Goal: Contribute content: Contribute content

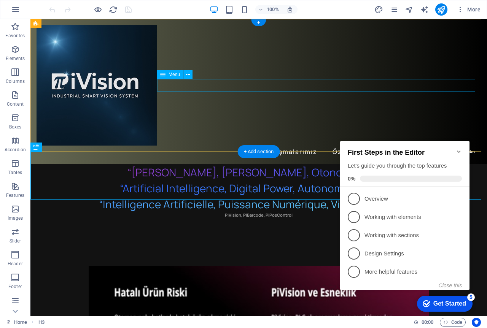
click at [462, 146] on nav "Biz Çalışmalarımız Özelliklerimiz Hedeflerimiz İletişim" at bounding box center [258, 152] width 444 height 13
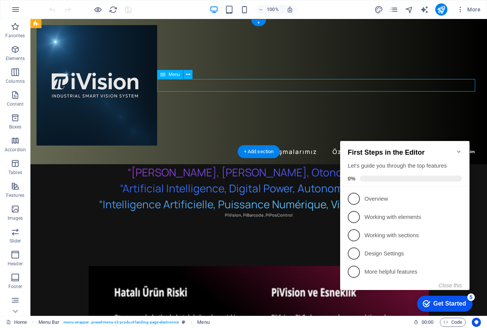
click at [462, 146] on nav "Biz Çalışmalarımız Özelliklerimiz Hedeflerimiz İletişim" at bounding box center [258, 152] width 444 height 13
select select "primary"
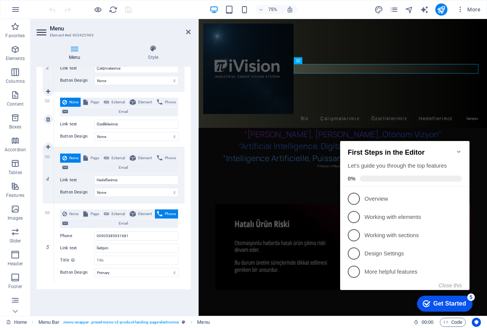
scroll to position [160, 0]
click at [153, 223] on span "Email" at bounding box center [122, 223] width 105 height 9
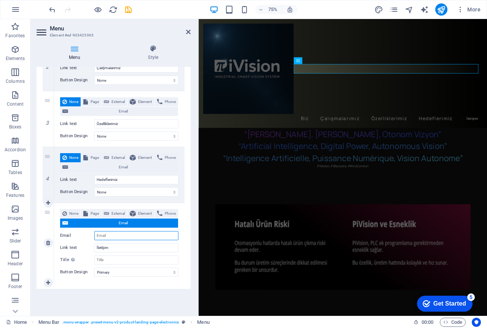
click at [123, 235] on input "Email" at bounding box center [136, 235] width 84 height 9
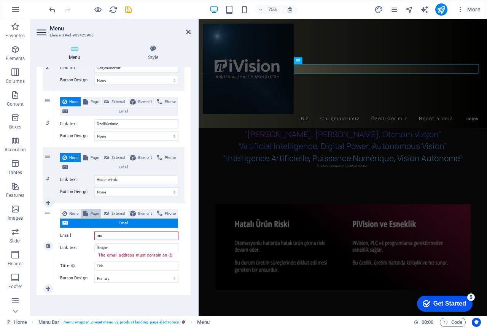
type input "m"
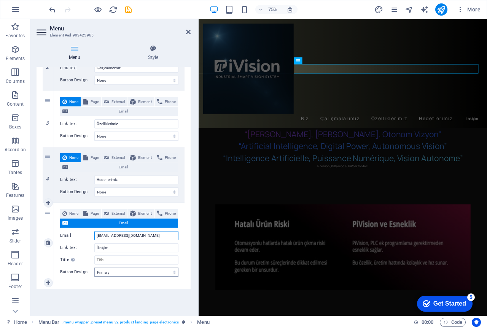
type input "[EMAIL_ADDRESS][DOMAIN_NAME]"
click at [119, 273] on select "None Default Primary Secondary" at bounding box center [136, 272] width 84 height 9
click at [120, 261] on input "Title Additional link description, should not be the same as the link text. The…" at bounding box center [136, 259] width 84 height 9
click at [98, 212] on span "Page" at bounding box center [94, 213] width 8 height 9
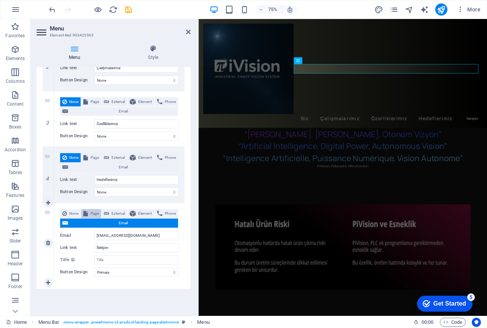
select select
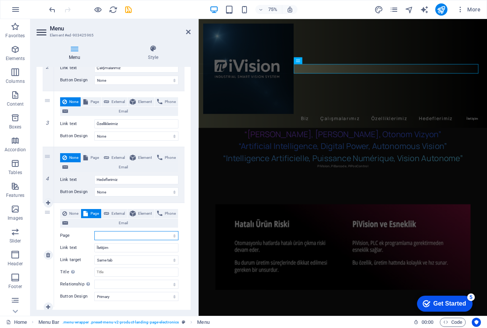
click at [105, 235] on select "Home Subpage Legal Notice Privacy" at bounding box center [136, 235] width 84 height 9
select select "1"
click at [94, 231] on select "Home Subpage Legal Notice Privacy" at bounding box center [136, 235] width 84 height 9
select select
click at [106, 261] on select "New tab Same tab Overlay" at bounding box center [136, 259] width 84 height 9
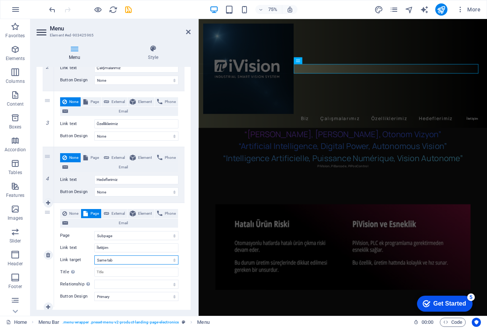
click at [94, 255] on select "New tab Same tab Overlay" at bounding box center [136, 259] width 84 height 9
click at [109, 274] on input "Title Additional link description, should not be the same as the link text. The…" at bounding box center [136, 272] width 84 height 9
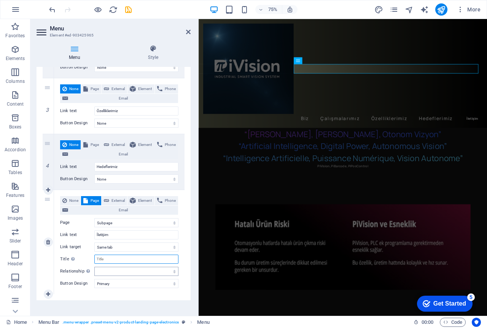
scroll to position [178, 0]
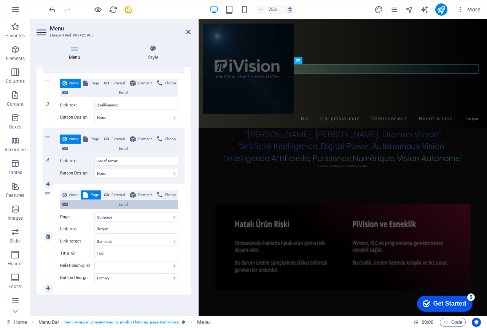
click at [68, 204] on icon at bounding box center [65, 204] width 6 height 9
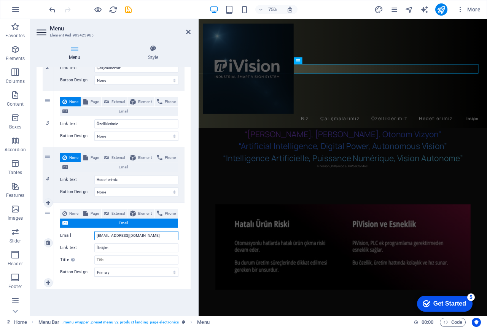
scroll to position [160, 0]
click at [129, 9] on icon "save" at bounding box center [128, 9] width 9 height 9
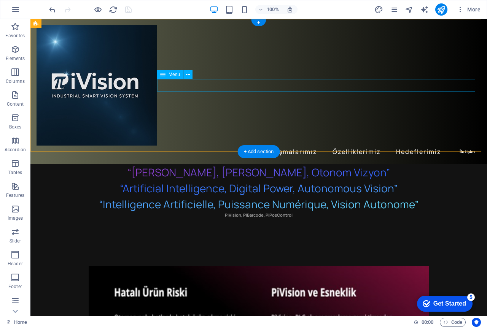
click at [463, 146] on nav "Biz Çalışmalarımız Özelliklerimiz Hedeflerimiz İletişim" at bounding box center [258, 152] width 444 height 13
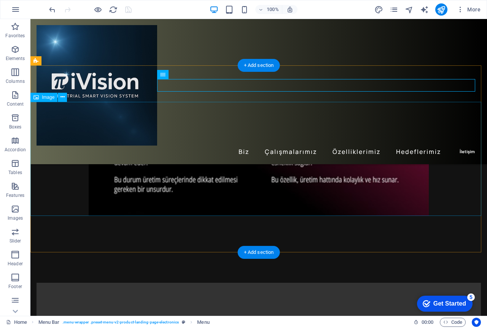
scroll to position [76, 0]
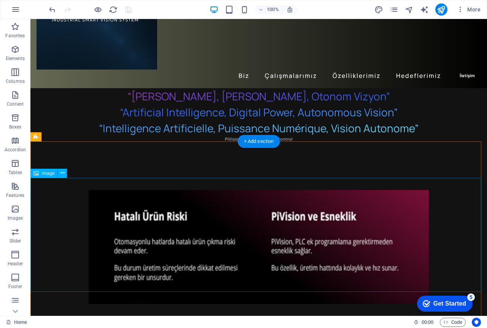
click at [283, 197] on figure "Image Slider" at bounding box center [258, 247] width 456 height 114
select select "px"
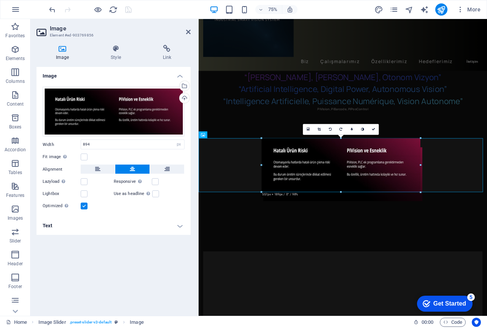
drag, startPoint x: 469, startPoint y: 180, endPoint x: 340, endPoint y: 168, distance: 129.1
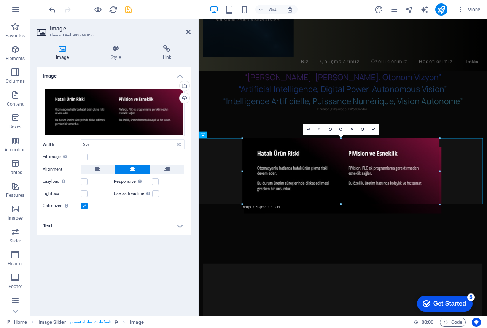
drag, startPoint x: 419, startPoint y: 164, endPoint x: 472, endPoint y: 160, distance: 53.0
type input "691"
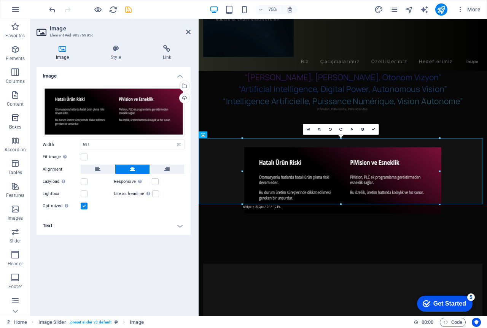
click at [16, 117] on icon "button" at bounding box center [15, 117] width 9 height 9
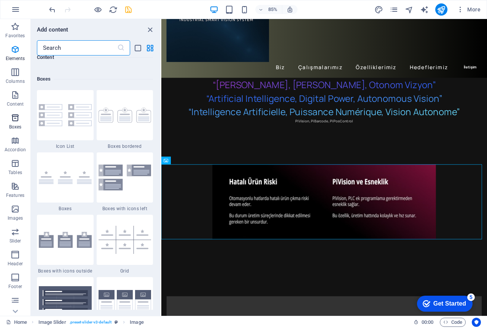
scroll to position [2097, 0]
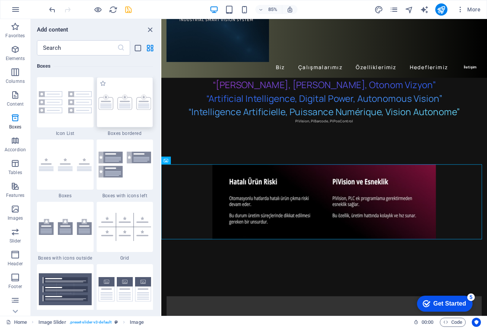
click at [108, 104] on img at bounding box center [124, 102] width 53 height 15
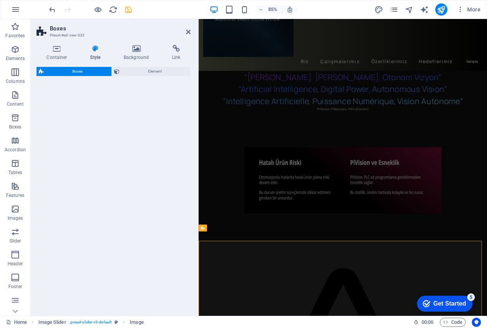
select select "rem"
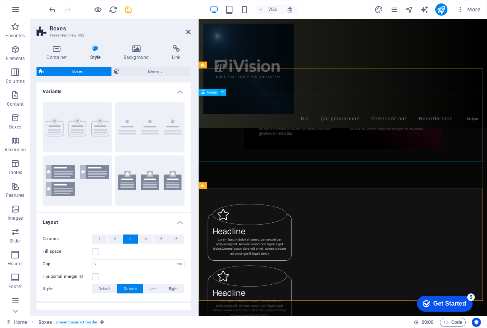
scroll to position [152, 0]
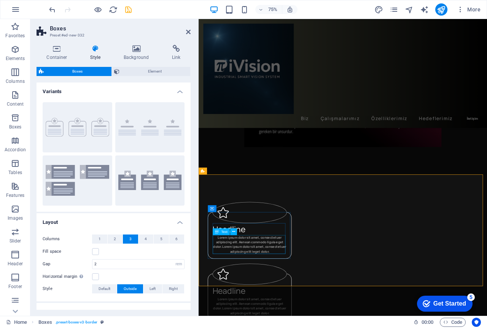
click at [260, 313] on div "Lorem ipsum dolor sit amet, consectetuer adipiscing elit. Aenean commodo ligula…" at bounding box center [266, 319] width 99 height 25
click at [260, 314] on div "Lorem ipsum dolor sit amet, consectetuer adipiscing elit. Aenean commodo ligula…" at bounding box center [266, 319] width 99 height 25
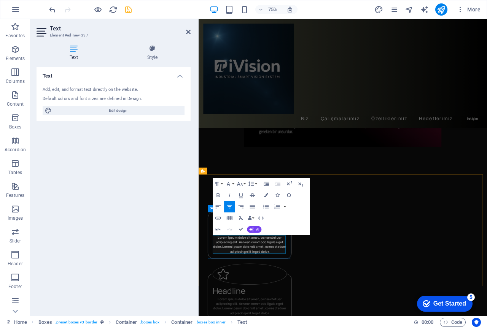
click at [295, 322] on span "Lorem ipsum dolor sit amet, consectetuer adipiscing elit. Aenean commodo ligula…" at bounding box center [266, 319] width 97 height 25
drag, startPoint x: 294, startPoint y: 326, endPoint x: 203, endPoint y: 282, distance: 100.3
drag, startPoint x: 490, startPoint y: 238, endPoint x: 329, endPoint y: 226, distance: 161.7
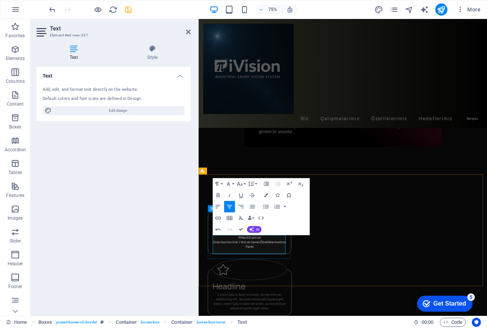
drag, startPoint x: 275, startPoint y: 321, endPoint x: 221, endPoint y: 315, distance: 55.0
click at [221, 315] on p "​Ürün Kontrol Var / Yok ve Genel Özellikler kontrol" at bounding box center [266, 317] width 99 height 6
copy p "​Ürün Kontrol Var / Yok ve Genel Özellikler kontrol"
drag, startPoint x: 274, startPoint y: 327, endPoint x: 252, endPoint y: 327, distance: 21.3
click at [252, 326] on p "Parts" at bounding box center [266, 323] width 99 height 6
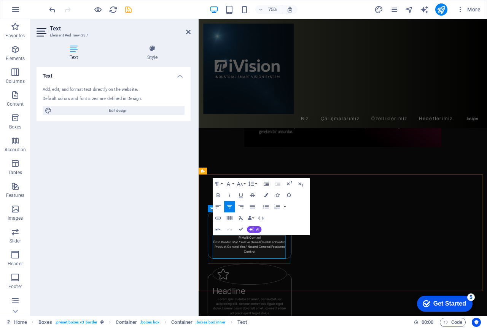
scroll to position [0, 1]
click at [283, 328] on p "Product Control Yes / No and General Features Control" at bounding box center [266, 326] width 99 height 13
drag, startPoint x: 281, startPoint y: 311, endPoint x: 243, endPoint y: 310, distance: 38.4
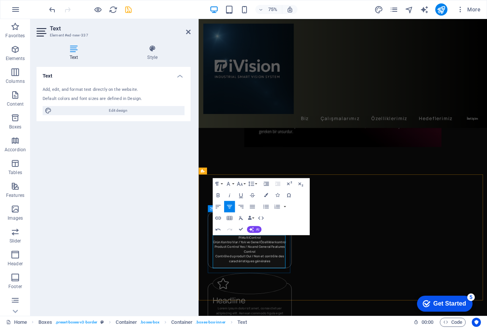
click at [243, 310] on p "PiMultiControl" at bounding box center [266, 310] width 99 height 6
drag, startPoint x: 294, startPoint y: 230, endPoint x: 290, endPoint y: 227, distance: 4.0
click at [290, 227] on div "Paragraph Format Normal Heading 1 Heading 2 Heading 3 Heading 4 Heading 5 Headi…" at bounding box center [261, 206] width 97 height 57
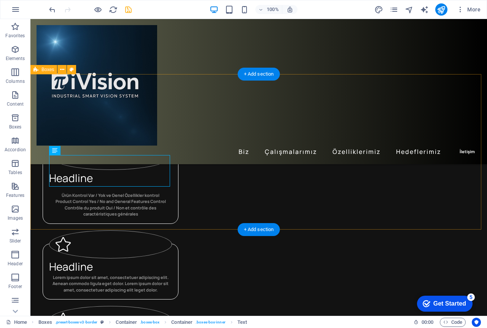
scroll to position [228, 0]
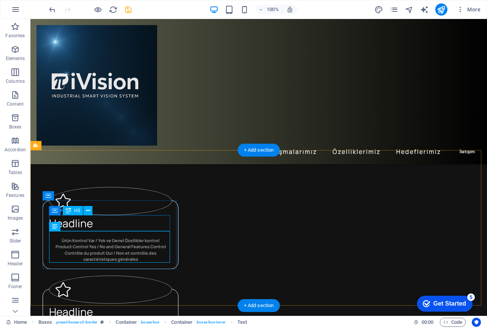
click at [87, 223] on div "Headline" at bounding box center [110, 223] width 123 height 16
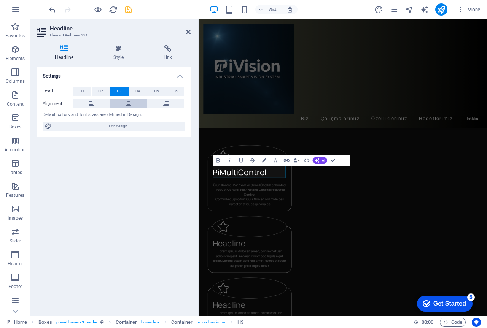
click at [127, 102] on icon at bounding box center [128, 103] width 5 height 9
click at [316, 310] on div "Headline" at bounding box center [266, 318] width 99 height 16
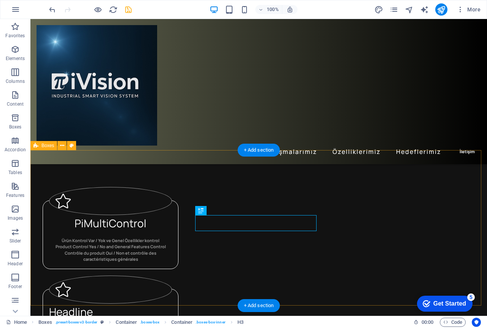
click at [344, 173] on div "PiMultiControl Ürün Kontrol Var / Yok ve Genel Özellikler kontrol Product Contr…" at bounding box center [258, 303] width 456 height 307
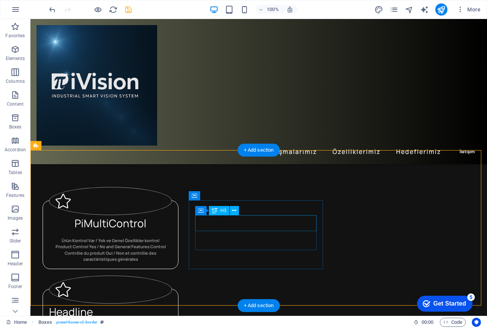
click at [172, 304] on div "Headline" at bounding box center [110, 312] width 123 height 16
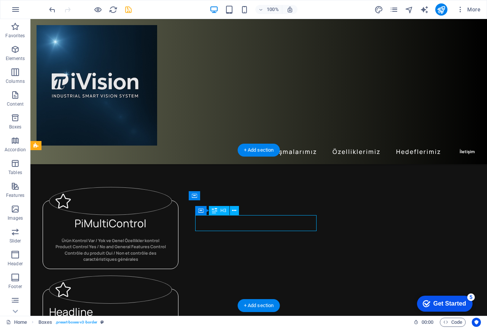
click at [172, 304] on div "Headline" at bounding box center [110, 312] width 123 height 16
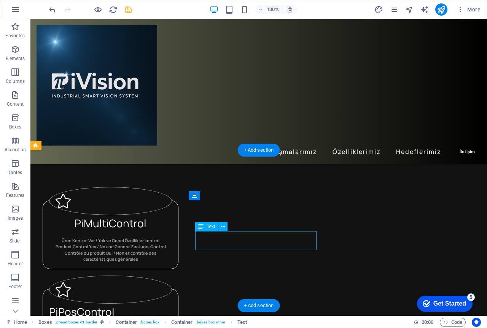
drag, startPoint x: 306, startPoint y: 247, endPoint x: 208, endPoint y: 236, distance: 98.7
click at [172, 320] on div "Lorem ipsum dolor sit amet, consectetuer adipiscing elit. Aenean commodo ligula…" at bounding box center [110, 329] width 123 height 19
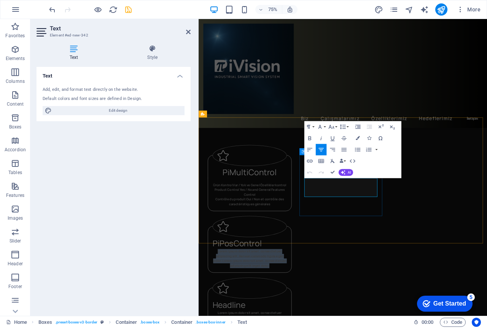
drag, startPoint x: 344, startPoint y: 235, endPoint x: 438, endPoint y: 259, distance: 96.5
click at [322, 295] on div "PiPosControl Lorem ipsum dolor sit amet, consectetuer adipiscing elit. Aenean c…" at bounding box center [267, 326] width 112 height 62
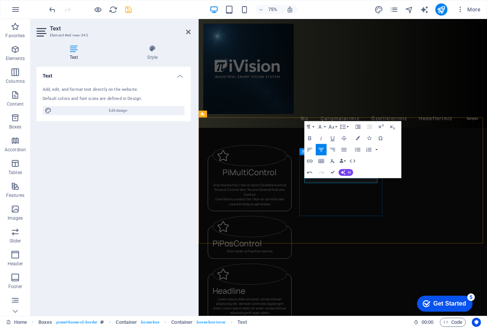
drag, startPoint x: 427, startPoint y: 234, endPoint x: 333, endPoint y: 225, distance: 94.8
click at [322, 295] on div "PiPosControl Ürün Varlık ve Position Kontrol" at bounding box center [267, 317] width 112 height 44
copy p "Ürün Varlık ve Position Kontrol"
click at [316, 326] on p "Ürün Varlık ve Position Kontrol" at bounding box center [266, 329] width 99 height 6
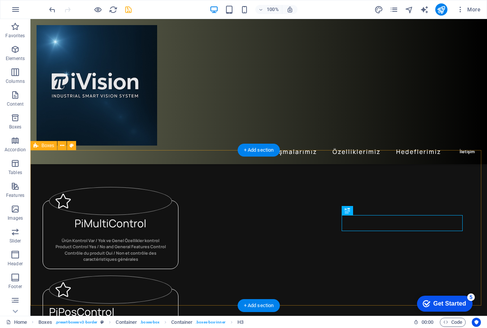
click at [438, 173] on div "PiMultiControl Ürün Kontrol Var / Yok ve Genel Özellikler kontrol Product Contr…" at bounding box center [258, 303] width 456 height 307
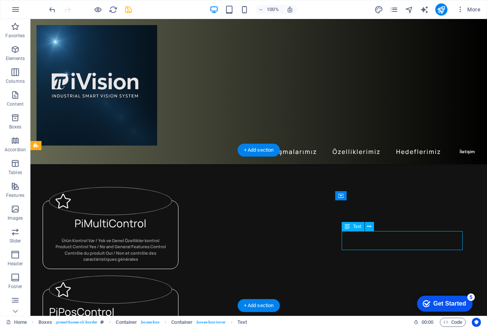
drag, startPoint x: 451, startPoint y: 246, endPoint x: 356, endPoint y: 234, distance: 95.4
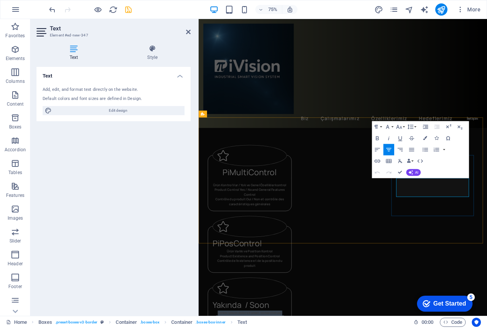
drag, startPoint x: 510, startPoint y: 254, endPoint x: 458, endPoint y: 233, distance: 55.8
drag, startPoint x: 528, startPoint y: 242, endPoint x: 501, endPoint y: 242, distance: 27.0
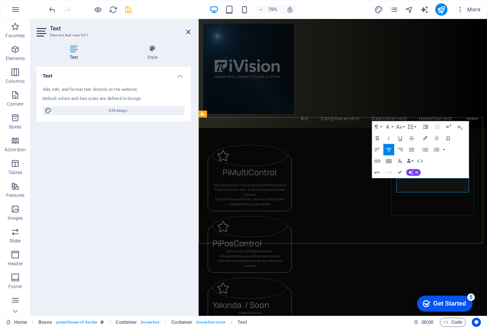
click at [481, 290] on div "PiMultiControl Ürün Kontrol Var / Yok ve Genel Özellikler kontrol Product Contr…" at bounding box center [390, 316] width 384 height 332
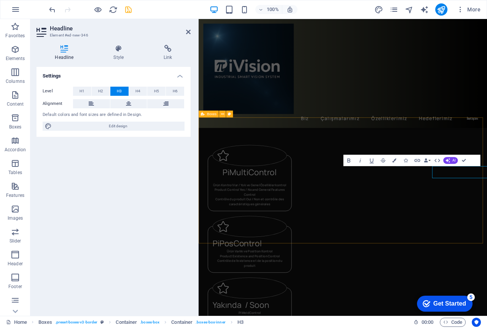
click at [466, 289] on div "PiMultiControl Ürün Kontrol Var / Yok ve Genel Özellikler kontrol Product Contr…" at bounding box center [390, 316] width 384 height 332
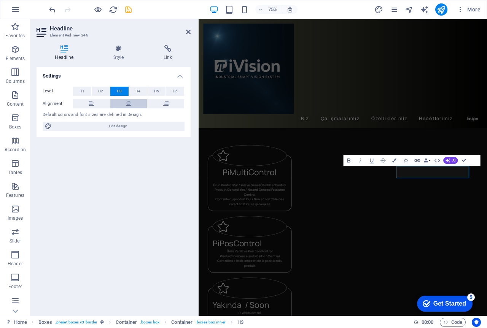
click at [130, 105] on icon at bounding box center [128, 103] width 5 height 9
click at [316, 310] on div "PiPosControl" at bounding box center [266, 318] width 99 height 16
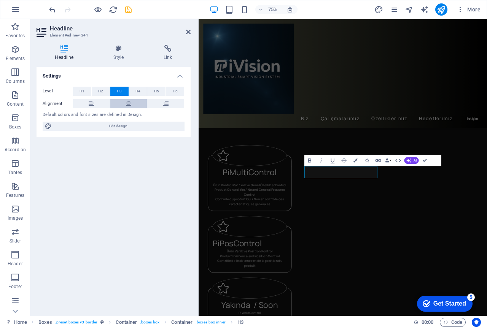
click at [128, 103] on icon at bounding box center [128, 103] width 5 height 9
click at [322, 295] on div "PiPosControl Ürün Varlık ve Position Kontrol Product Existence and Position Con…" at bounding box center [267, 326] width 112 height 62
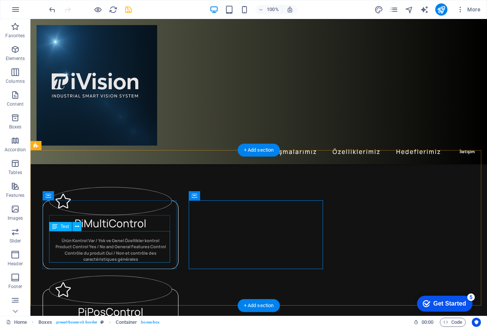
click at [144, 260] on div "Ürün Kontrol Var / Yok ve Genel Özellikler kontrol Product Control Yes / No and…" at bounding box center [110, 247] width 123 height 32
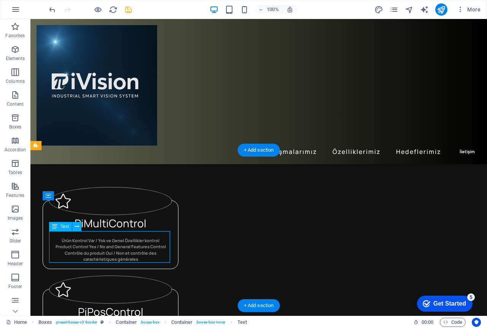
click at [144, 260] on div "Ürün Kontrol Var / Yok ve Genel Özellikler kontrol Product Control Yes / No and…" at bounding box center [110, 247] width 123 height 32
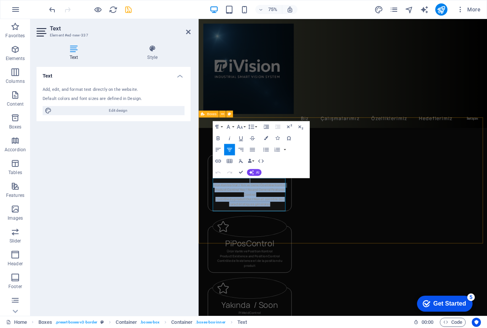
drag, startPoint x: 298, startPoint y: 271, endPoint x: 198, endPoint y: 236, distance: 106.3
click at [198, 236] on div "PiMultiControl Ürün Kontrol Var / Yok ve Genel Özellikler kontrol Product Contr…" at bounding box center [390, 316] width 384 height 332
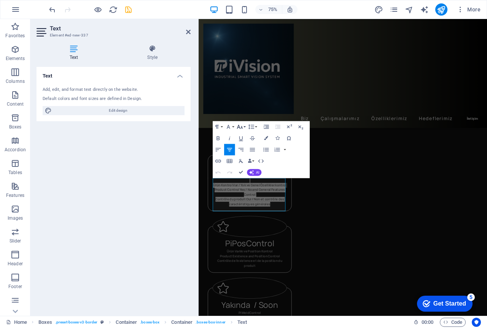
click at [240, 126] on icon "button" at bounding box center [239, 127] width 7 height 7
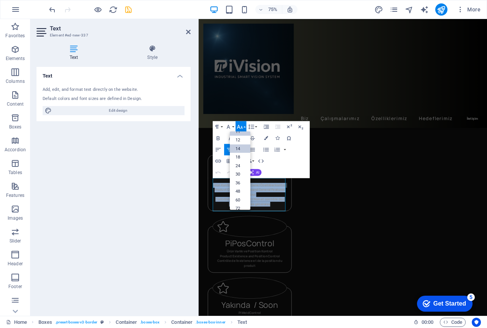
click at [239, 147] on link "14" at bounding box center [240, 148] width 21 height 9
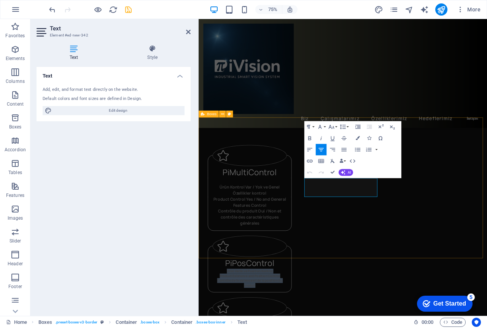
drag, startPoint x: 392, startPoint y: 251, endPoint x: 329, endPoint y: 224, distance: 68.9
click at [329, 224] on div "PiMultiControl Ürün Kontrol Var / Yok ve Genel Özellikler kontrol Product Contr…" at bounding box center [390, 329] width 384 height 359
click at [335, 127] on button "Font Size" at bounding box center [332, 126] width 11 height 11
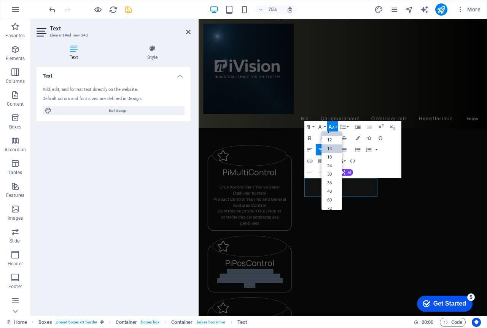
click at [335, 148] on link "14" at bounding box center [331, 148] width 21 height 9
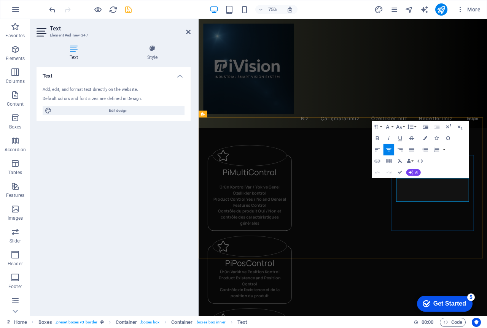
drag, startPoint x: 536, startPoint y: 257, endPoint x: 605, endPoint y: 186, distance: 98.7
click at [400, 128] on icon "button" at bounding box center [399, 127] width 6 height 4
click at [400, 150] on link "14" at bounding box center [399, 148] width 21 height 9
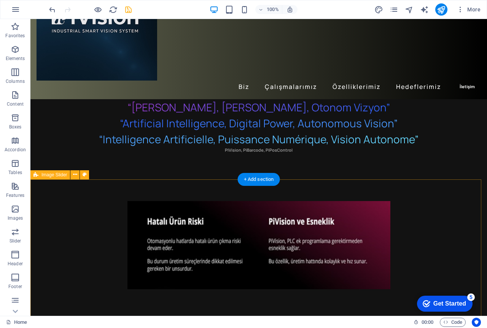
scroll to position [76, 0]
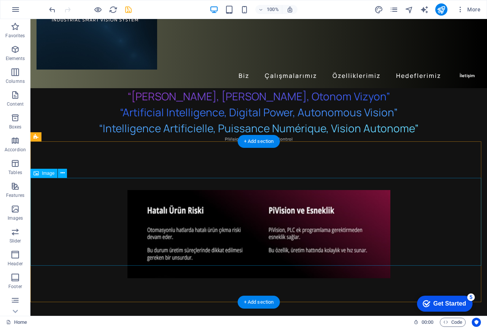
click at [302, 233] on figure "Image Slider" at bounding box center [258, 234] width 456 height 88
click at [323, 211] on figure "Image Slider" at bounding box center [258, 234] width 456 height 88
drag, startPoint x: 323, startPoint y: 211, endPoint x: 197, endPoint y: 274, distance: 141.3
click at [324, 211] on figure "Image Slider" at bounding box center [258, 234] width 456 height 88
select select "px"
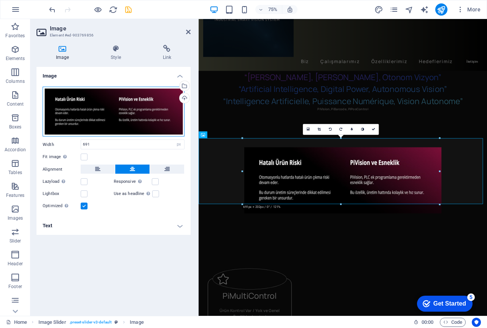
click at [114, 107] on div "Drag files here, click to choose files or select files from Files or our free s…" at bounding box center [114, 112] width 142 height 50
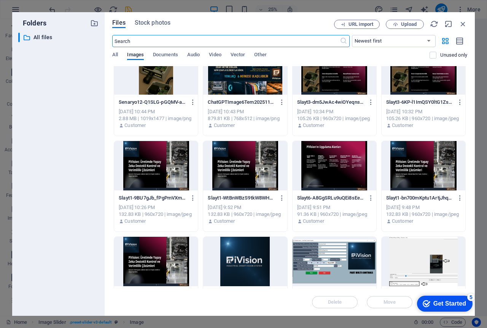
scroll to position [190, 0]
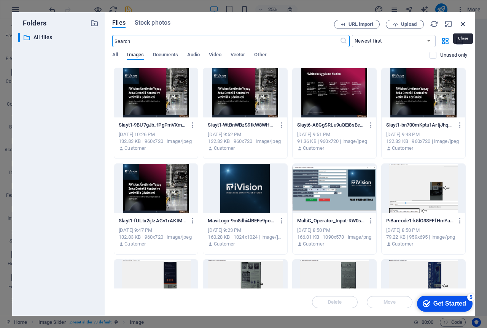
click at [463, 24] on icon "button" at bounding box center [463, 24] width 8 height 8
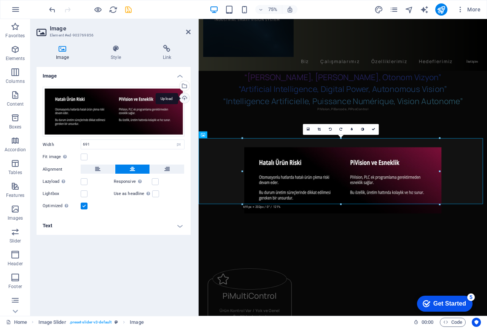
click at [182, 97] on div "Upload" at bounding box center [183, 98] width 11 height 11
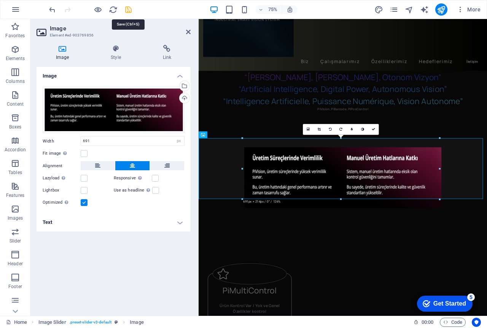
click at [128, 11] on icon "save" at bounding box center [128, 9] width 9 height 9
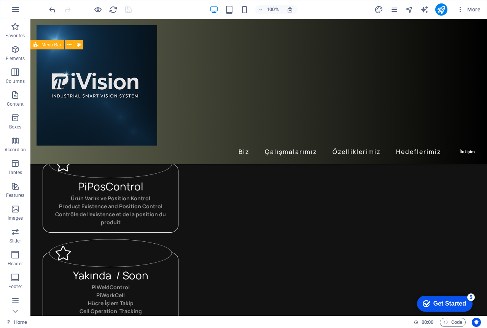
scroll to position [342, 0]
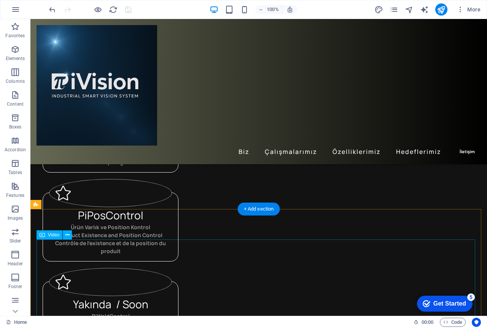
select select "%"
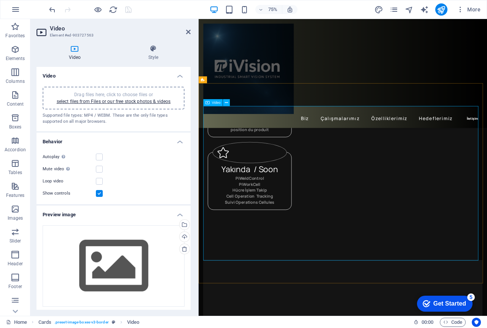
scroll to position [456, 0]
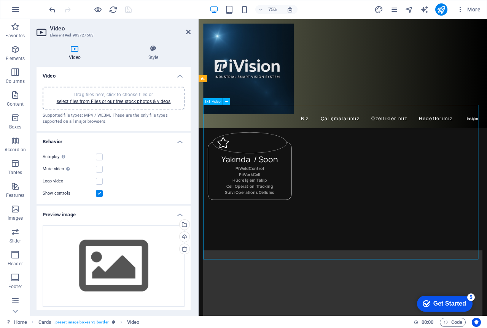
drag, startPoint x: 569, startPoint y: 338, endPoint x: 555, endPoint y: 320, distance: 22.4
click at [153, 49] on icon at bounding box center [153, 49] width 75 height 8
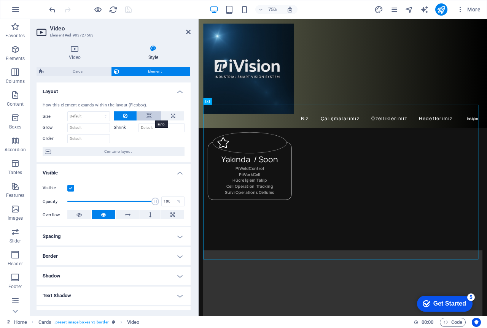
click at [148, 114] on icon at bounding box center [148, 115] width 5 height 9
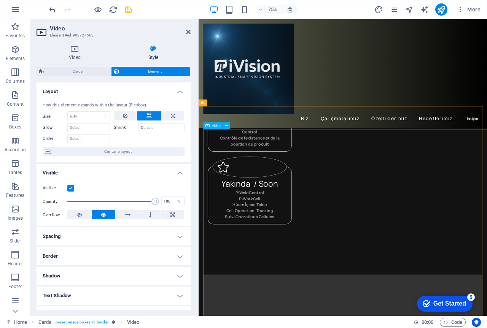
scroll to position [418, 0]
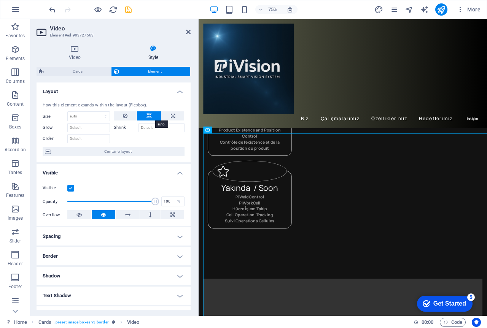
click at [149, 116] on icon at bounding box center [148, 115] width 5 height 9
click at [126, 116] on icon at bounding box center [125, 115] width 5 height 9
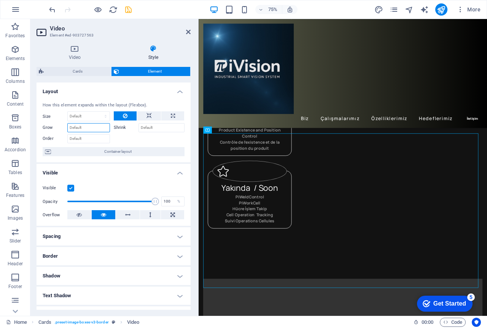
click at [97, 131] on input "Grow" at bounding box center [88, 127] width 43 height 9
click at [90, 138] on input "Order" at bounding box center [88, 138] width 43 height 9
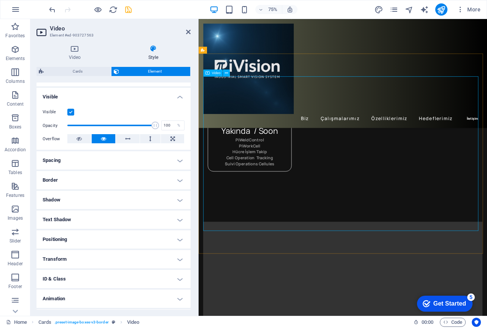
scroll to position [456, 0]
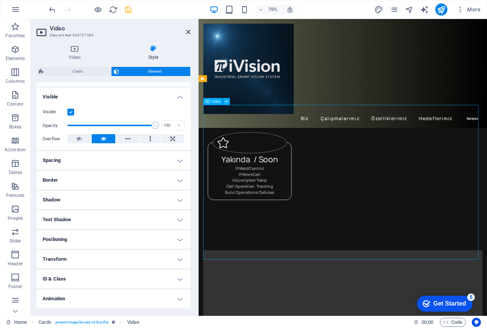
drag, startPoint x: 570, startPoint y: 337, endPoint x: 556, endPoint y: 272, distance: 66.5
drag, startPoint x: 570, startPoint y: 239, endPoint x: 566, endPoint y: 221, distance: 19.1
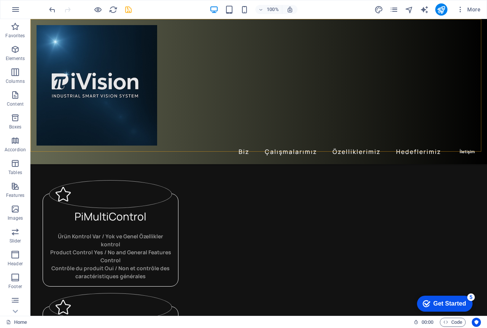
scroll to position [266, 0]
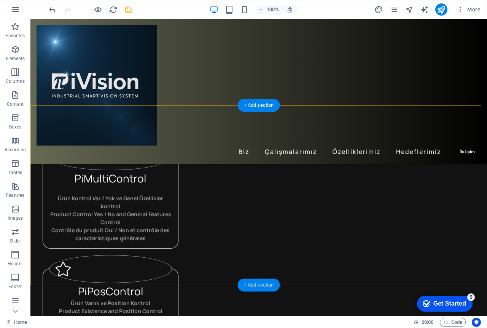
click at [262, 285] on div "+ Add section" at bounding box center [259, 285] width 42 height 13
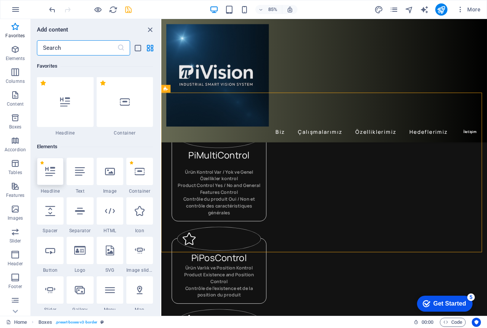
scroll to position [0, 0]
click at [14, 120] on icon "button" at bounding box center [15, 117] width 9 height 9
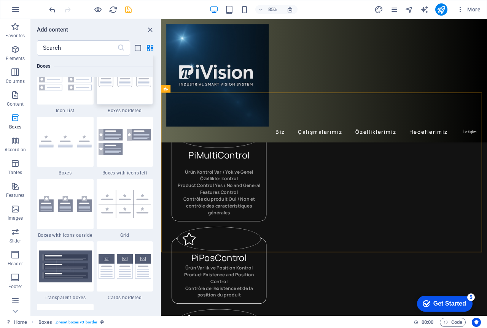
scroll to position [2059, 0]
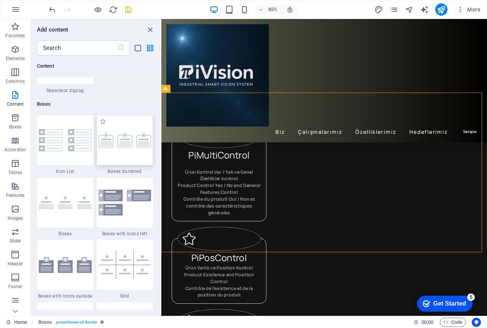
click at [128, 155] on div at bounding box center [125, 140] width 57 height 50
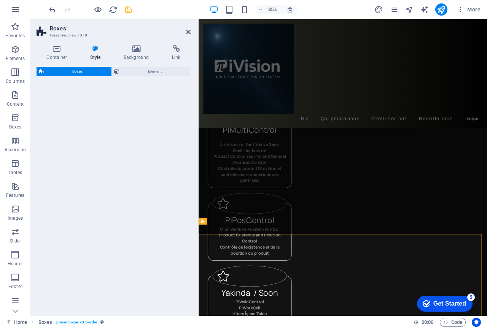
select select "rem"
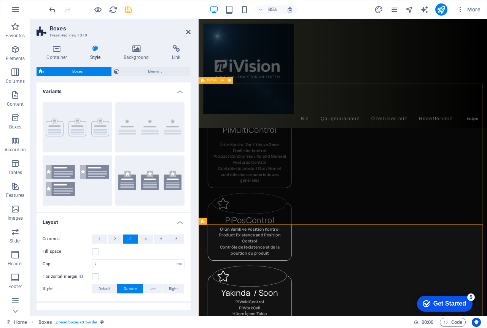
scroll to position [266, 0]
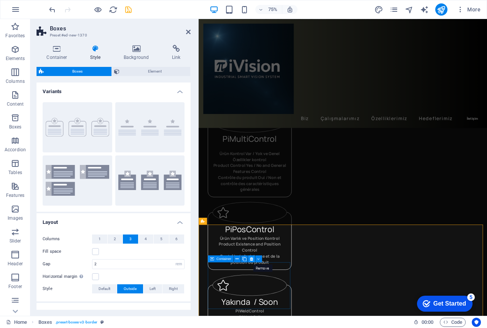
click at [251, 258] on icon at bounding box center [251, 259] width 3 height 6
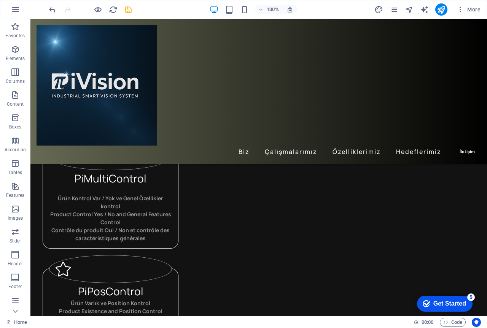
click at [457, 130] on div "Biz Çalışmalarımız Özelliklerimiz Hedeflerimiz İletişim" at bounding box center [258, 91] width 456 height 145
select select "header"
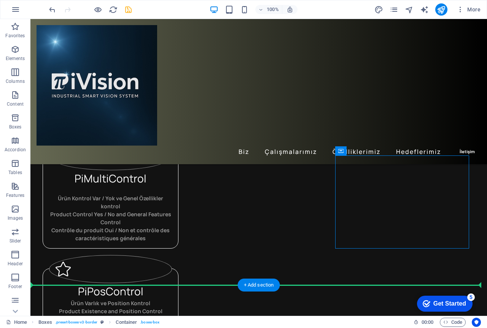
drag, startPoint x: 381, startPoint y: 160, endPoint x: 297, endPoint y: 303, distance: 165.8
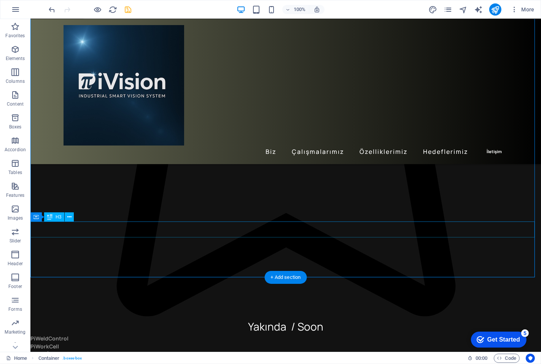
scroll to position [274, 0]
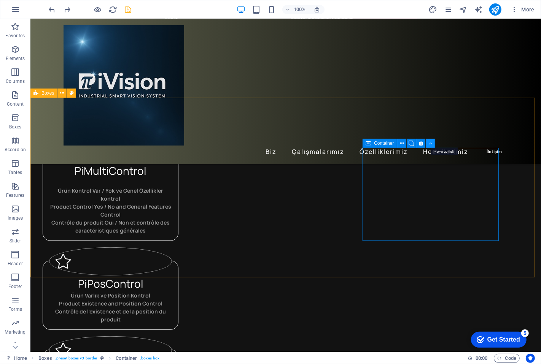
click at [430, 143] on icon at bounding box center [429, 144] width 3 height 8
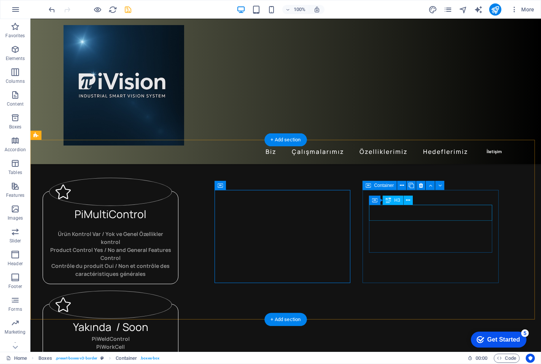
scroll to position [231, 0]
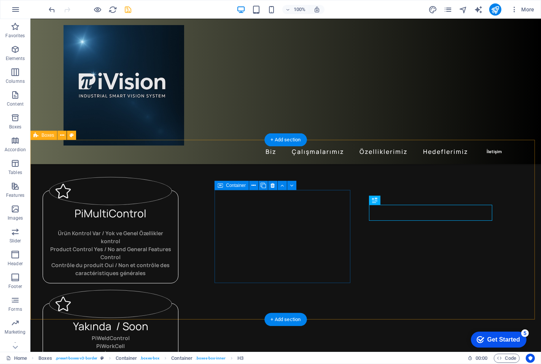
click at [178, 303] on div "Yakında / Soon PiWeldControl PiWorkCell Hücre İşlem Takip Cell Operation Tracki…" at bounding box center [110, 341] width 136 height 77
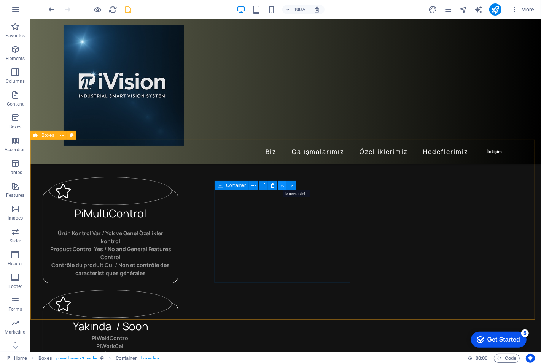
click at [282, 185] on icon at bounding box center [282, 186] width 3 height 8
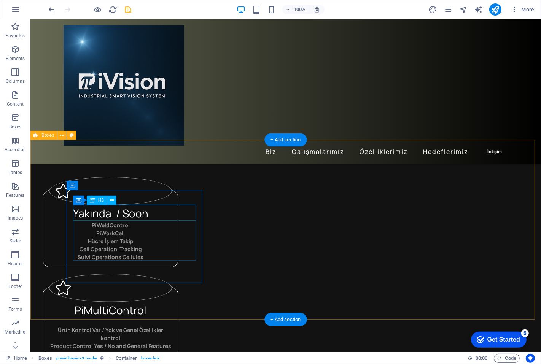
click at [171, 208] on div "Yakında / Soon" at bounding box center [110, 213] width 123 height 16
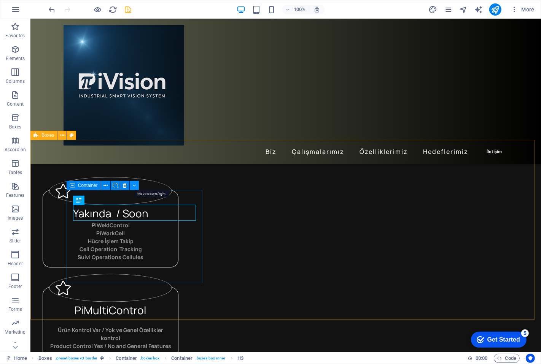
click at [135, 184] on icon at bounding box center [133, 186] width 3 height 8
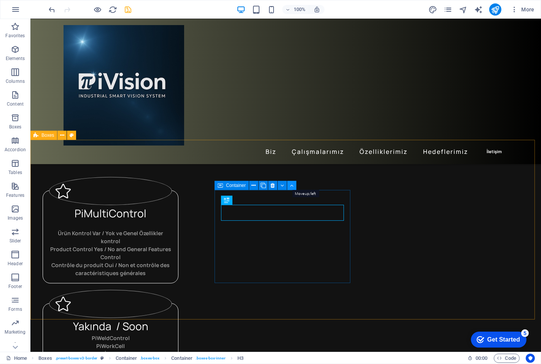
click at [290, 184] on icon at bounding box center [291, 186] width 3 height 8
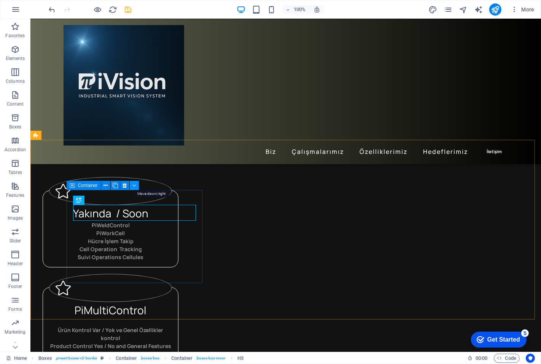
click at [134, 184] on icon at bounding box center [133, 186] width 3 height 8
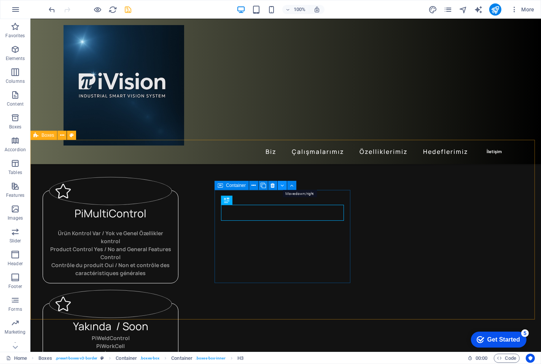
click at [282, 185] on icon at bounding box center [282, 186] width 3 height 8
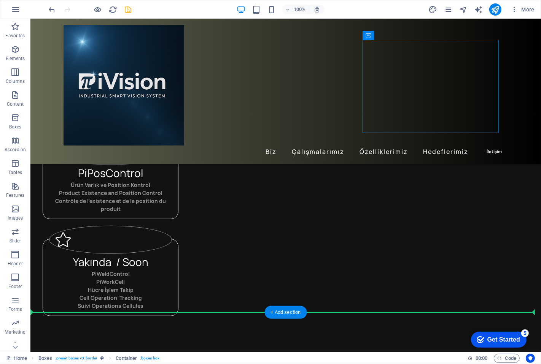
scroll to position [388, 0]
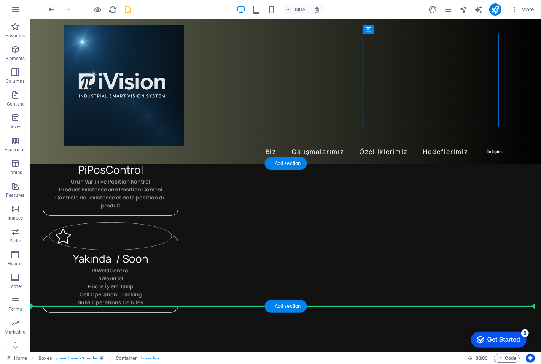
drag, startPoint x: 474, startPoint y: 184, endPoint x: 333, endPoint y: 251, distance: 156.1
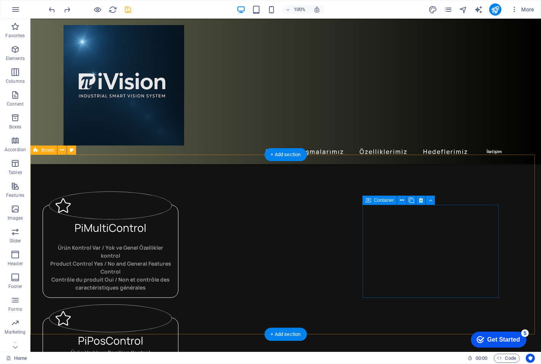
scroll to position [219, 0]
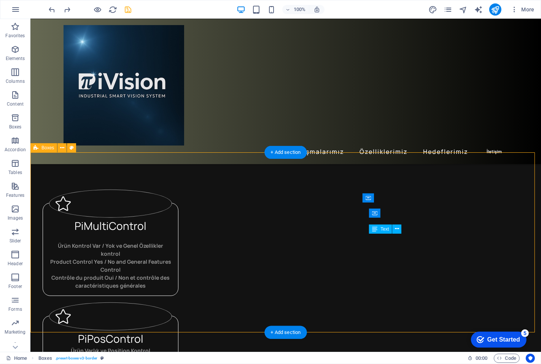
drag, startPoint x: 462, startPoint y: 269, endPoint x: 408, endPoint y: 244, distance: 60.4
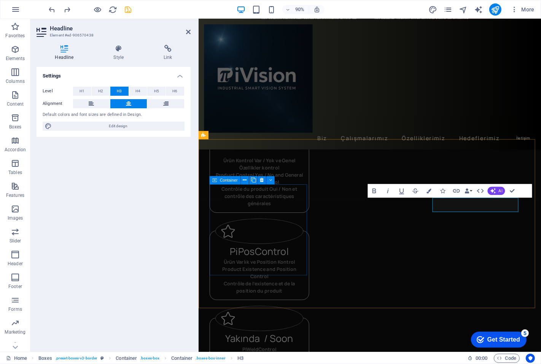
scroll to position [316, 0]
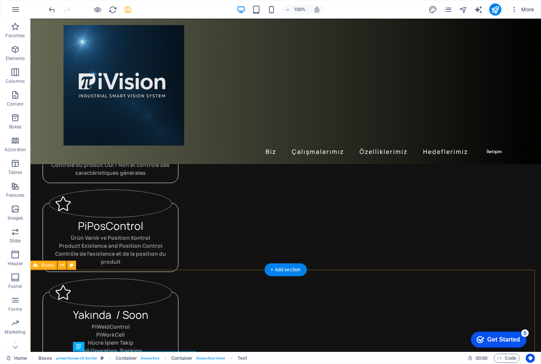
scroll to position [261, 0]
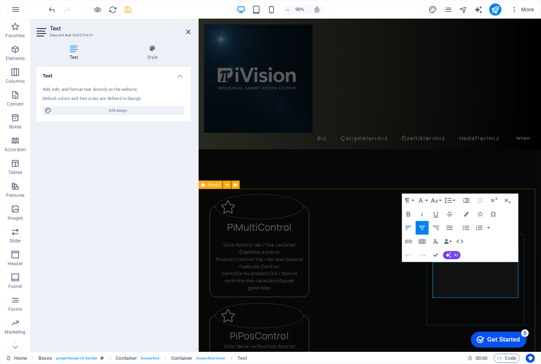
scroll to position [231, 0]
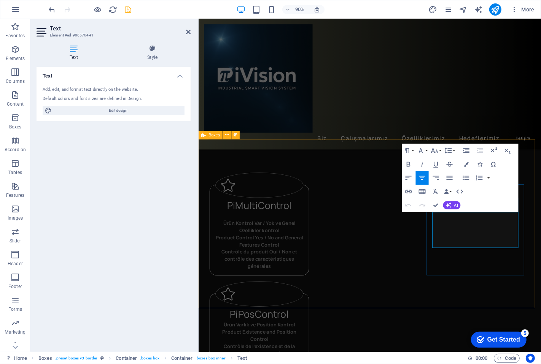
drag, startPoint x: 529, startPoint y: 239, endPoint x: 479, endPoint y: 240, distance: 49.8
copy span "PiWeldControl"
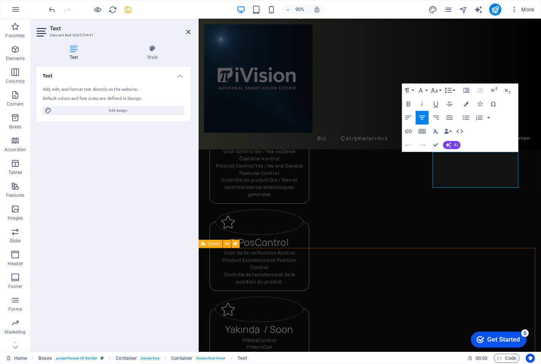
scroll to position [358, 0]
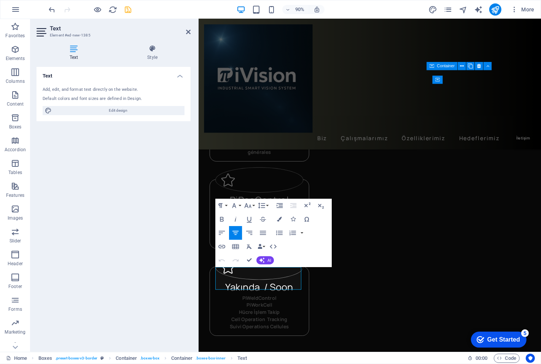
drag, startPoint x: 305, startPoint y: 318, endPoint x: 195, endPoint y: 278, distance: 117.3
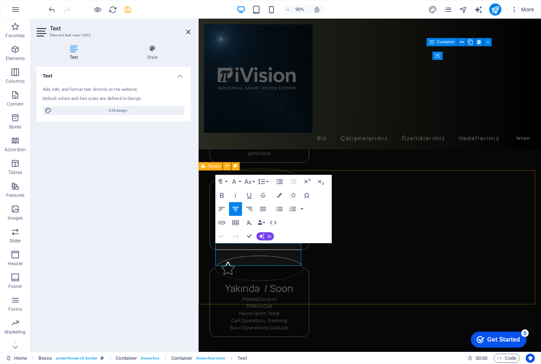
scroll to position [400, 0]
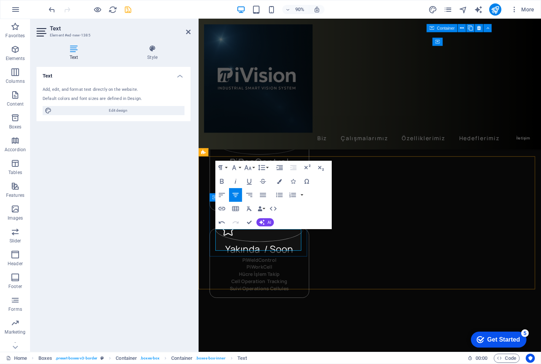
drag, startPoint x: 288, startPoint y: 272, endPoint x: 215, endPoint y: 266, distance: 73.6
copy span "Kaynak Varlık Kontrol - Yerleşim Boy ve Genişlik"
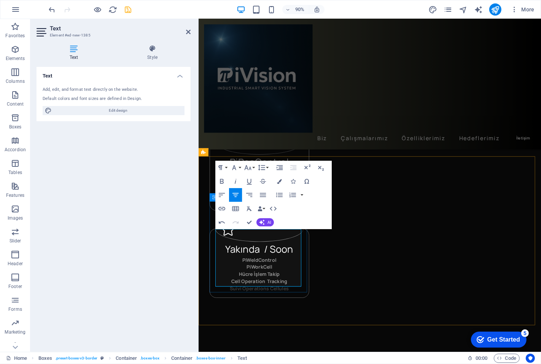
scroll to position [16, 2]
drag, startPoint x: 281, startPoint y: 295, endPoint x: 249, endPoint y: 295, distance: 31.9
drag, startPoint x: 289, startPoint y: 303, endPoint x: 270, endPoint y: 303, distance: 19.0
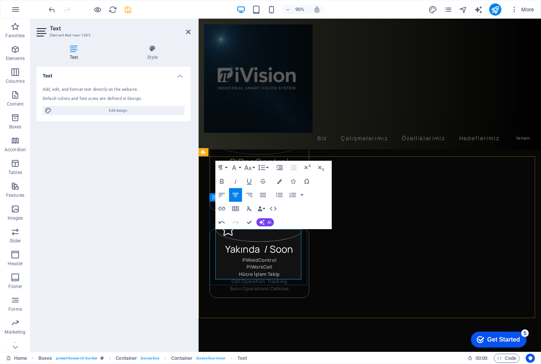
drag, startPoint x: 237, startPoint y: 302, endPoint x: 374, endPoint y: 311, distance: 137.1
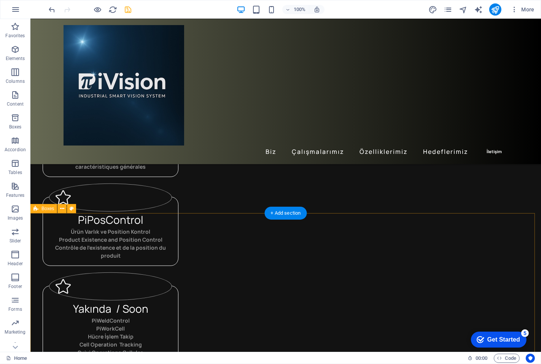
scroll to position [253, 0]
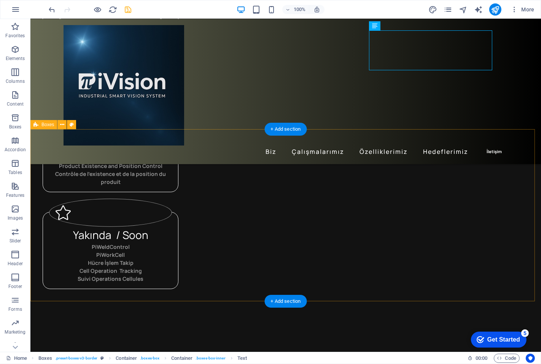
scroll to position [422, 0]
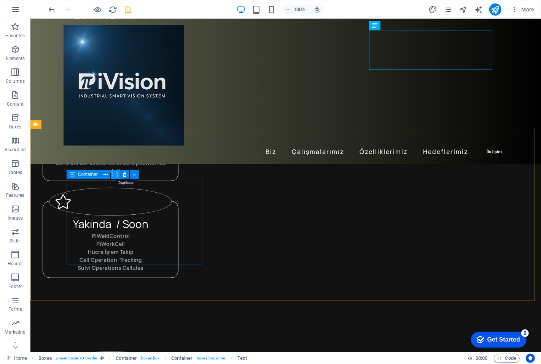
click at [114, 173] on icon at bounding box center [115, 175] width 5 height 8
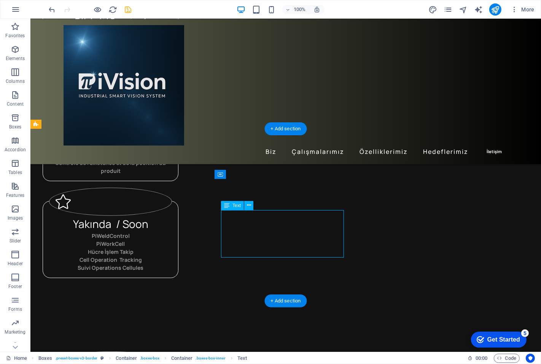
drag, startPoint x: 310, startPoint y: 250, endPoint x: 276, endPoint y: 217, distance: 46.5
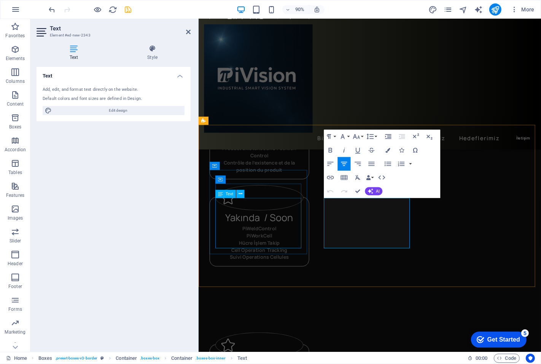
scroll to position [435, 0]
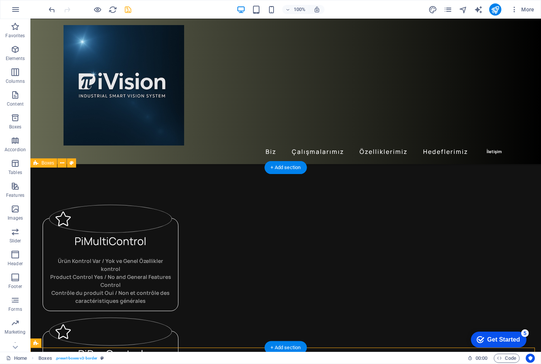
scroll to position [246, 0]
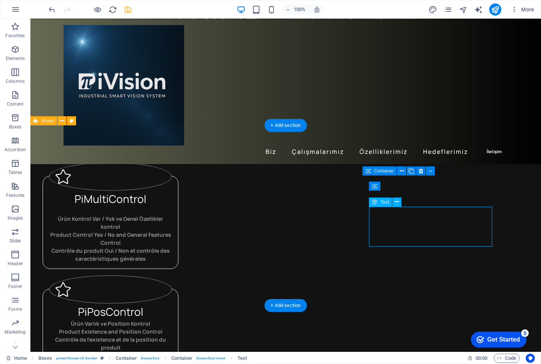
drag, startPoint x: 467, startPoint y: 243, endPoint x: 416, endPoint y: 214, distance: 58.9
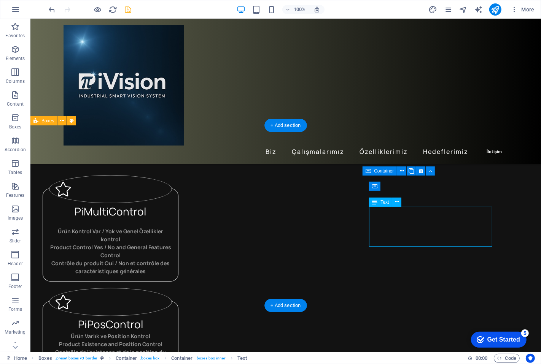
scroll to position [258, 0]
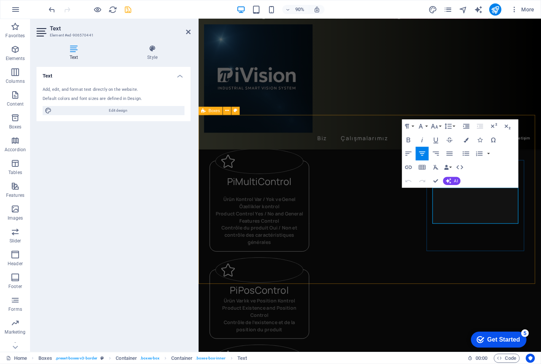
drag, startPoint x: 543, startPoint y: 243, endPoint x: 488, endPoint y: 214, distance: 61.2
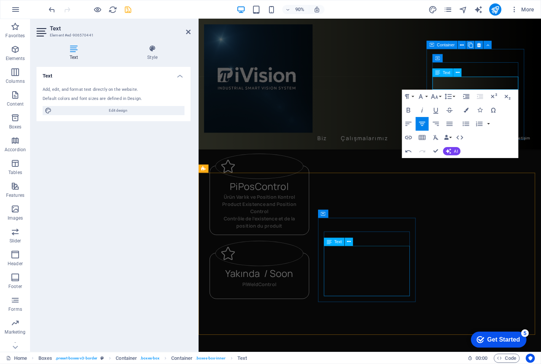
scroll to position [385, 0]
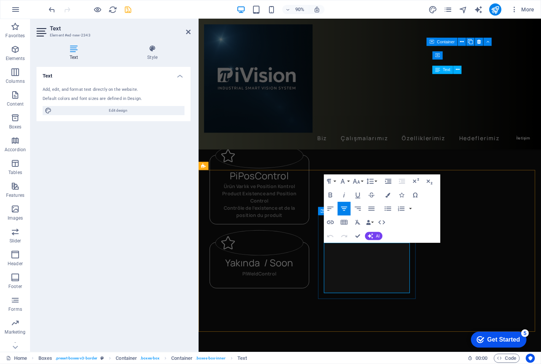
drag, startPoint x: 423, startPoint y: 320, endPoint x: 337, endPoint y: 281, distance: 94.1
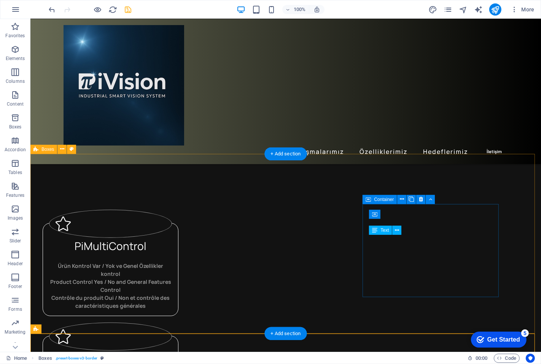
scroll to position [196, 0]
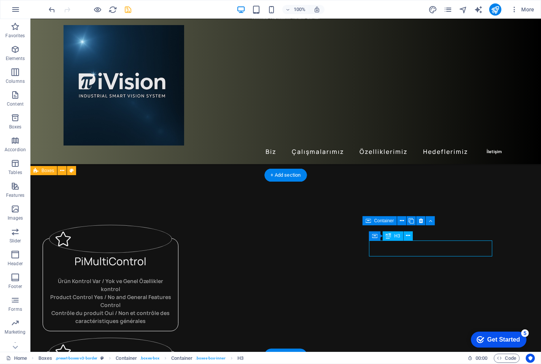
scroll to position [208, 0]
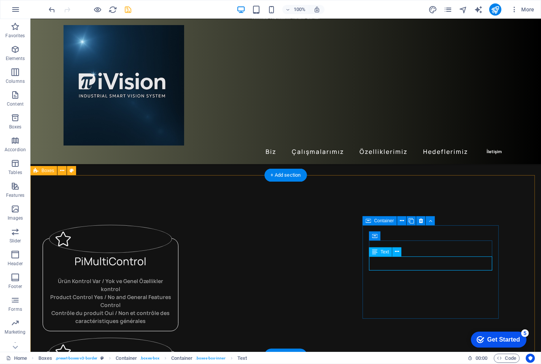
scroll to position [208, 0]
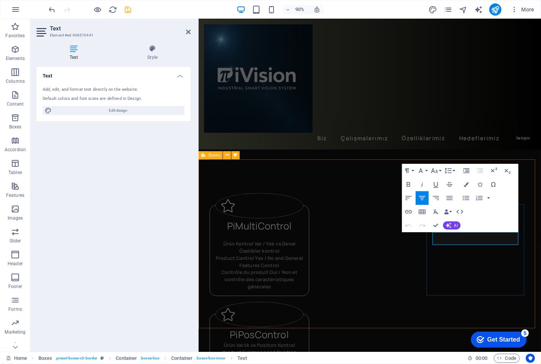
drag, startPoint x: 527, startPoint y: 263, endPoint x: 479, endPoint y: 258, distance: 47.9
drag, startPoint x: 513, startPoint y: 265, endPoint x: 630, endPoint y: 252, distance: 117.8
copy p "​2D ve QR Barcode Varlık Kontrol ve Okuma"
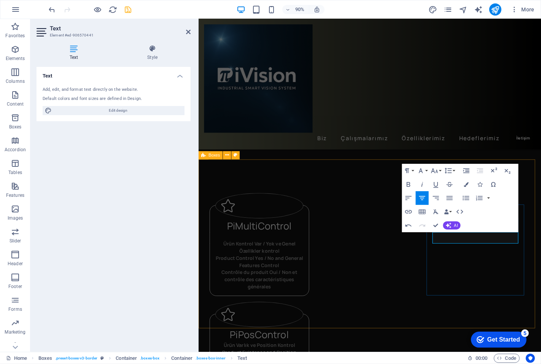
drag, startPoint x: 547, startPoint y: 260, endPoint x: 578, endPoint y: 262, distance: 31.2
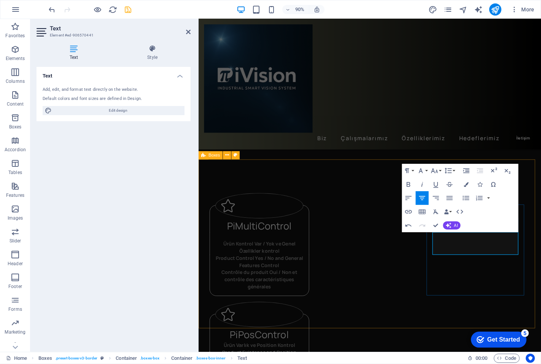
drag, startPoint x: 550, startPoint y: 270, endPoint x: 530, endPoint y: 271, distance: 19.8
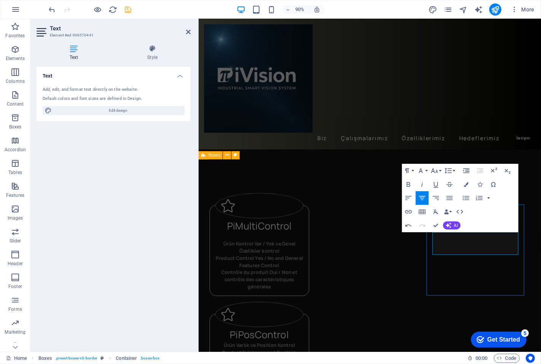
scroll to position [196, 0]
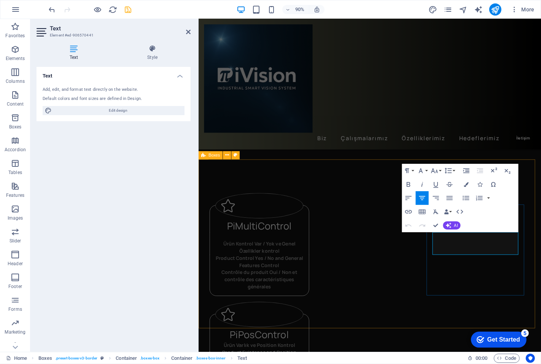
drag, startPoint x: 526, startPoint y: 276, endPoint x: 451, endPoint y: 257, distance: 77.3
click at [436, 170] on icon "button" at bounding box center [434, 170] width 7 height 5
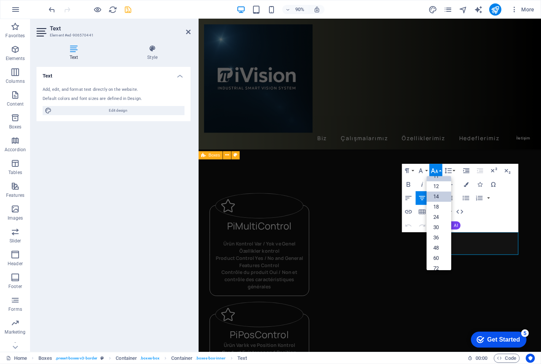
click at [438, 200] on link "14" at bounding box center [439, 197] width 25 height 10
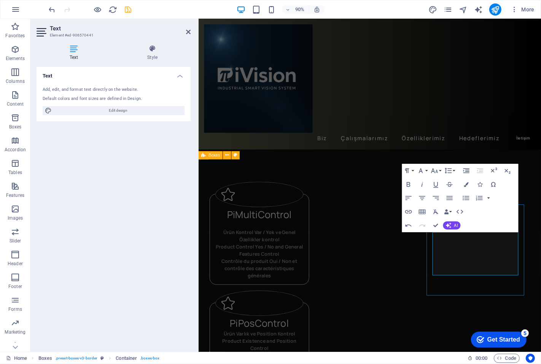
scroll to position [196, 0]
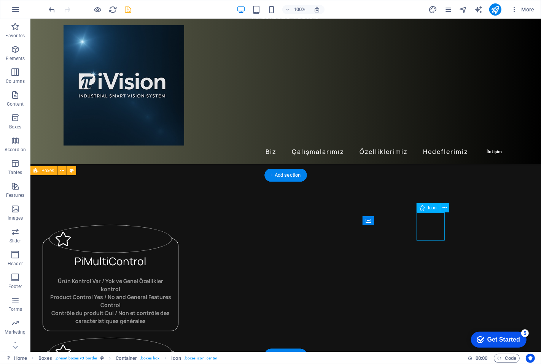
select select "xMidYMid"
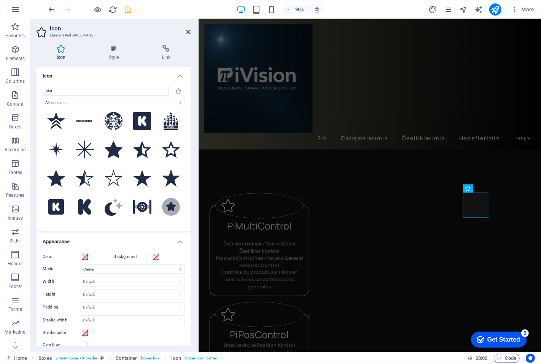
scroll to position [0, 0]
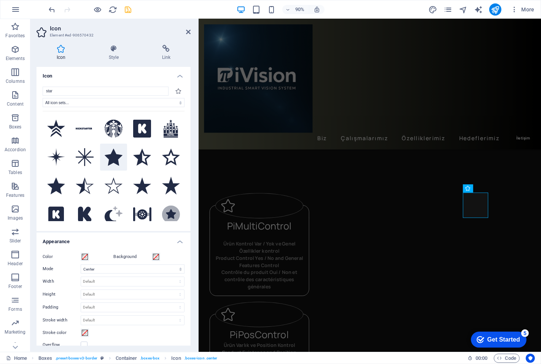
click at [113, 157] on icon at bounding box center [114, 157] width 18 height 17
click at [314, 328] on figure at bounding box center [266, 347] width 98 height 28
select select "xMidYMid"
click at [115, 158] on icon at bounding box center [114, 157] width 18 height 17
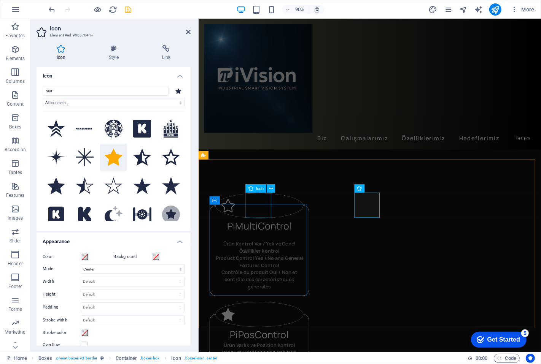
click at [267, 234] on figure at bounding box center [266, 227] width 98 height 28
select select "xMidYMid"
click at [115, 156] on icon at bounding box center [114, 157] width 18 height 17
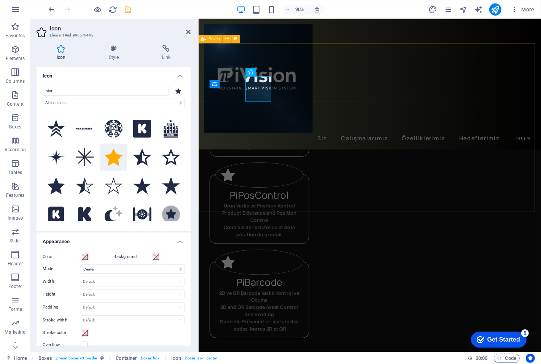
scroll to position [378, 0]
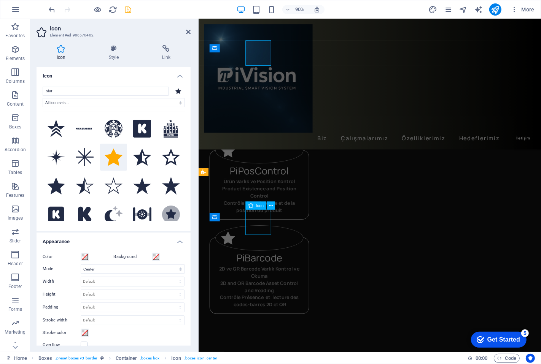
scroll to position [365, 0]
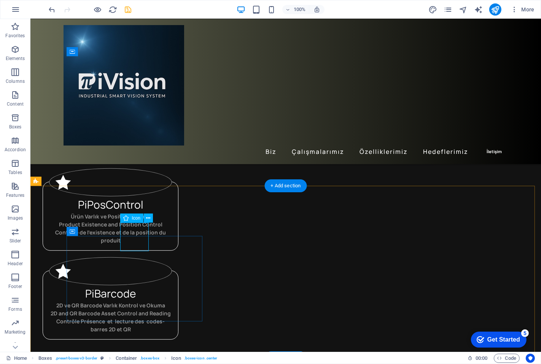
select select "xMidYMid"
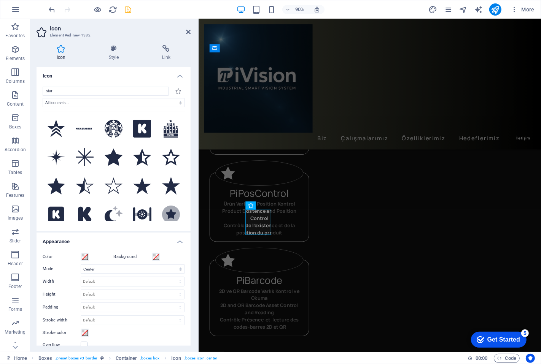
scroll to position [378, 0]
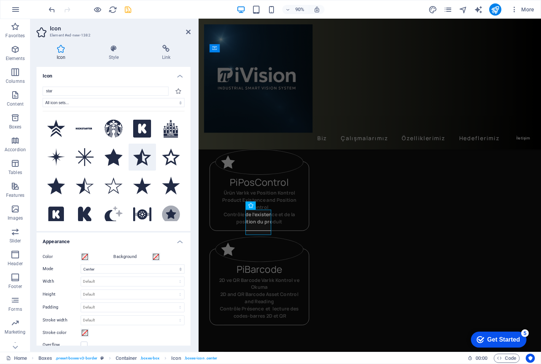
click at [143, 157] on icon at bounding box center [142, 157] width 18 height 17
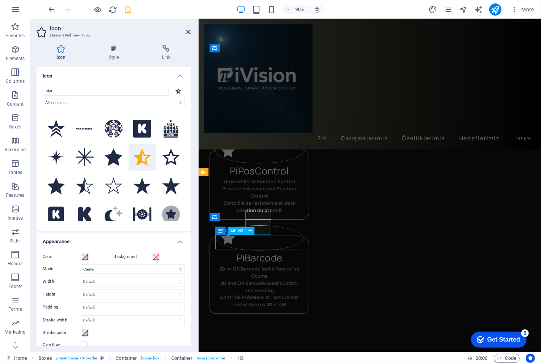
scroll to position [365, 0]
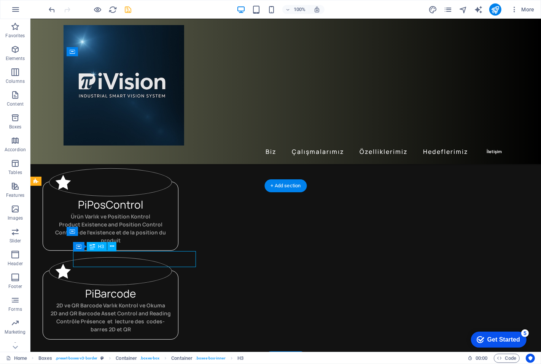
scroll to position [378, 0]
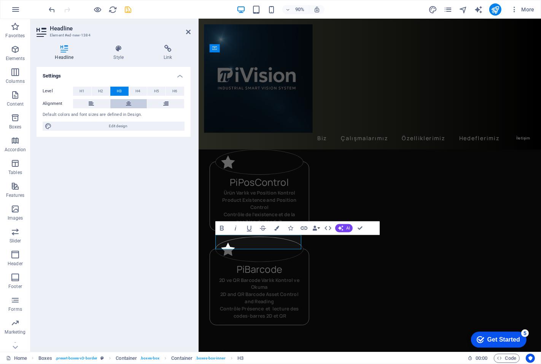
click at [127, 102] on icon at bounding box center [128, 103] width 5 height 9
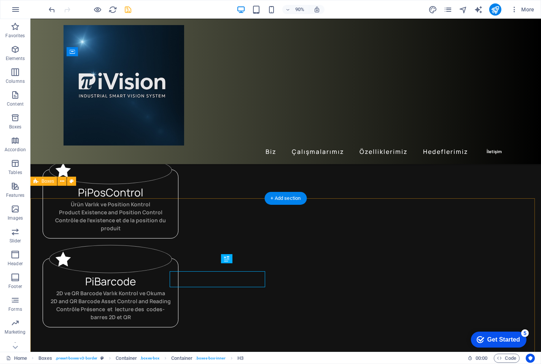
scroll to position [365, 0]
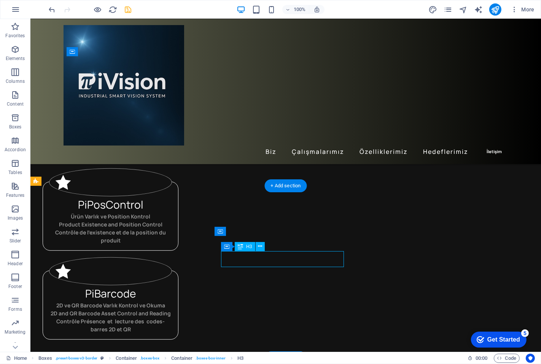
scroll to position [378, 0]
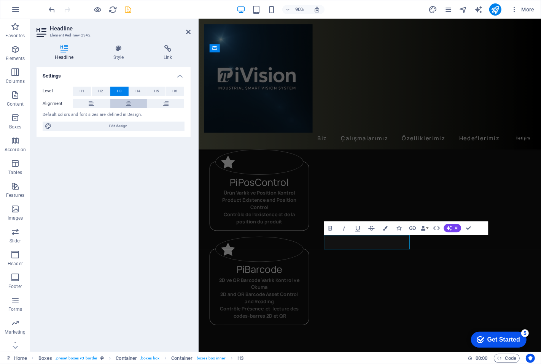
click at [127, 104] on icon at bounding box center [128, 103] width 5 height 9
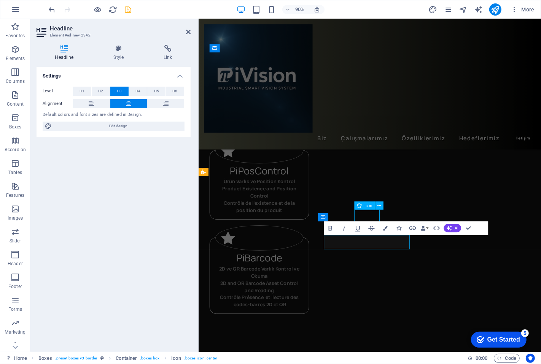
scroll to position [365, 0]
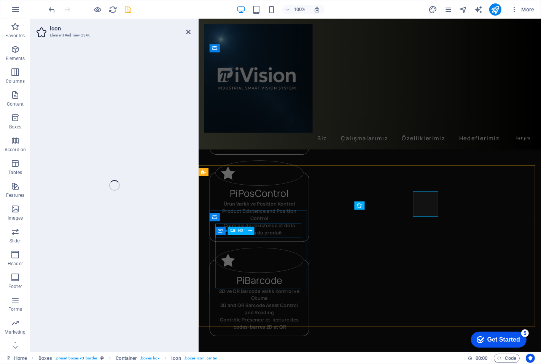
scroll to position [378, 0]
select select "xMidYMid"
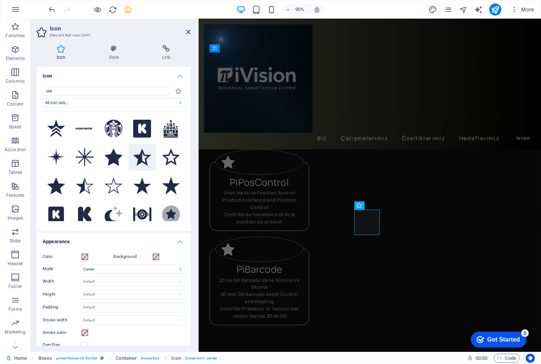
click at [141, 158] on icon at bounding box center [142, 157] width 18 height 17
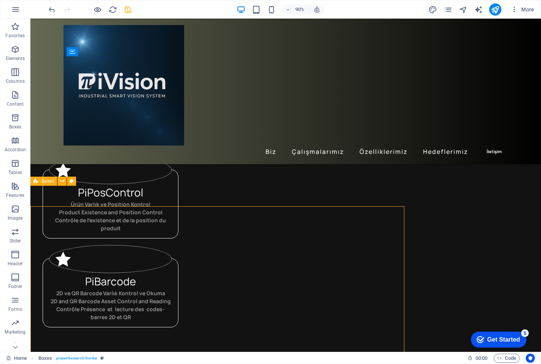
scroll to position [365, 0]
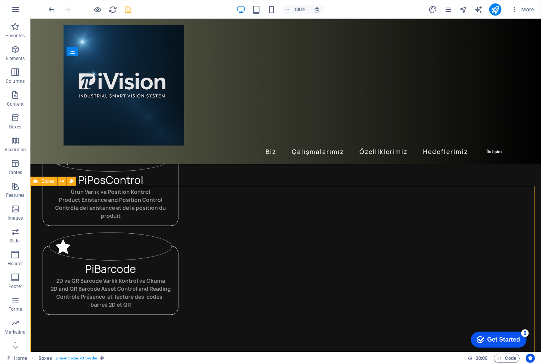
select select "rem"
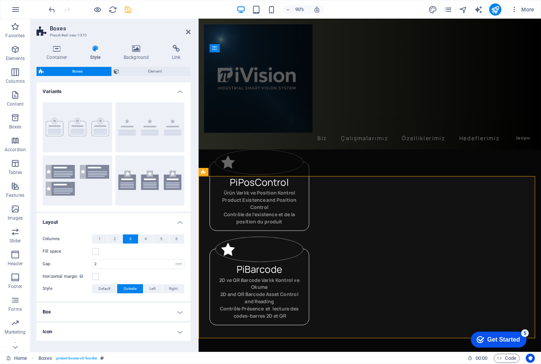
click at [93, 49] on icon at bounding box center [95, 49] width 30 height 8
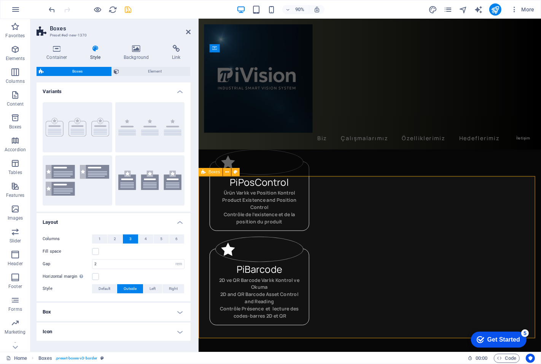
click at [188, 30] on icon at bounding box center [188, 32] width 5 height 6
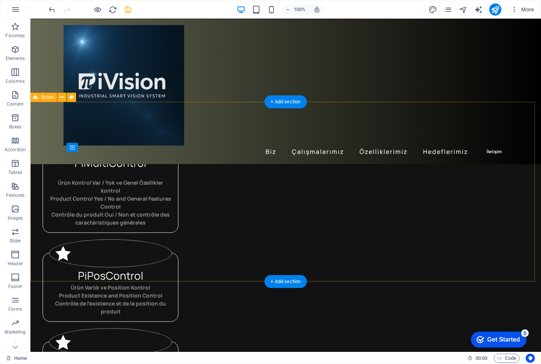
scroll to position [295, 0]
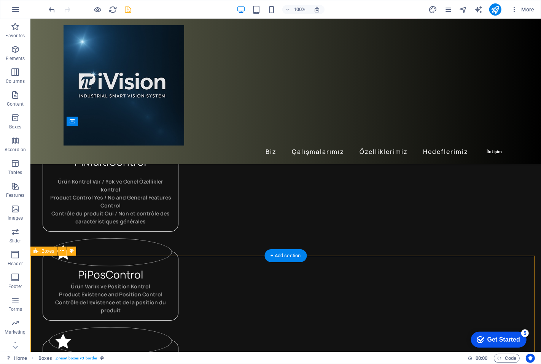
scroll to position [308, 0]
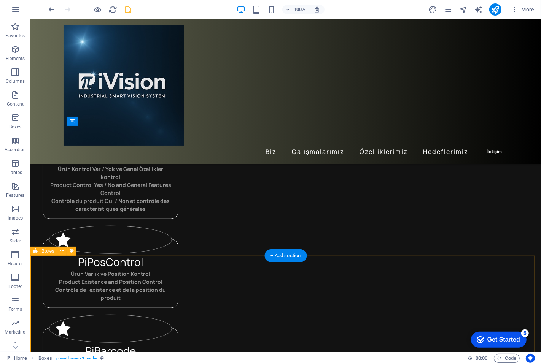
select select "rem"
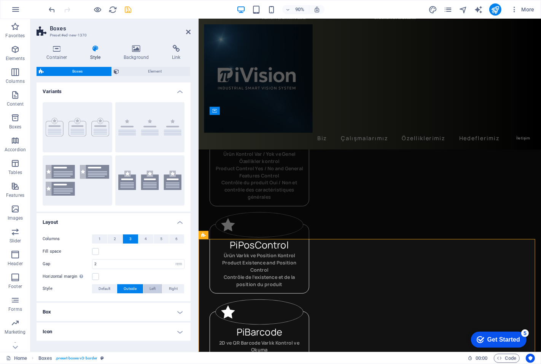
click at [150, 288] on span "Left" at bounding box center [152, 288] width 6 height 9
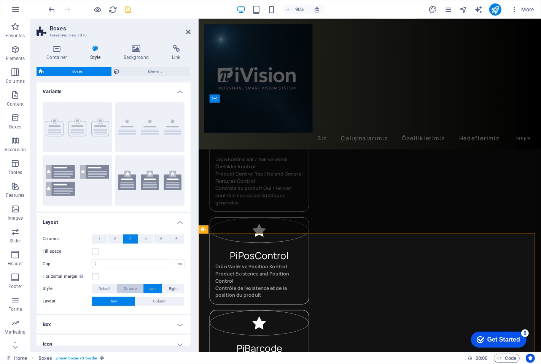
click at [124, 286] on span "Outside" at bounding box center [130, 288] width 13 height 9
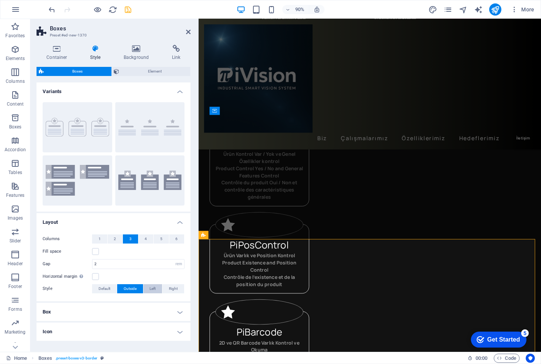
click at [151, 287] on span "Left" at bounding box center [152, 288] width 6 height 9
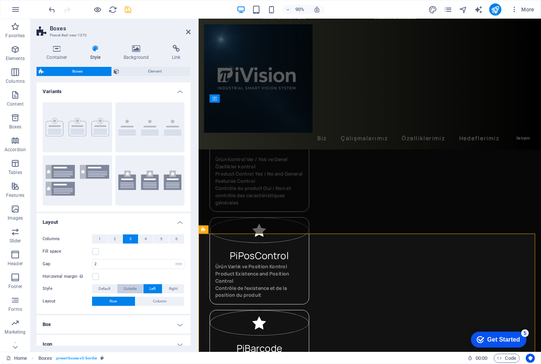
click at [119, 287] on button "Outside" at bounding box center [130, 288] width 26 height 9
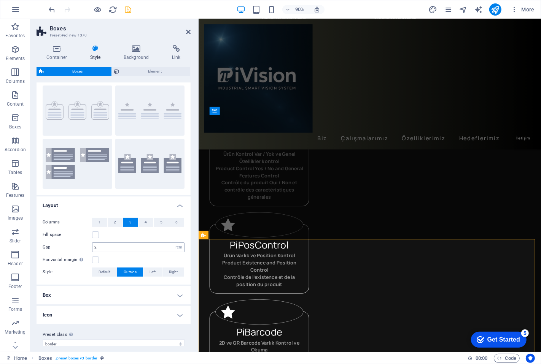
scroll to position [25, 0]
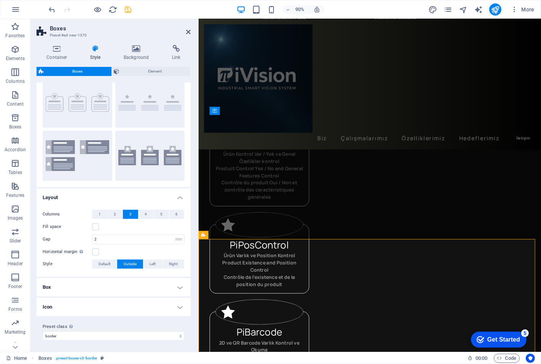
click at [109, 284] on h4 "Box" at bounding box center [113, 287] width 154 height 18
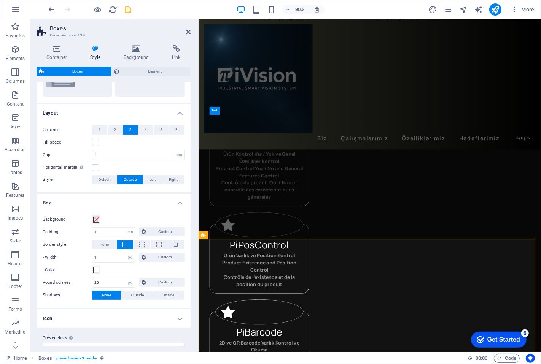
scroll to position [121, 0]
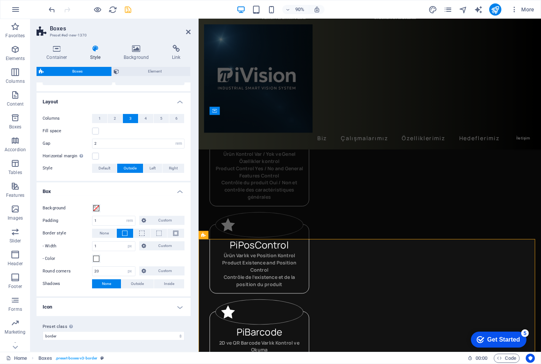
click at [132, 304] on h4 "Icon" at bounding box center [113, 307] width 154 height 18
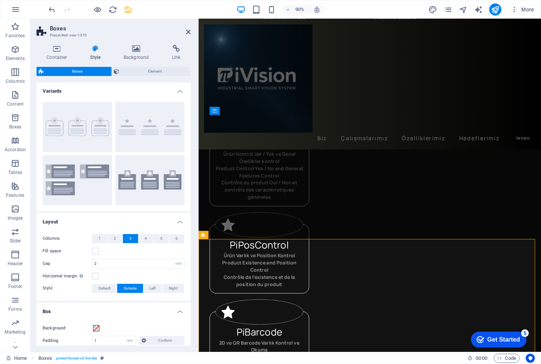
scroll to position [0, 0]
click at [116, 238] on button "2" at bounding box center [115, 239] width 15 height 9
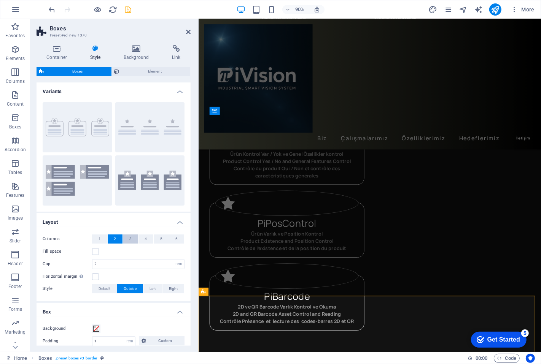
click at [130, 238] on span "3" at bounding box center [130, 239] width 2 height 9
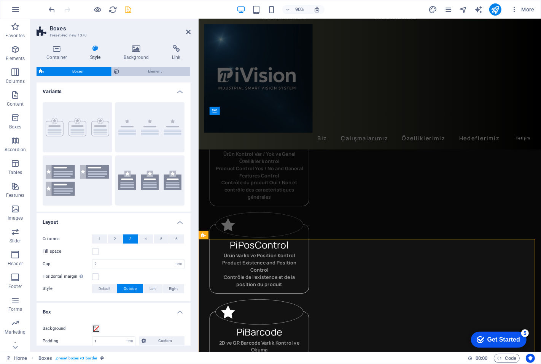
click at [154, 70] on span "Element" at bounding box center [155, 71] width 67 height 9
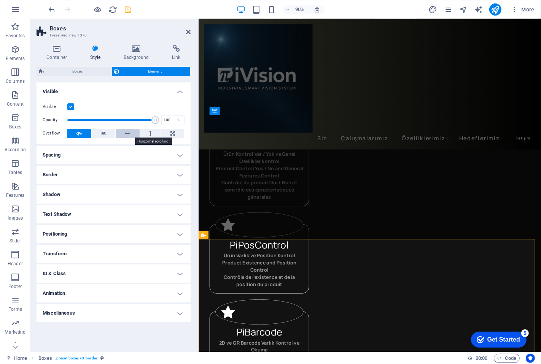
click at [128, 134] on icon at bounding box center [127, 133] width 5 height 9
click at [78, 133] on icon at bounding box center [78, 133] width 5 height 9
click at [62, 50] on icon at bounding box center [56, 49] width 41 height 8
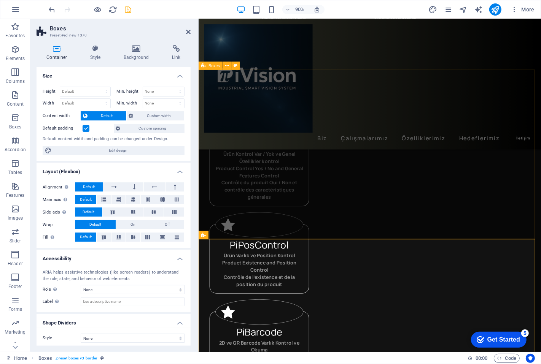
click at [365, 244] on div "PiMultiControl Ürün Kontrol Var / Yok ve Genel Özellikler kontrol Product Contr…" at bounding box center [388, 271] width 380 height 390
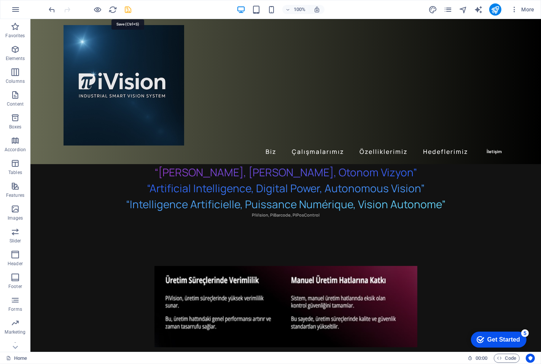
click at [128, 10] on icon "save" at bounding box center [128, 9] width 9 height 9
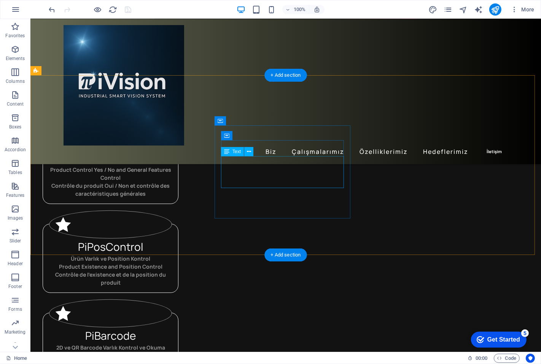
scroll to position [295, 0]
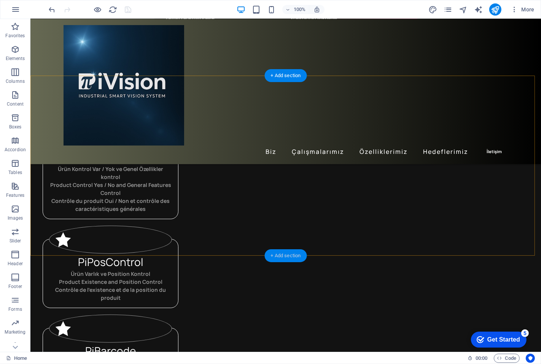
click at [284, 257] on div "+ Add section" at bounding box center [286, 255] width 42 height 13
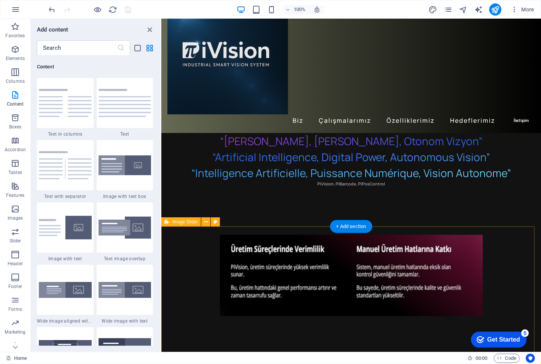
scroll to position [42, 0]
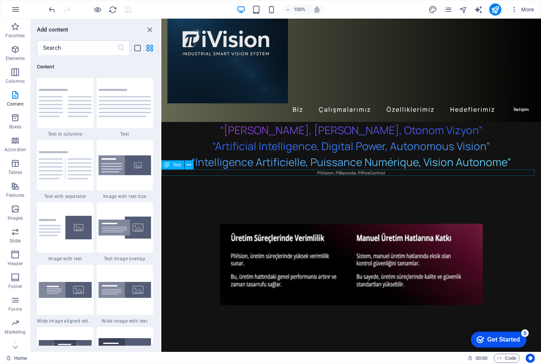
click at [342, 173] on div "PiVision, PiBarcode, PiPosControl" at bounding box center [350, 173] width 379 height 6
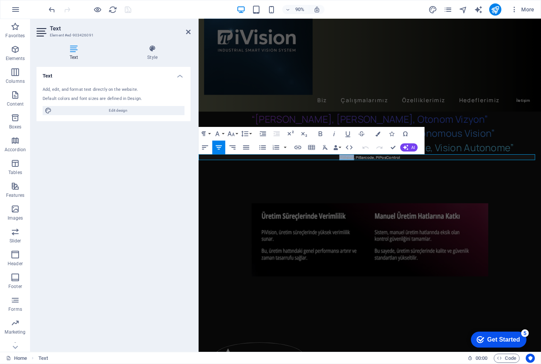
drag, startPoint x: 366, startPoint y: 173, endPoint x: 340, endPoint y: 173, distance: 26.2
click at [340, 173] on p "PiVision, PiBarcode, PiPosControl" at bounding box center [388, 173] width 380 height 6
click at [398, 171] on p "PiMultiControl PiBarcode, PiPosControl" at bounding box center [388, 173] width 380 height 6
drag, startPoint x: 429, startPoint y: 173, endPoint x: 340, endPoint y: 175, distance: 89.0
click at [340, 175] on p "PiMultiControl PiBarcode PiPosControl" at bounding box center [388, 173] width 380 height 6
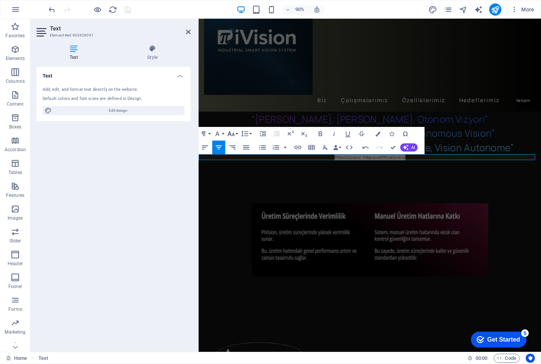
click at [231, 134] on icon "button" at bounding box center [231, 134] width 8 height 8
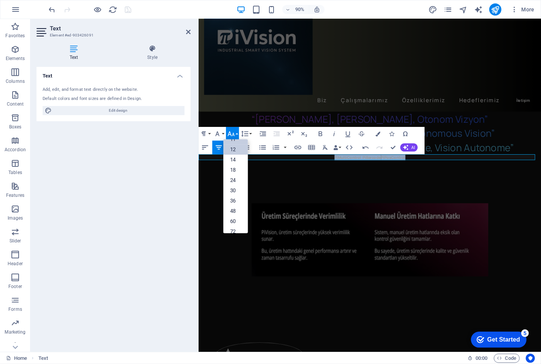
click at [230, 151] on link "12" at bounding box center [235, 150] width 25 height 10
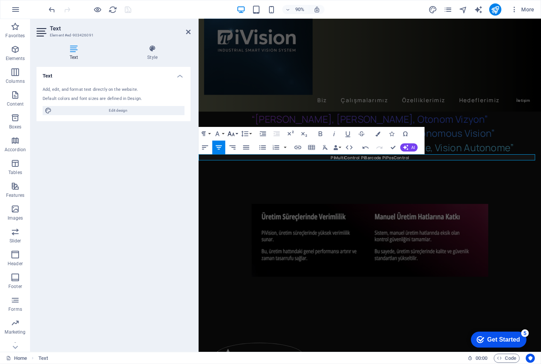
click at [234, 133] on icon "button" at bounding box center [231, 134] width 8 height 8
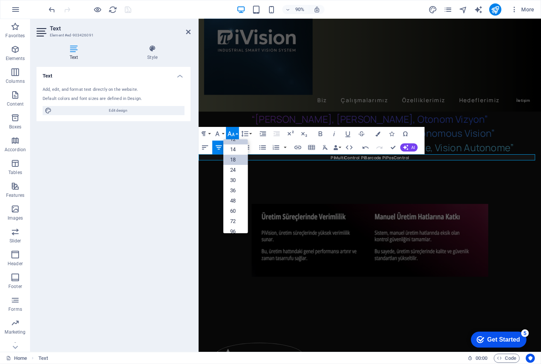
click at [232, 156] on link "18" at bounding box center [235, 160] width 25 height 10
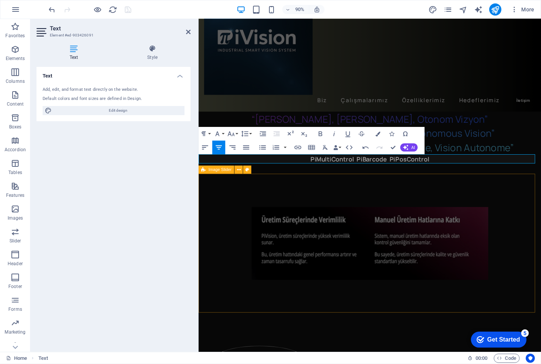
click at [484, 211] on div at bounding box center [388, 269] width 380 height 154
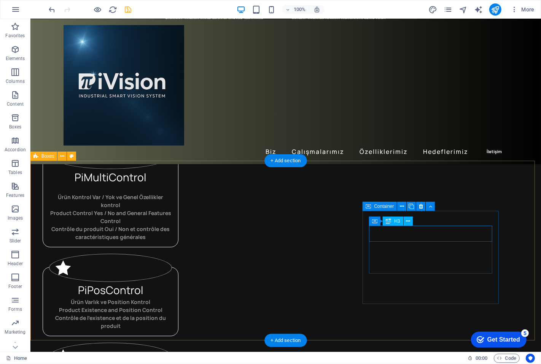
scroll to position [295, 0]
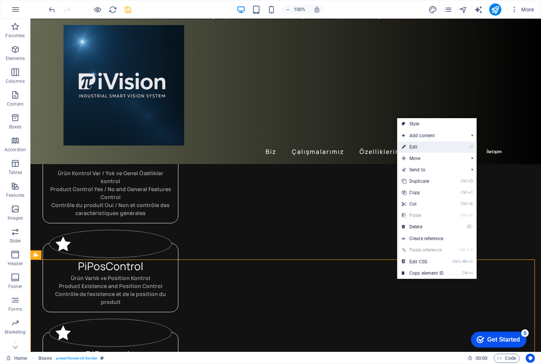
click at [424, 146] on link "⏎ Edit" at bounding box center [422, 146] width 51 height 11
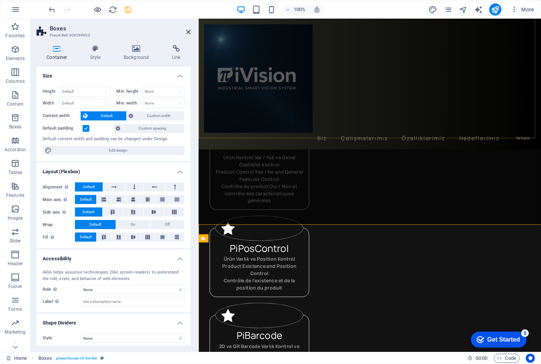
scroll to position [308, 0]
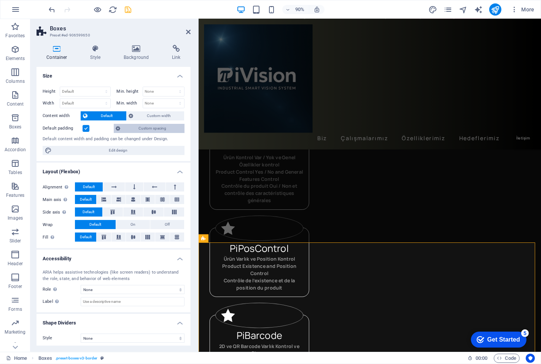
click at [151, 130] on span "Custom spacing" at bounding box center [152, 128] width 59 height 9
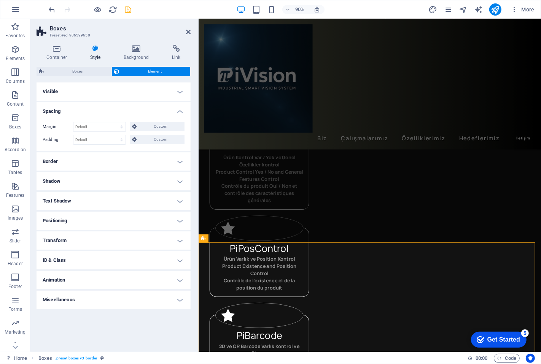
click at [95, 220] on h4 "Positioning" at bounding box center [113, 221] width 154 height 18
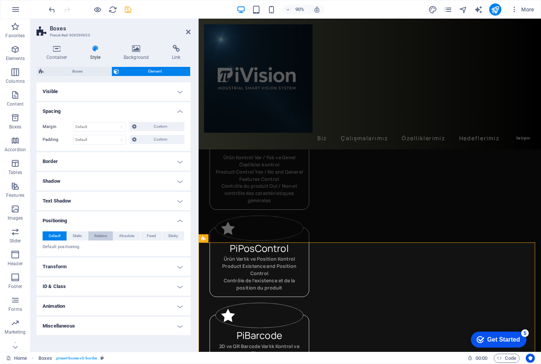
click at [100, 237] on span "Relative" at bounding box center [100, 236] width 13 height 9
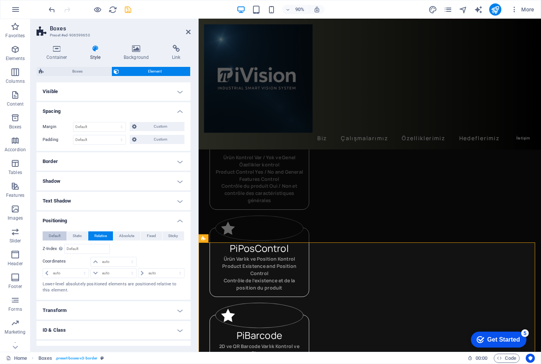
click at [53, 235] on span "Default" at bounding box center [55, 236] width 12 height 9
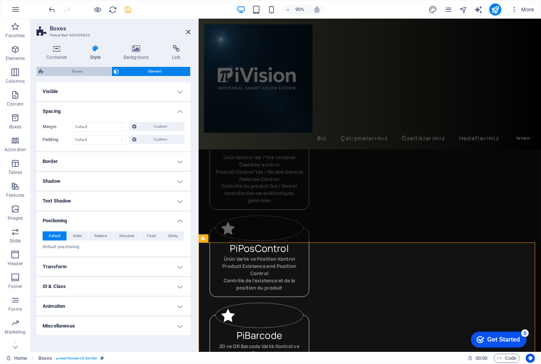
click at [76, 71] on span "Boxes" at bounding box center [77, 71] width 63 height 9
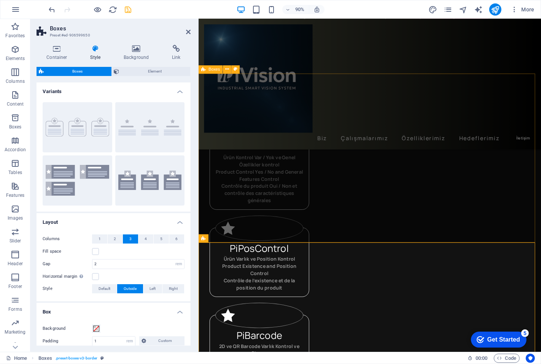
click at [376, 247] on div "PiMultiControl Ürün Kontrol Var / Yok ve Genel Özellikler kontrol Product Contr…" at bounding box center [388, 275] width 380 height 390
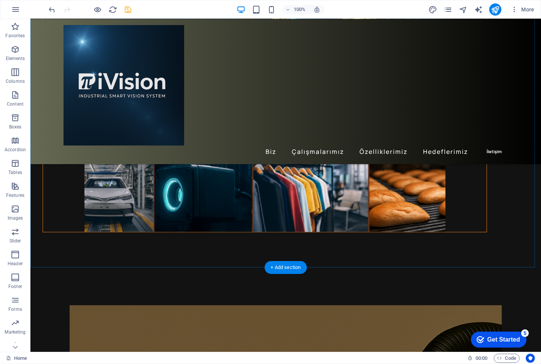
scroll to position [1309, 0]
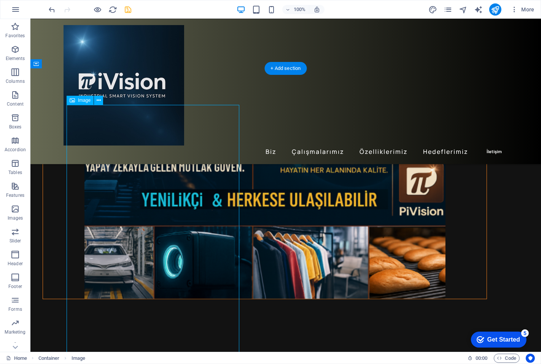
click at [160, 220] on div "Drag here to replace the existing content. Press “Ctrl” if you want to create a…" at bounding box center [285, 185] width 510 height 333
select select "%"
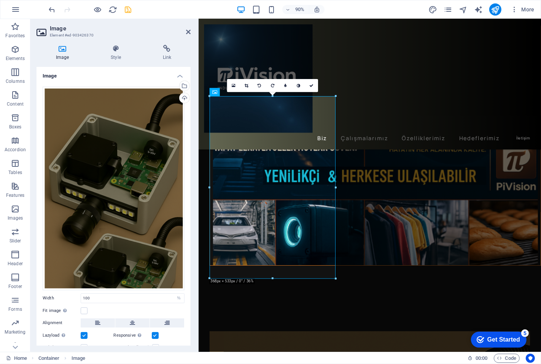
scroll to position [1291, 0]
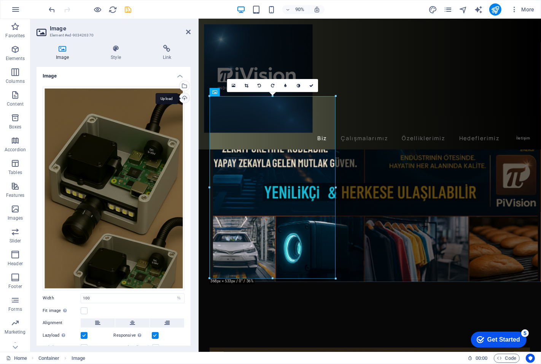
click at [183, 97] on div "Upload" at bounding box center [183, 98] width 11 height 11
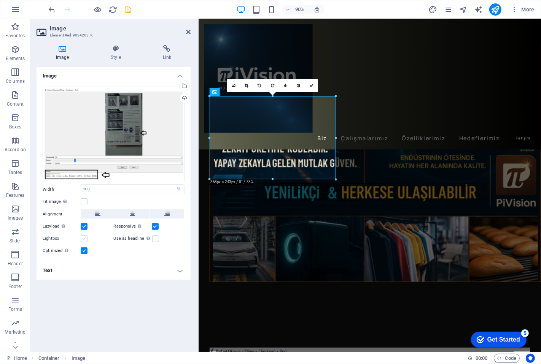
click at [83, 239] on label at bounding box center [84, 238] width 7 height 7
click at [0, 0] on input "Lightbox" at bounding box center [0, 0] width 0 height 0
click at [136, 297] on div "Image Drag files here, click to choose files or select files from Files or our …" at bounding box center [113, 206] width 154 height 279
click at [346, 73] on div "Biz Çalışmalarımız Özelliklerimiz Hedeflerimiz İletişim" at bounding box center [388, 91] width 380 height 145
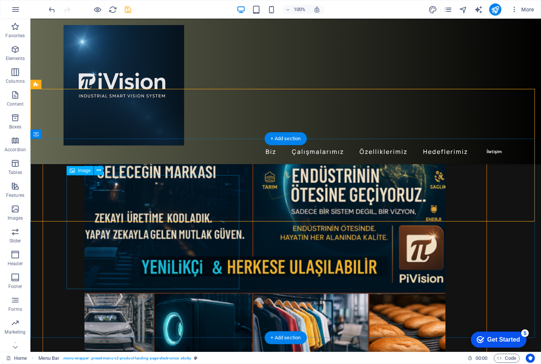
scroll to position [1225, 0]
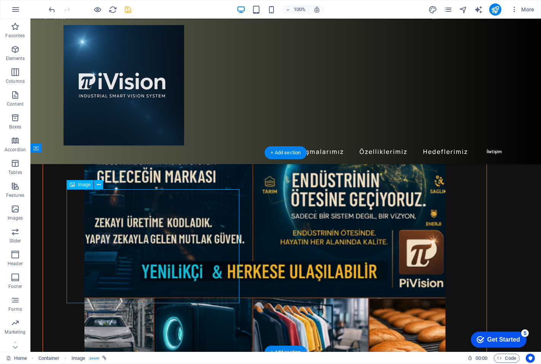
click at [78, 184] on span "Image" at bounding box center [84, 184] width 13 height 5
click at [81, 184] on span "Image" at bounding box center [84, 184] width 13 height 5
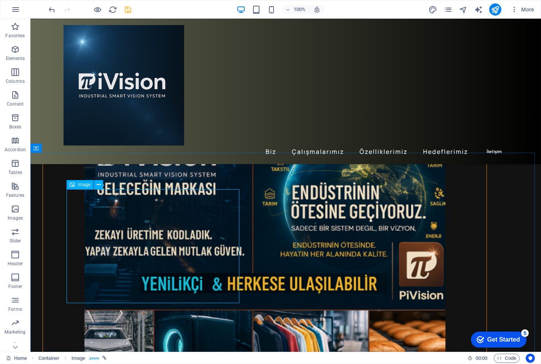
scroll to position [1207, 0]
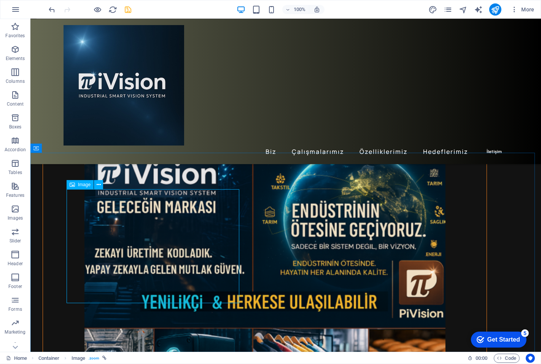
select select "%"
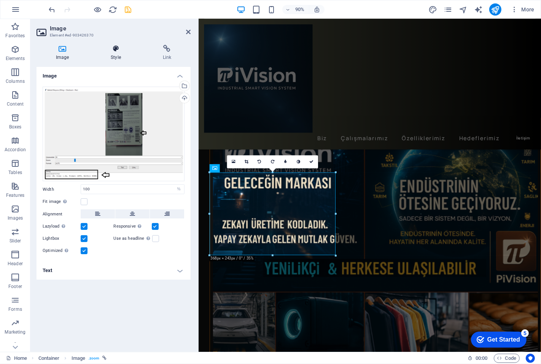
click at [115, 51] on icon at bounding box center [115, 49] width 49 height 8
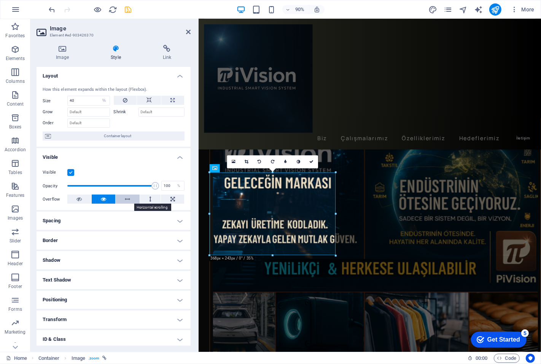
click at [130, 200] on button at bounding box center [128, 199] width 24 height 9
click at [106, 199] on button at bounding box center [104, 199] width 24 height 9
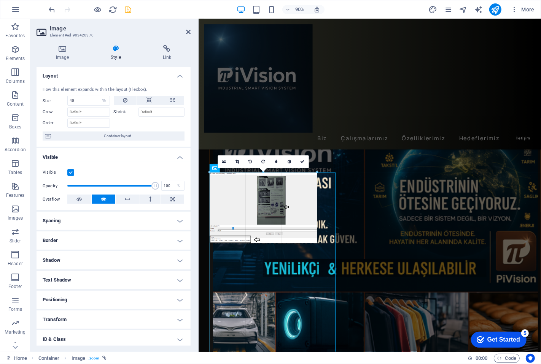
drag, startPoint x: 331, startPoint y: 214, endPoint x: 123, endPoint y: 223, distance: 208.2
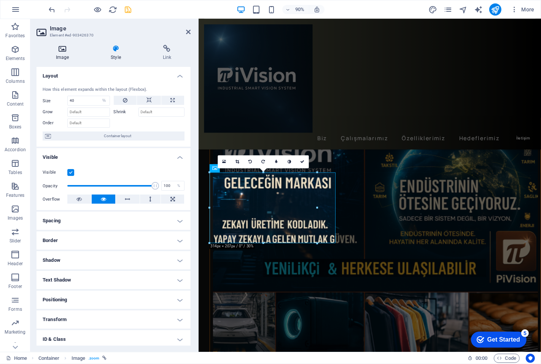
click at [65, 52] on icon at bounding box center [62, 49] width 52 height 8
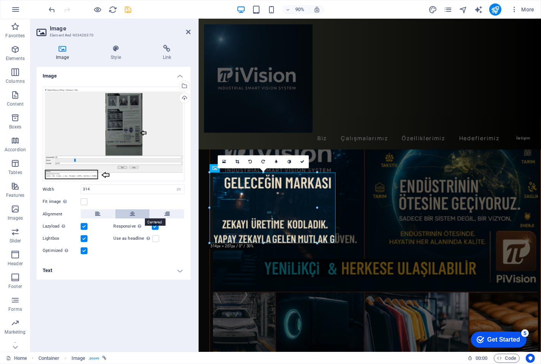
click at [132, 213] on icon at bounding box center [132, 213] width 5 height 9
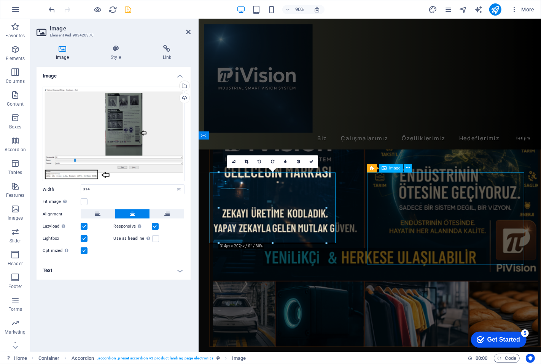
scroll to position [1225, 0]
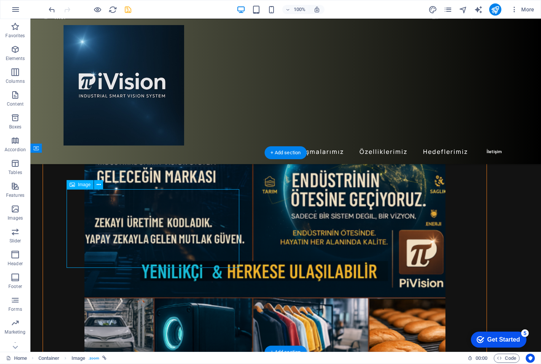
select select "px"
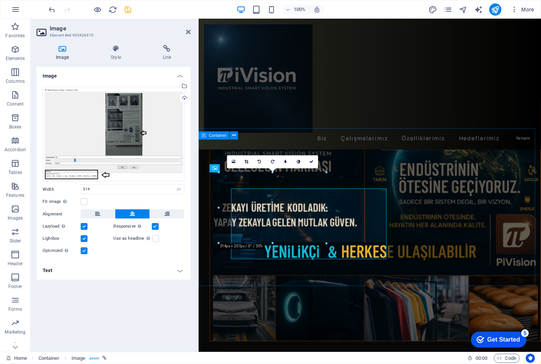
scroll to position [1207, 0]
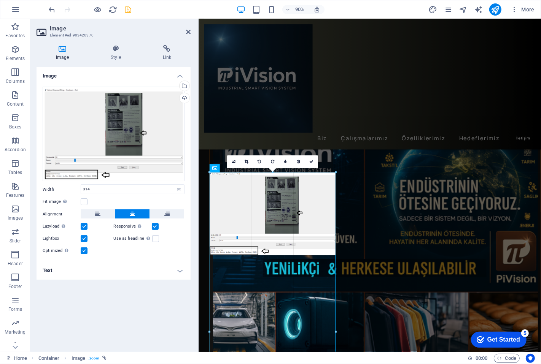
drag, startPoint x: 326, startPoint y: 244, endPoint x: 169, endPoint y: 263, distance: 158.1
drag, startPoint x: 335, startPoint y: 255, endPoint x: 343, endPoint y: 262, distance: 11.1
drag, startPoint x: 334, startPoint y: 255, endPoint x: 344, endPoint y: 267, distance: 15.1
drag, startPoint x: 335, startPoint y: 212, endPoint x: 175, endPoint y: 218, distance: 159.8
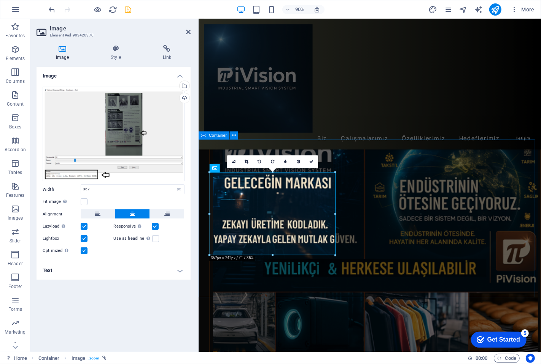
drag, startPoint x: 534, startPoint y: 233, endPoint x: 373, endPoint y: 236, distance: 160.8
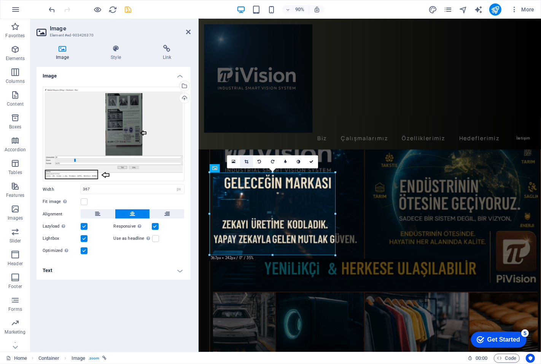
click at [247, 161] on icon at bounding box center [246, 162] width 4 height 4
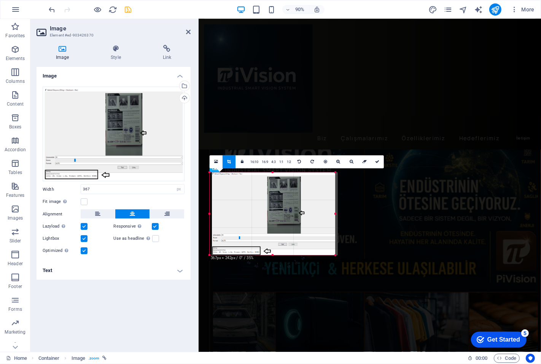
drag, startPoint x: 228, startPoint y: 214, endPoint x: 214, endPoint y: 211, distance: 14.6
click at [214, 211] on div at bounding box center [274, 214] width 125 height 83
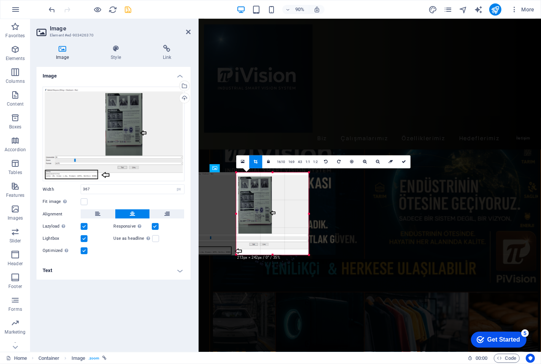
drag, startPoint x: 208, startPoint y: 214, endPoint x: 267, endPoint y: 213, distance: 58.9
click at [267, 213] on div "180 170 160 150 140 130 120 110 100 90 80 70 60 50 40 30 20 10 0 -10 -20 -30 -4…" at bounding box center [272, 214] width 73 height 83
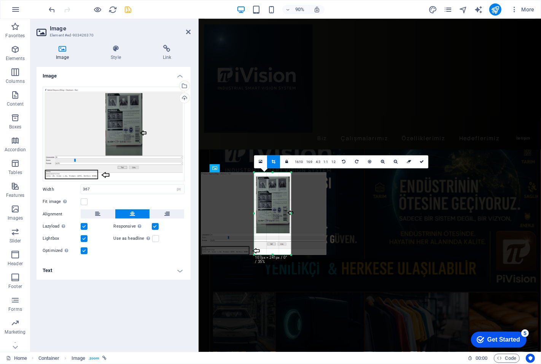
drag, startPoint x: 308, startPoint y: 215, endPoint x: 269, endPoint y: 208, distance: 39.8
click at [268, 208] on div "180 170 160 150 140 130 120 110 100 90 80 70 60 50 40 30 20 10 0 -10 -20 -30 -4…" at bounding box center [272, 214] width 37 height 82
drag, startPoint x: 274, startPoint y: 254, endPoint x: 277, endPoint y: 231, distance: 22.6
click at [277, 231] on div "180 170 160 150 140 130 120 110 100 90 80 70 60 50 40 30 20 10 0 -10 -20 -30 -4…" at bounding box center [272, 204] width 37 height 62
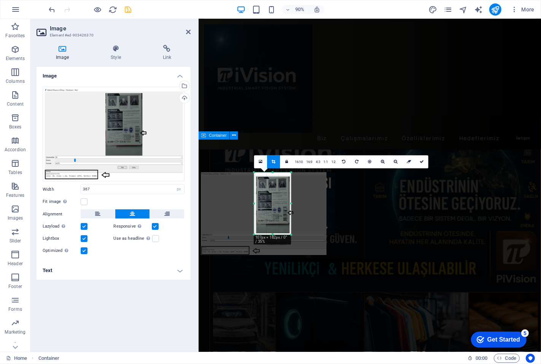
type input "107"
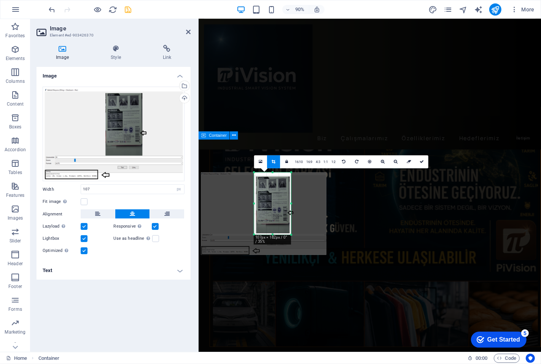
scroll to position [1225, 0]
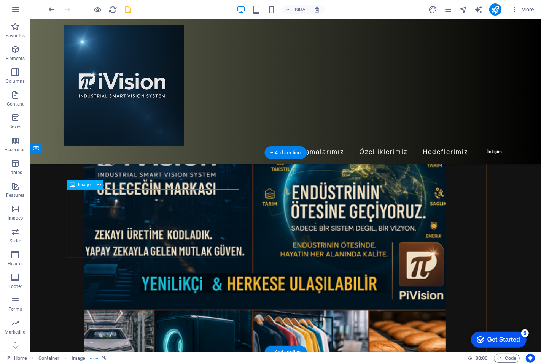
scroll to position [1207, 0]
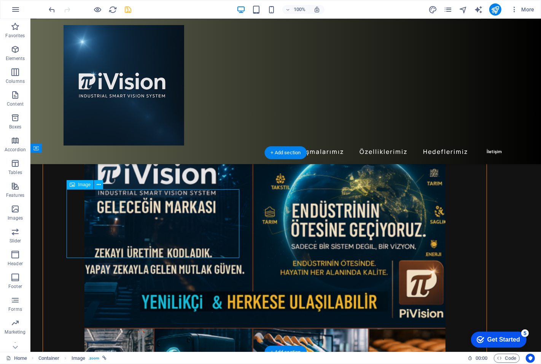
select select "px"
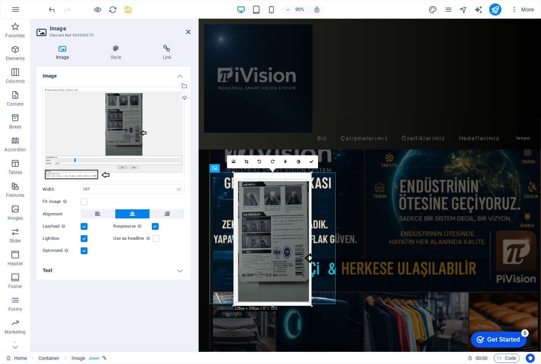
drag, startPoint x: 290, startPoint y: 233, endPoint x: 336, endPoint y: 277, distance: 63.7
type input "228"
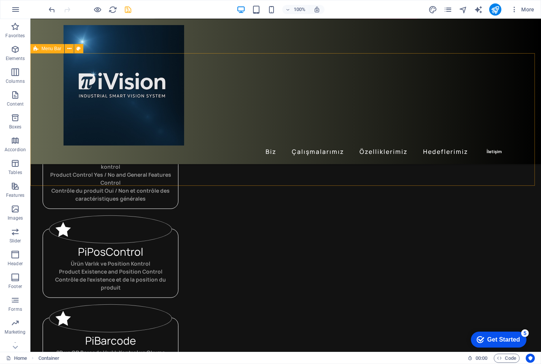
scroll to position [295, 0]
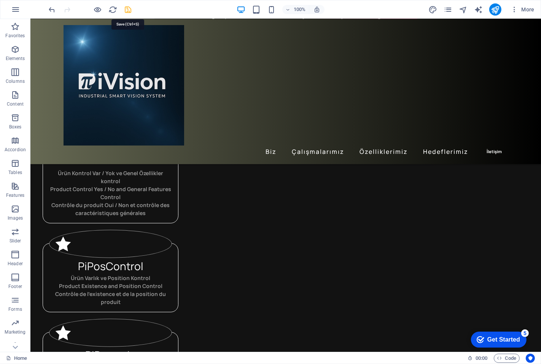
click at [129, 10] on icon "save" at bounding box center [128, 9] width 9 height 9
click at [486, 146] on nav "Biz Çalışmalarımız Özelliklerimiz Hedeflerimiz İletişim" at bounding box center [285, 152] width 444 height 13
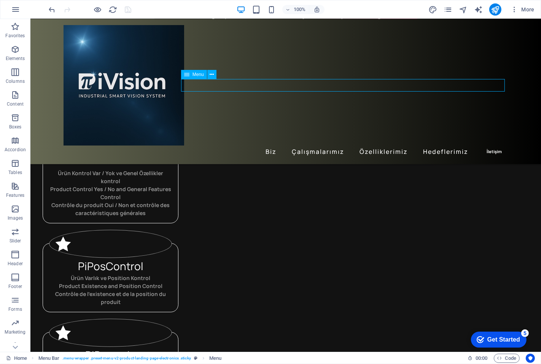
click at [486, 146] on nav "Biz Çalışmalarımız Özelliklerimiz Hedeflerimiz İletişim" at bounding box center [285, 152] width 444 height 13
select select "primary"
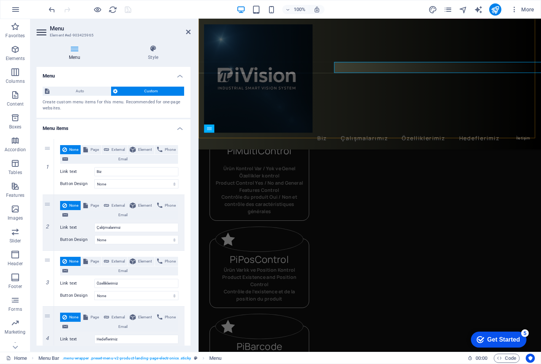
scroll to position [308, 0]
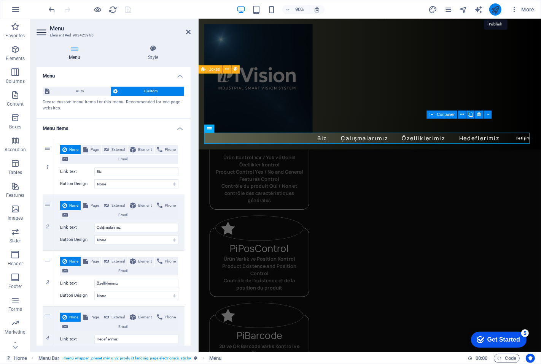
click at [486, 10] on icon "publish" at bounding box center [494, 9] width 9 height 9
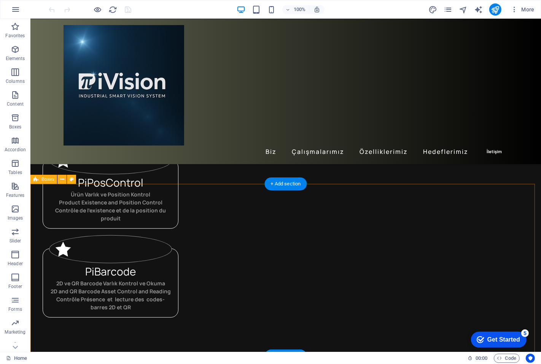
scroll to position [380, 0]
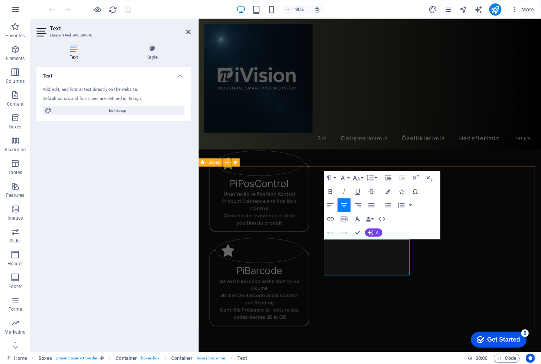
scroll to position [392, 0]
drag, startPoint x: 405, startPoint y: 267, endPoint x: 360, endPoint y: 263, distance: 45.0
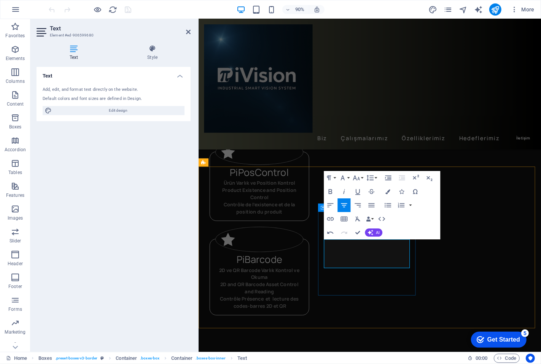
drag, startPoint x: 407, startPoint y: 268, endPoint x: 366, endPoint y: 266, distance: 40.3
click at [362, 179] on button "Font Size" at bounding box center [357, 178] width 13 height 14
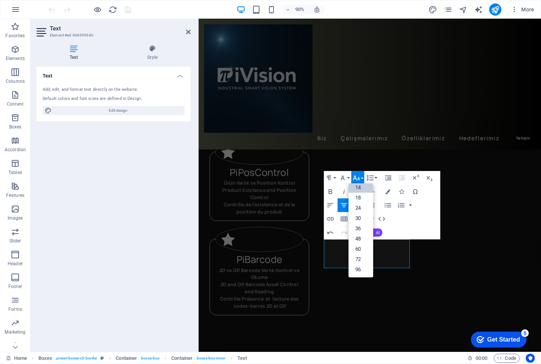
scroll to position [61, 0]
click at [362, 199] on link "18" at bounding box center [360, 198] width 25 height 10
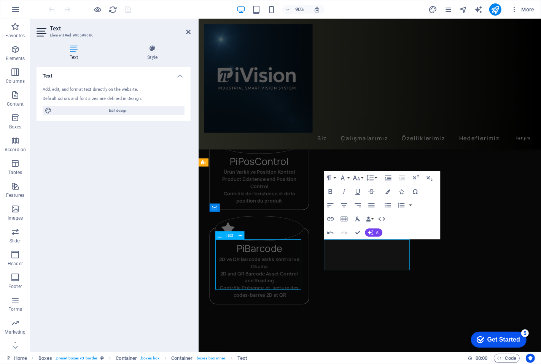
scroll to position [380, 0]
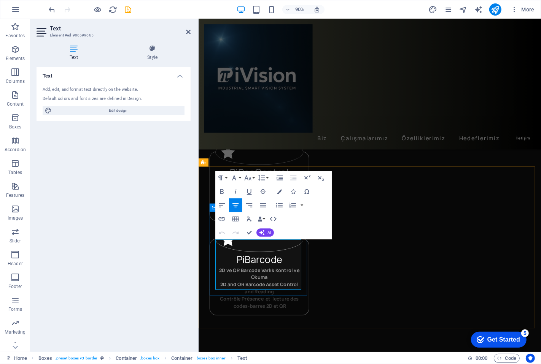
drag, startPoint x: 292, startPoint y: 267, endPoint x: 228, endPoint y: 263, distance: 64.0
click at [250, 179] on icon "button" at bounding box center [248, 178] width 8 height 8
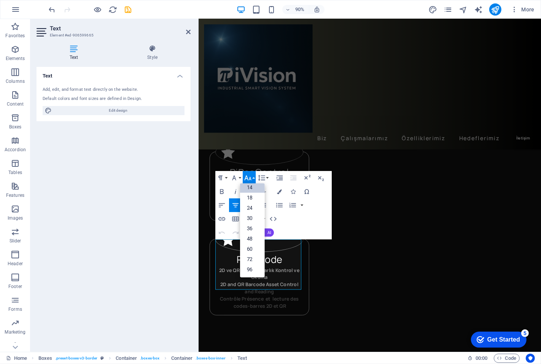
scroll to position [61, 0]
click at [252, 198] on link "18" at bounding box center [252, 198] width 25 height 10
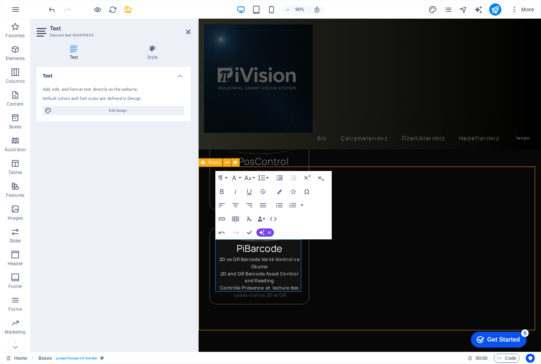
scroll to position [380, 0]
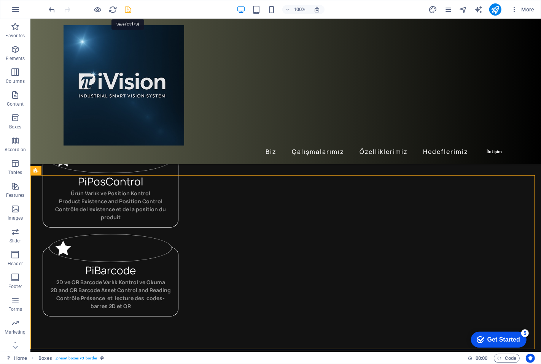
click at [129, 8] on icon "save" at bounding box center [128, 9] width 9 height 9
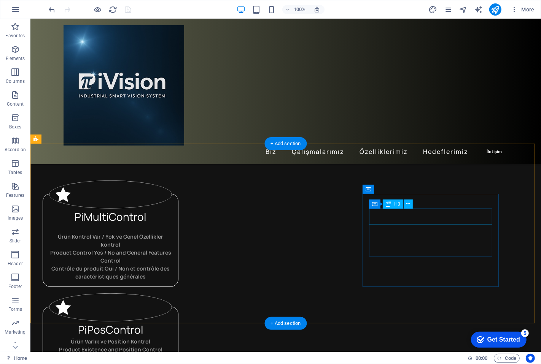
scroll to position [253, 0]
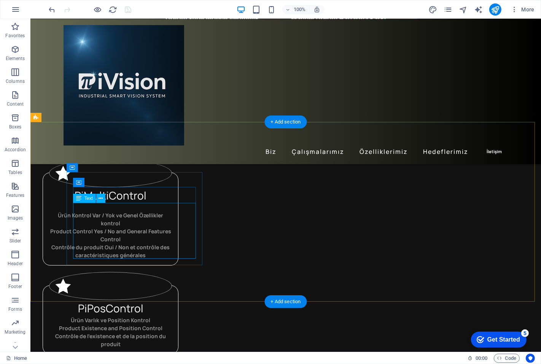
click at [169, 222] on div "Ürün Kontrol Var / Yok ve Genel Özellikler kontrol Product Control Yes / No and…" at bounding box center [110, 231] width 123 height 56
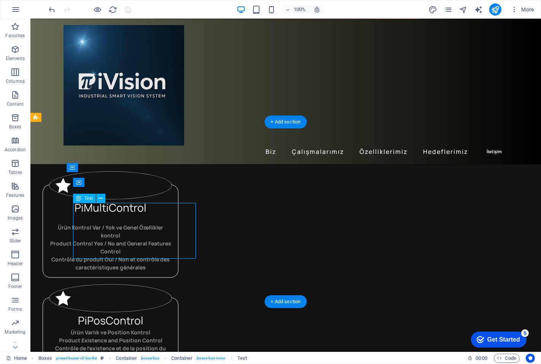
scroll to position [265, 0]
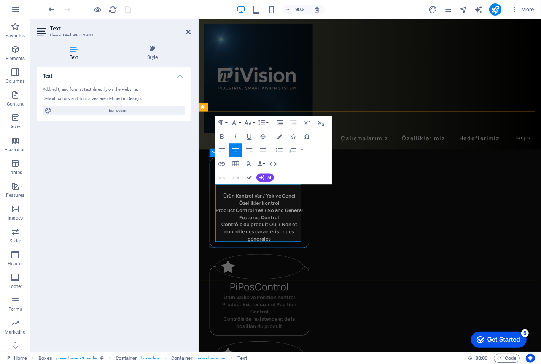
click at [290, 222] on p "Ürün Kontrol Var / Yok ve Genel Özellikler kontrol" at bounding box center [266, 219] width 98 height 16
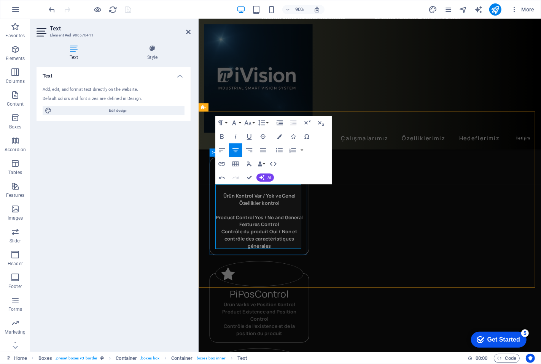
click at [297, 248] on p "Product Control Yes / No and General Features Control" at bounding box center [266, 243] width 98 height 16
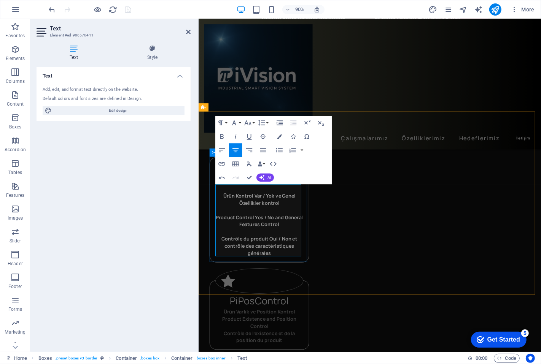
click at [256, 262] on span "Contrôle du produit Oui / Non et contrôle des caractéristiques générales" at bounding box center [266, 271] width 84 height 23
drag, startPoint x: 258, startPoint y: 270, endPoint x: 224, endPoint y: 270, distance: 33.8
click at [224, 270] on p "Contrôle produit Oui / Non et contrôle des caractéristiques générales" at bounding box center [266, 271] width 98 height 24
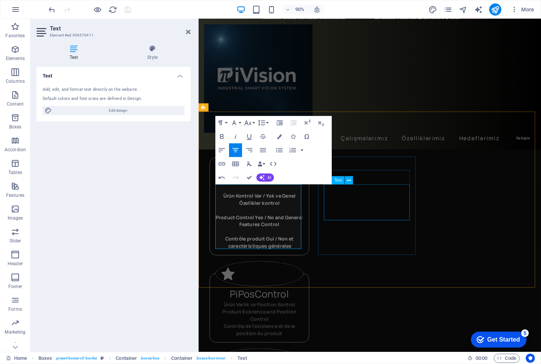
click at [314, 332] on div "Ürün Varlık ve Position Kontrol Product Existence and Position Control Contrôle…" at bounding box center [266, 352] width 98 height 40
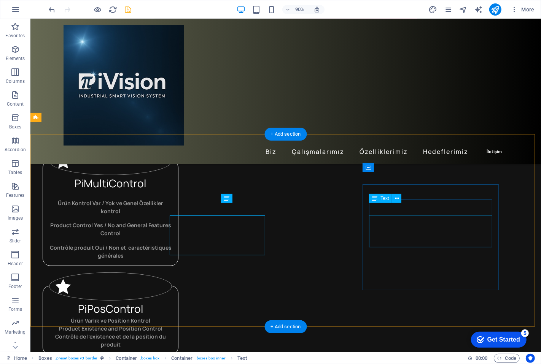
scroll to position [253, 0]
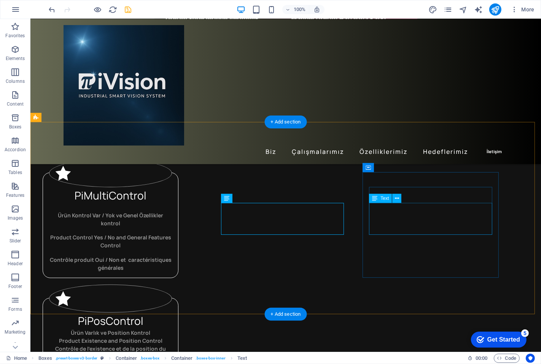
click at [171, 329] on div "Ürün Varlık ve Position Kontrol Product Existence and Position Control Contrôle…" at bounding box center [110, 345] width 123 height 32
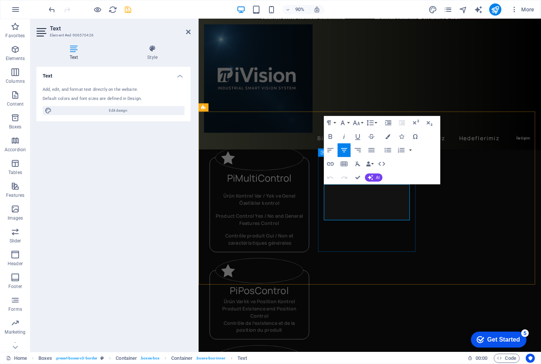
click at [314, 329] on p "Ürün Varlık ve Position Kontrol" at bounding box center [266, 333] width 98 height 8
drag, startPoint x: 396, startPoint y: 206, endPoint x: 387, endPoint y: 206, distance: 9.1
click at [305, 329] on span "Ürün Varlık ve Position Kontrol" at bounding box center [265, 332] width 79 height 7
click at [314, 329] on p "Ürün Varlık ve Pozisyon Kontrol" at bounding box center [266, 333] width 98 height 8
click at [314, 329] on div "Ürün Varlık ve Pozisyon Kontrol ​ Product Existence and Position Control Contrô…" at bounding box center [266, 353] width 98 height 48
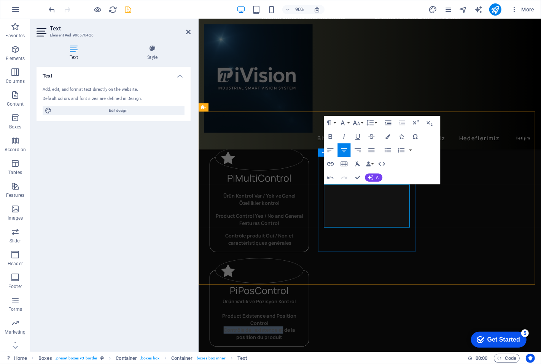
click at [314, 345] on p "Product Existence and Position Control" at bounding box center [266, 353] width 98 height 16
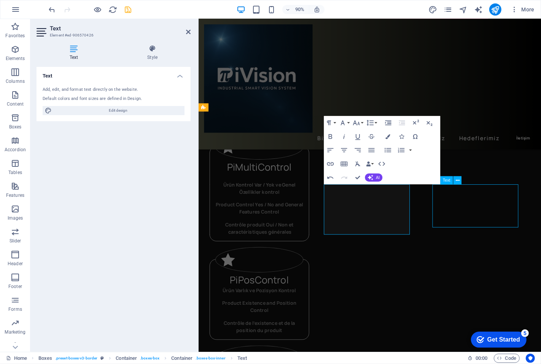
scroll to position [253, 0]
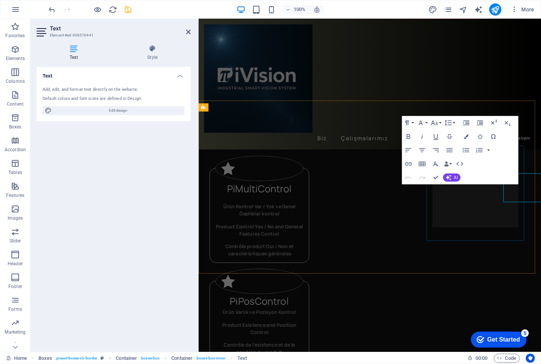
scroll to position [265, 0]
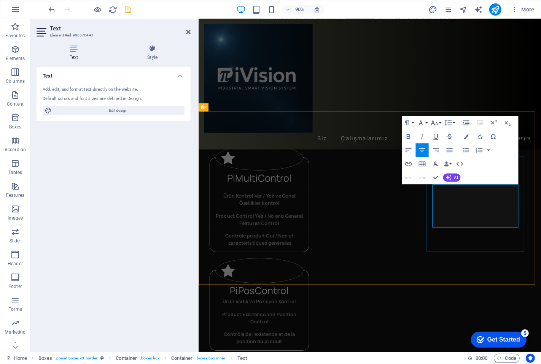
click at [494, 288] on div "PiMultiControl Ürün Kontrol Var / Yok ve Genel Özellikler kontrol Product Contr…" at bounding box center [388, 333] width 380 height 423
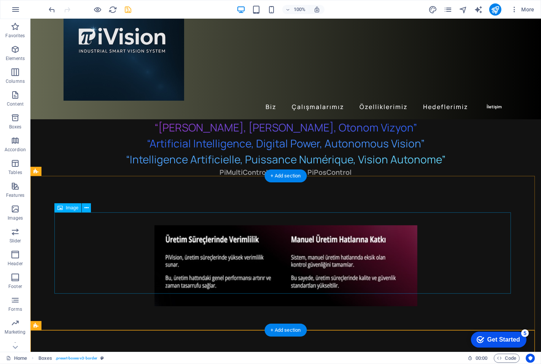
scroll to position [0, 0]
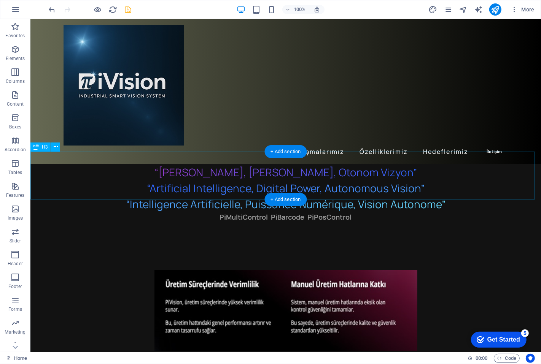
click at [350, 164] on div "“Yapay Zekâ, Dijital Güç, Otonom Vizyon” “Artificial Intelligence, Digital Powe…" at bounding box center [285, 188] width 510 height 48
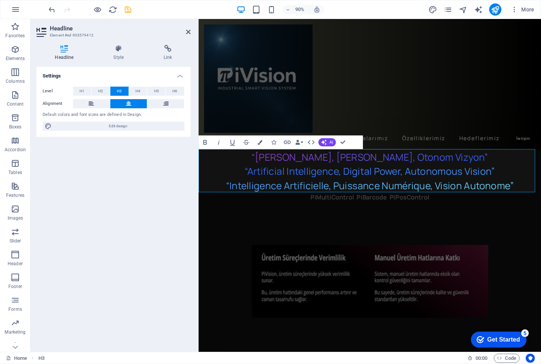
click at [540, 205] on h3 "“Yapay Zekâ, Dijital Güç, Otonom Vizyon” “Artificial Intelligence, Digital Powe…" at bounding box center [388, 188] width 380 height 48
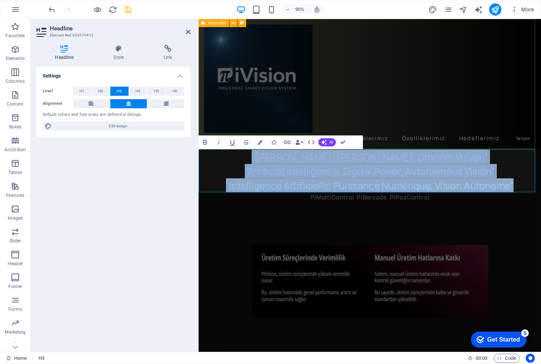
drag, startPoint x: 544, startPoint y: 205, endPoint x: 265, endPoint y: 160, distance: 283.4
click at [202, 142] on icon "button" at bounding box center [205, 143] width 8 height 8
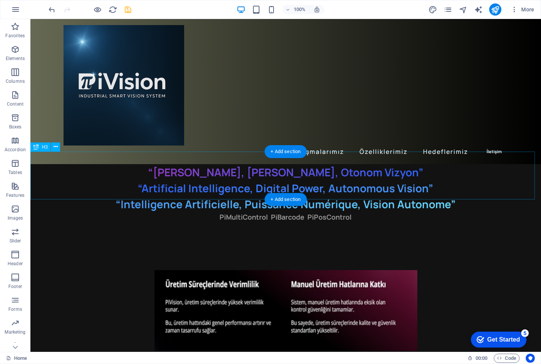
click at [478, 186] on div "“Yapay Zekâ, Dijital Güç, Otonom Vizyon” “Artificial Intelligence, Digital Powe…" at bounding box center [285, 188] width 510 height 48
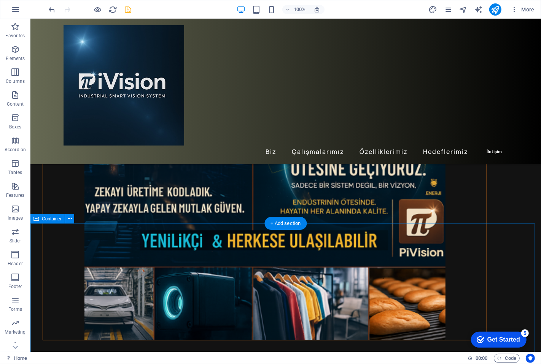
scroll to position [1352, 0]
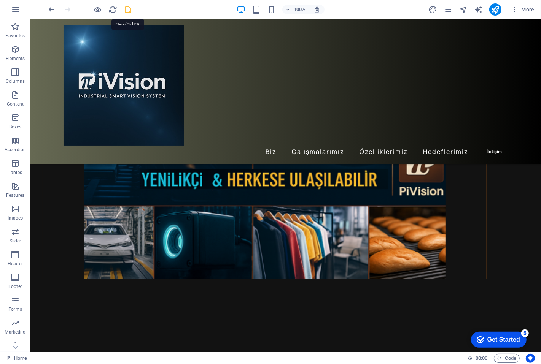
click at [126, 10] on icon "save" at bounding box center [128, 9] width 9 height 9
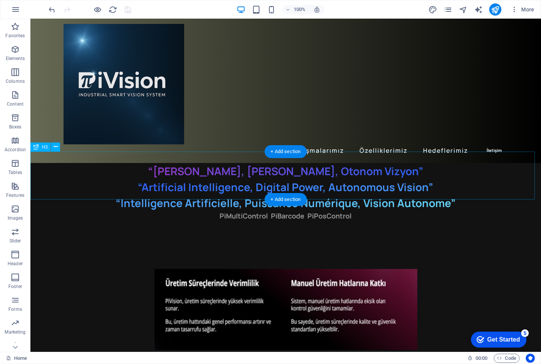
scroll to position [0, 0]
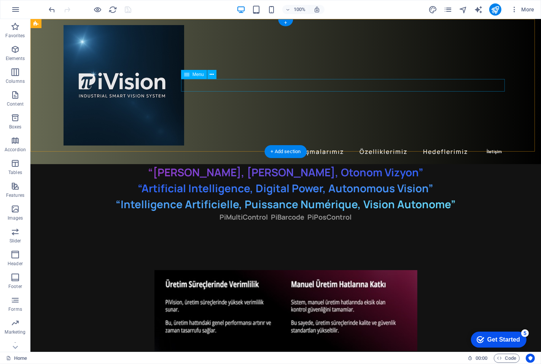
click at [268, 146] on nav "Biz Çalışmalarımız Özelliklerimiz Hedeflerimiz İletişim" at bounding box center [285, 152] width 444 height 13
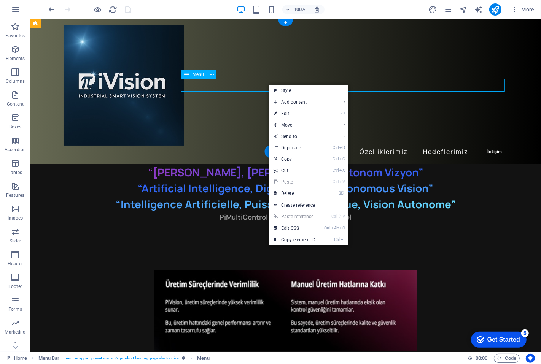
click at [267, 146] on nav "Biz Çalışmalarımız Özelliklerimiz Hedeflerimiz İletişim" at bounding box center [285, 152] width 444 height 13
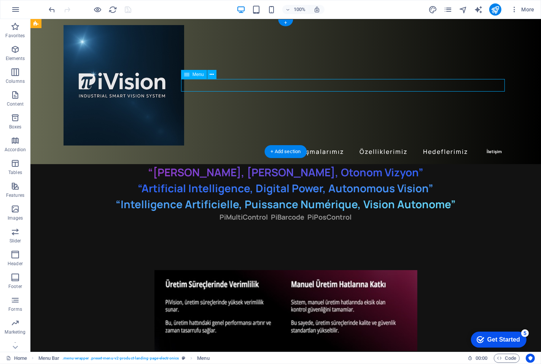
click at [267, 146] on nav "Biz Çalışmalarımız Özelliklerimiz Hedeflerimiz İletişim" at bounding box center [285, 152] width 444 height 13
select select "primary"
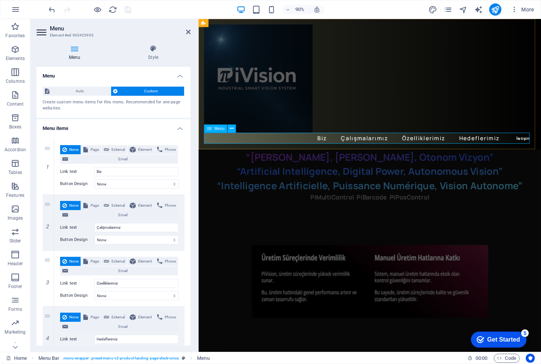
click at [328, 152] on nav "Biz Çalışmalarımız Özelliklerimiz Hedeflerimiz İletişim" at bounding box center [388, 152] width 368 height 13
click at [326, 150] on nav "Biz Çalışmalarımız Özelliklerimiz Hedeflerimiz İletişim" at bounding box center [388, 152] width 368 height 13
click at [140, 183] on select "None Default Primary Secondary" at bounding box center [136, 183] width 84 height 9
select select "default"
click at [94, 179] on select "None Default Primary Secondary" at bounding box center [136, 183] width 84 height 9
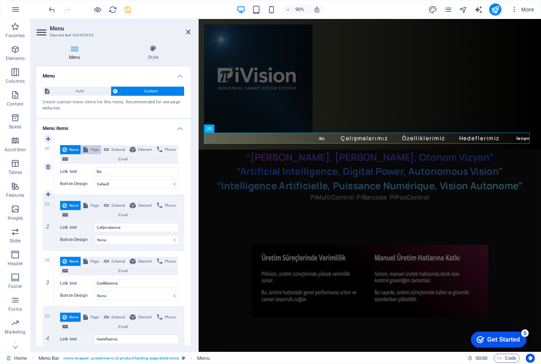
click at [97, 151] on span "Page" at bounding box center [94, 149] width 8 height 9
select select
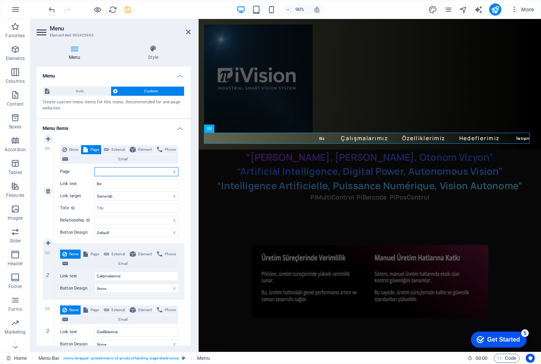
click at [124, 170] on select "Home Subpage Legal Notice Privacy" at bounding box center [136, 171] width 84 height 9
select select "1"
click at [94, 167] on select "Home Subpage Legal Notice Privacy" at bounding box center [136, 171] width 84 height 9
select select
click at [118, 195] on select "New tab Same tab Overlay" at bounding box center [136, 196] width 84 height 9
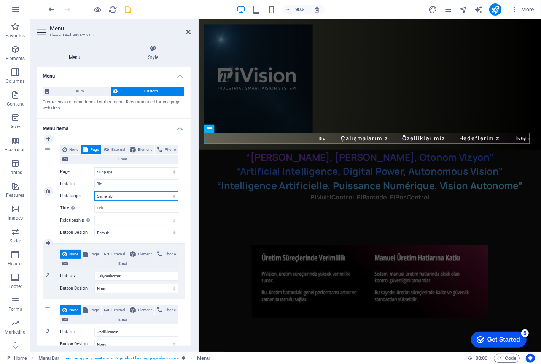
click at [118, 197] on select "New tab Same tab Overlay" at bounding box center [136, 196] width 84 height 9
click at [116, 211] on input "Title Additional link description, should not be the same as the link text. The…" at bounding box center [136, 208] width 84 height 9
type input "Biz"
select select
type input "Biz Kimiz"
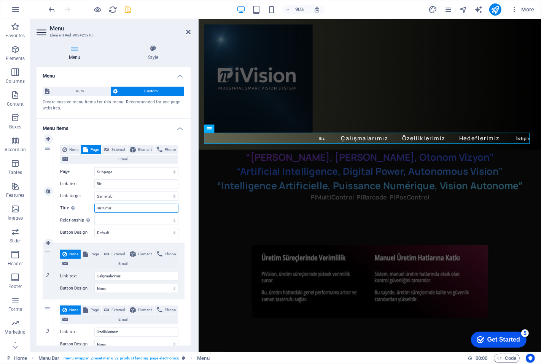
select select
type input "Biz Kimiz"
click at [382, 149] on nav "Biz Çalışmalarımız Özelliklerimiz Hedeflerimiz İletişim" at bounding box center [388, 152] width 368 height 13
click at [48, 271] on icon at bounding box center [48, 271] width 4 height 5
select select
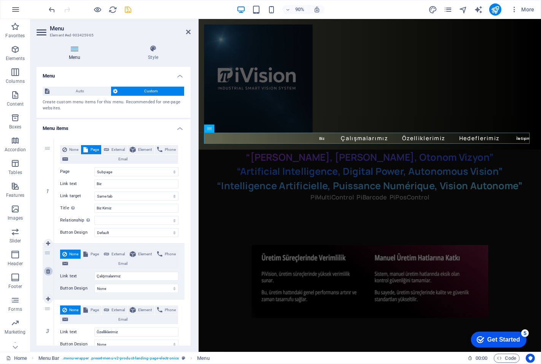
type input "Özelliklerimiz"
type input "Hedeflerimiz"
type input "[EMAIL_ADDRESS][DOMAIN_NAME]"
type input "İletişim"
select select "primary"
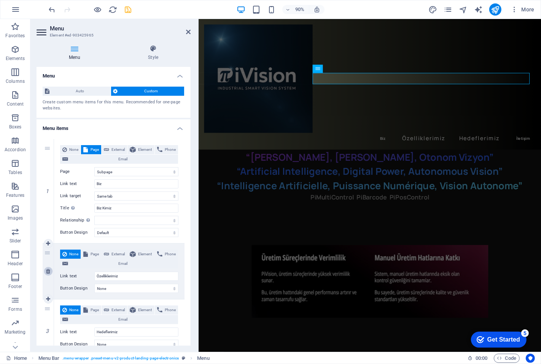
click at [48, 271] on icon at bounding box center [48, 271] width 4 height 5
select select
type input "Hedeflerimiz"
type input "[EMAIL_ADDRESS][DOMAIN_NAME]"
type input "İletişim"
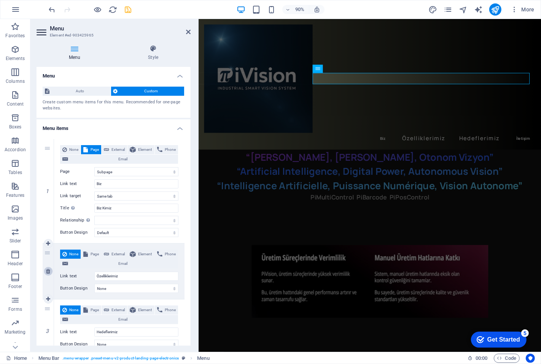
select select "primary"
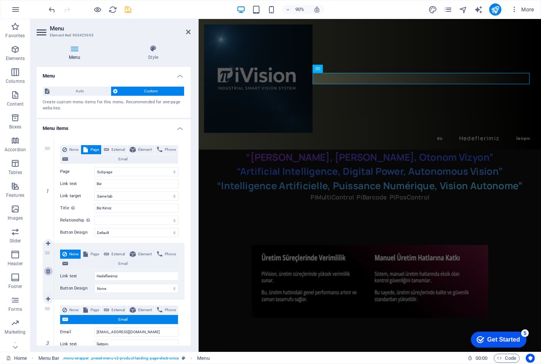
click at [48, 271] on icon at bounding box center [48, 271] width 4 height 5
select select
type input "[EMAIL_ADDRESS][DOMAIN_NAME]"
type input "İletişim"
select select "primary"
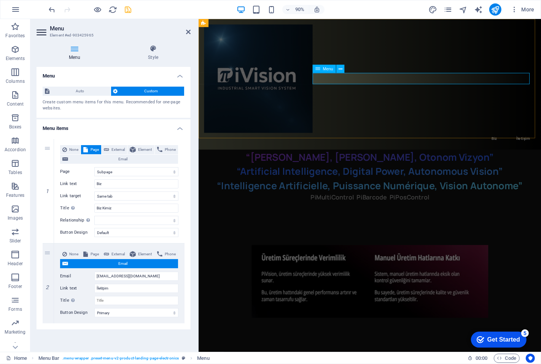
click at [503, 146] on nav "Biz İletişim" at bounding box center [388, 152] width 368 height 13
click at [540, 146] on nav "Biz İletişim" at bounding box center [388, 152] width 368 height 13
click at [340, 146] on nav "Biz İletişim" at bounding box center [388, 152] width 368 height 13
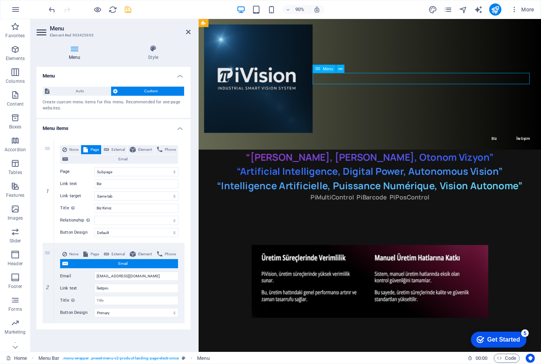
click at [340, 146] on nav "Biz İletişim" at bounding box center [388, 152] width 368 height 13
click at [74, 92] on span "Auto" at bounding box center [80, 91] width 57 height 9
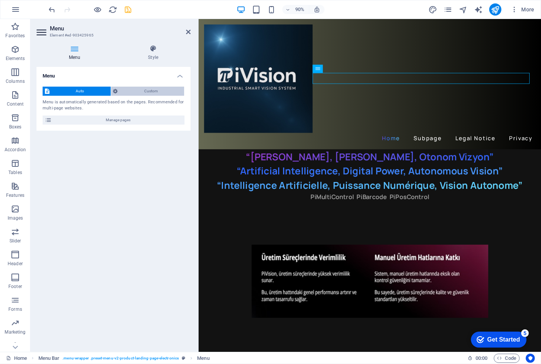
click at [135, 94] on span "Custom" at bounding box center [151, 91] width 62 height 9
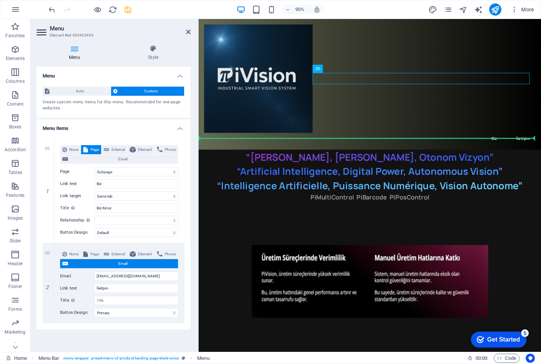
drag, startPoint x: 388, startPoint y: 90, endPoint x: 388, endPoint y: 144, distance: 54.0
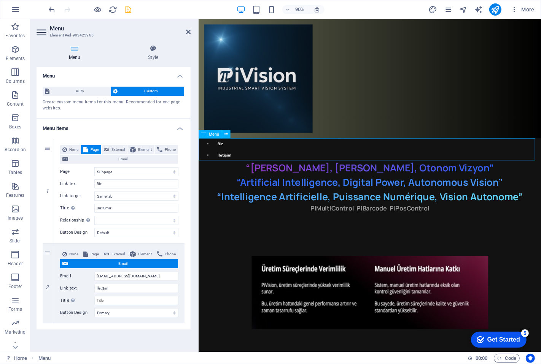
click at [325, 159] on nav "Biz İletişim" at bounding box center [388, 164] width 380 height 25
click at [351, 160] on nav "Biz İletişim" at bounding box center [388, 164] width 380 height 25
drag, startPoint x: 270, startPoint y: 160, endPoint x: 372, endPoint y: 86, distance: 125.9
drag, startPoint x: 388, startPoint y: 165, endPoint x: 476, endPoint y: 94, distance: 113.0
click at [288, 170] on nav "Biz İletişim" at bounding box center [388, 164] width 380 height 25
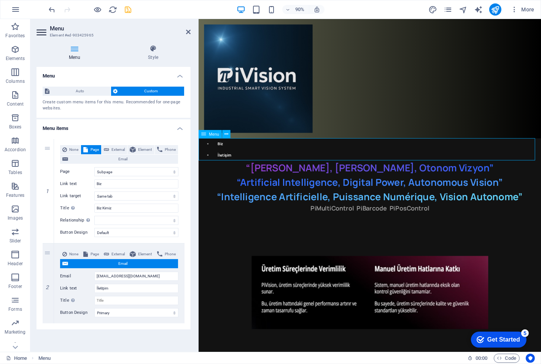
click at [288, 170] on nav "Biz İletişim" at bounding box center [388, 164] width 380 height 25
click at [152, 51] on icon at bounding box center [153, 49] width 75 height 8
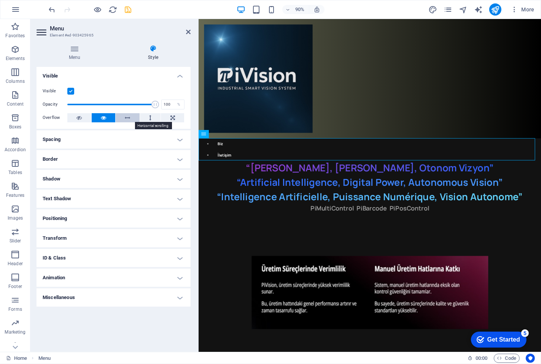
click at [128, 116] on icon at bounding box center [127, 117] width 5 height 9
click at [80, 118] on icon at bounding box center [78, 117] width 5 height 9
click at [82, 137] on h4 "Spacing" at bounding box center [113, 139] width 154 height 18
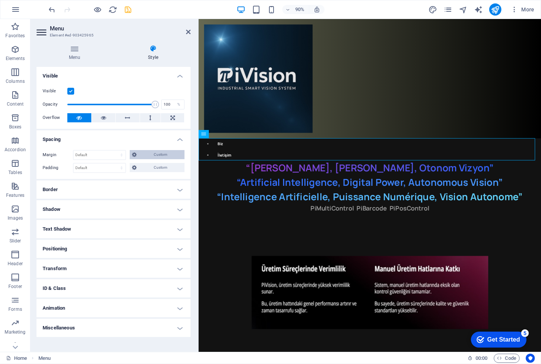
click at [154, 155] on span "Custom" at bounding box center [160, 154] width 43 height 9
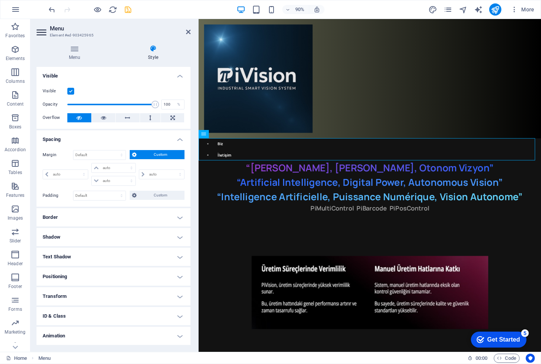
click at [154, 155] on span "Custom" at bounding box center [160, 154] width 43 height 9
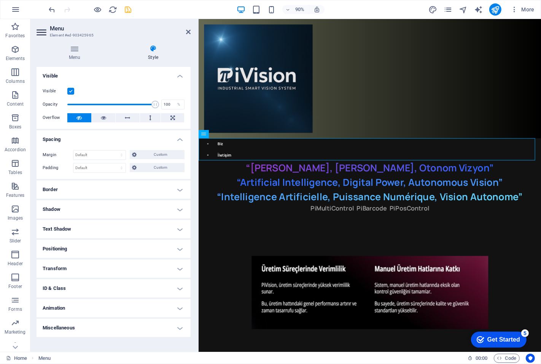
click at [117, 187] on h4 "Border" at bounding box center [113, 190] width 154 height 18
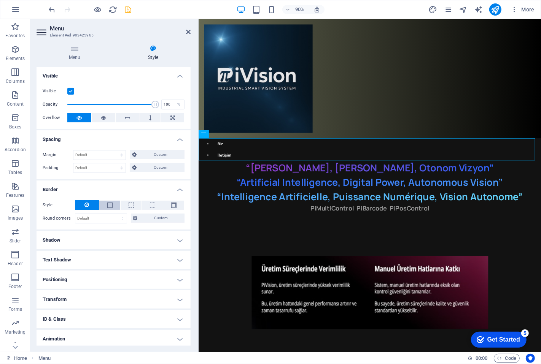
click at [109, 203] on span at bounding box center [109, 205] width 5 height 5
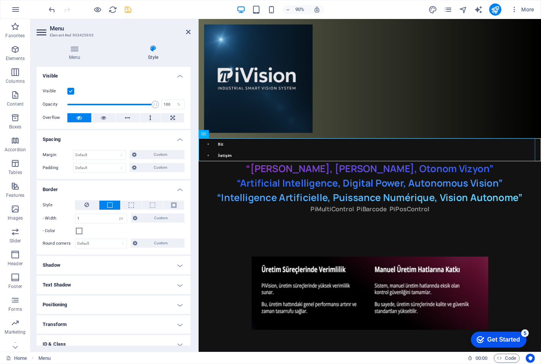
click at [92, 267] on h4 "Shadow" at bounding box center [113, 265] width 154 height 18
click at [118, 281] on button "Outside" at bounding box center [131, 280] width 37 height 9
type input "2"
type input "4"
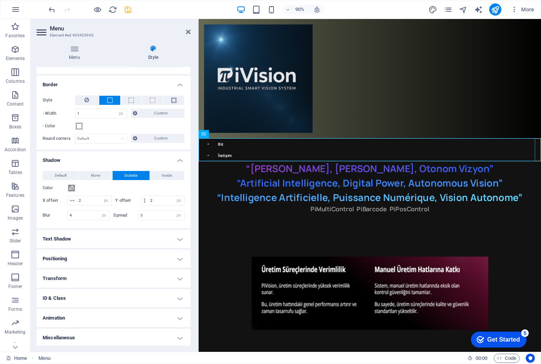
scroll to position [105, 0]
click at [86, 318] on h4 "Animation" at bounding box center [113, 318] width 154 height 18
click at [53, 325] on span "Copy" at bounding box center [57, 326] width 9 height 9
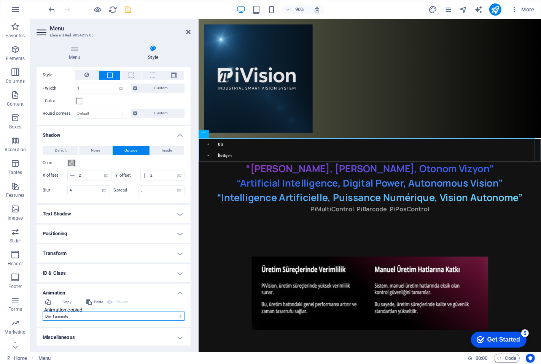
click at [76, 317] on select "Don't animate Show / Hide Slide up/down Zoom in/out Slide left to right Slide r…" at bounding box center [114, 316] width 142 height 9
select select "fade"
click at [43, 312] on select "Don't animate Show / Hide Slide up/down Zoom in/out Slide left to right Slide r…" at bounding box center [114, 316] width 142 height 9
select select "scroll"
click at [88, 313] on select "Don't animate Show / Hide Slide up/down Zoom in/out Slide left to right Slide r…" at bounding box center [114, 316] width 142 height 9
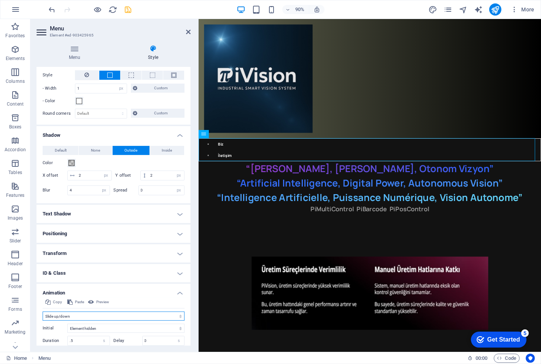
click at [43, 312] on select "Don't animate Show / Hide Slide up/down Zoom in/out Slide left to right Slide r…" at bounding box center [114, 316] width 142 height 9
click at [98, 316] on select "Don't animate Show / Hide Slide up/down Zoom in/out Slide left to right Slide r…" at bounding box center [114, 316] width 142 height 9
select select "shrink"
click at [43, 312] on select "Don't animate Show / Hide Slide up/down Zoom in/out Slide left to right Slide r…" at bounding box center [114, 316] width 142 height 9
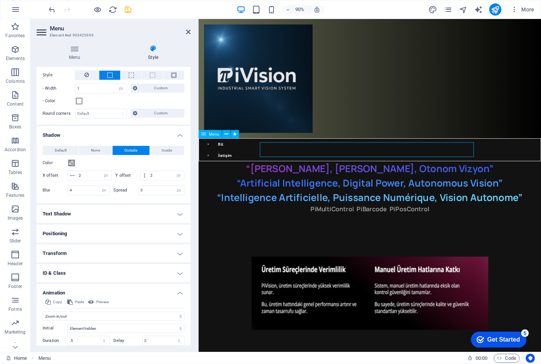
click at [337, 163] on nav "Biz İletişim" at bounding box center [388, 164] width 380 height 25
click at [221, 158] on nav "Biz İletişim" at bounding box center [388, 164] width 380 height 25
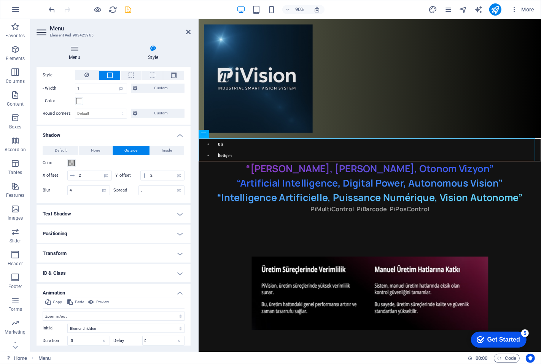
click at [69, 46] on icon at bounding box center [74, 49] width 76 height 8
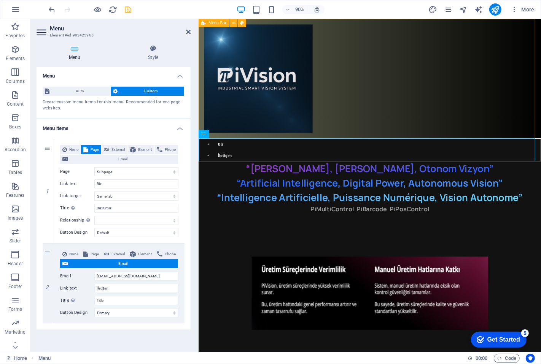
drag, startPoint x: 412, startPoint y: 99, endPoint x: 560, endPoint y: 90, distance: 147.8
click at [540, 90] on div at bounding box center [388, 85] width 380 height 133
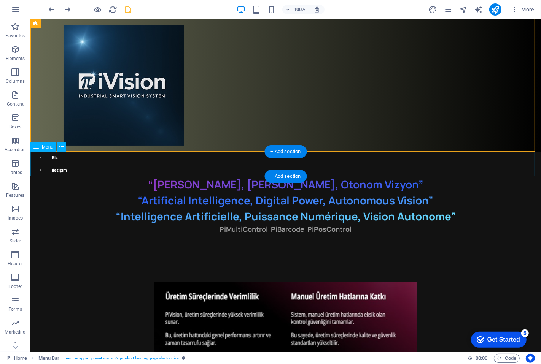
click at [247, 160] on nav "Biz İletişim" at bounding box center [285, 164] width 510 height 25
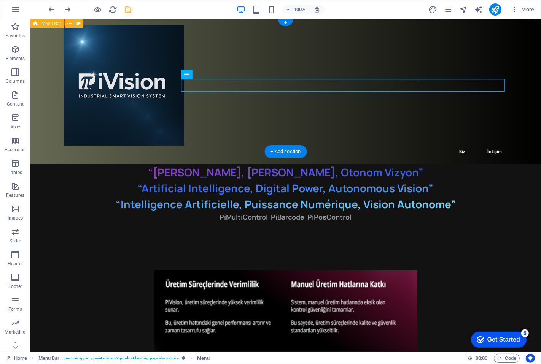
click at [397, 127] on div "Biz İletişim" at bounding box center [285, 91] width 510 height 145
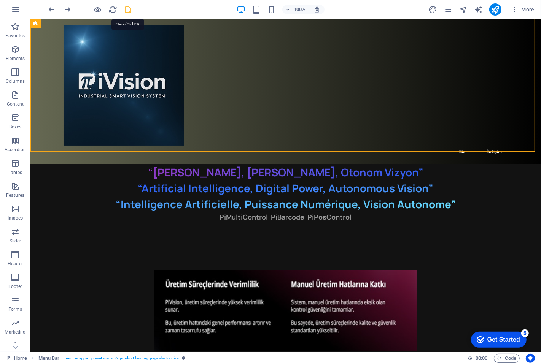
click at [125, 7] on icon "save" at bounding box center [128, 9] width 9 height 9
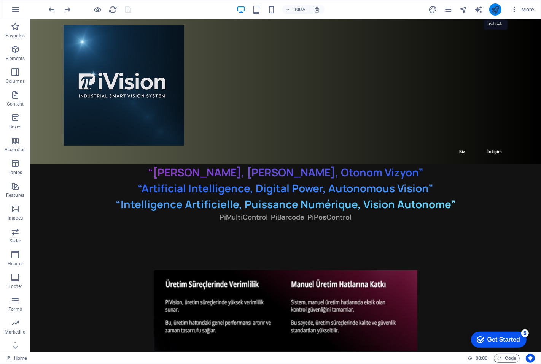
click at [495, 8] on icon "publish" at bounding box center [494, 9] width 9 height 9
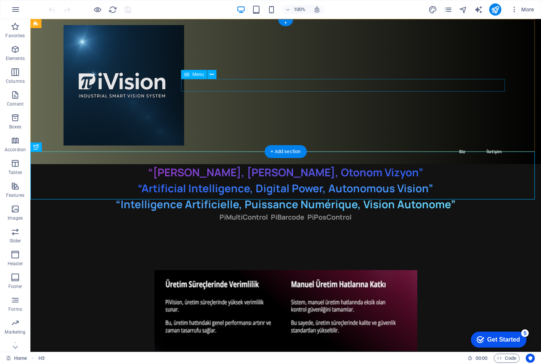
click at [457, 146] on nav "Biz İletişim" at bounding box center [285, 152] width 444 height 13
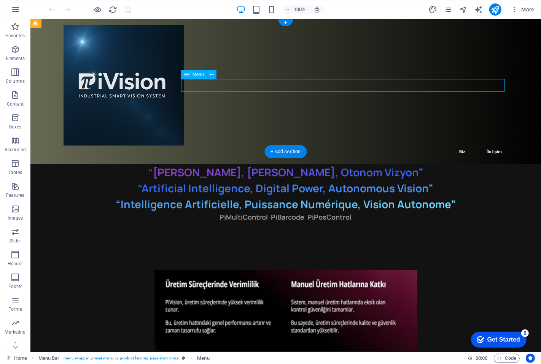
click at [458, 146] on nav "Biz İletişim" at bounding box center [285, 152] width 444 height 13
select select "1"
select select
select select "default"
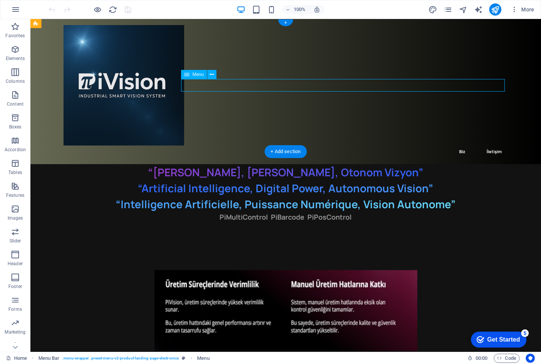
select select "primary"
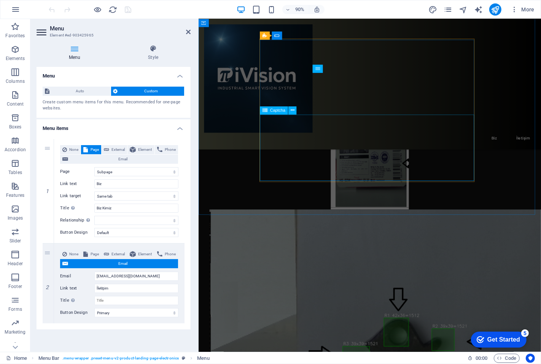
scroll to position [1478, 0]
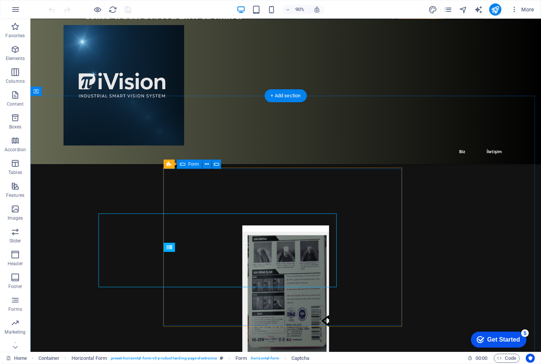
scroll to position [1517, 0]
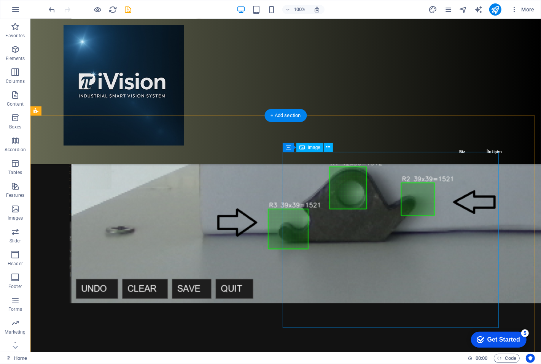
scroll to position [1855, 0]
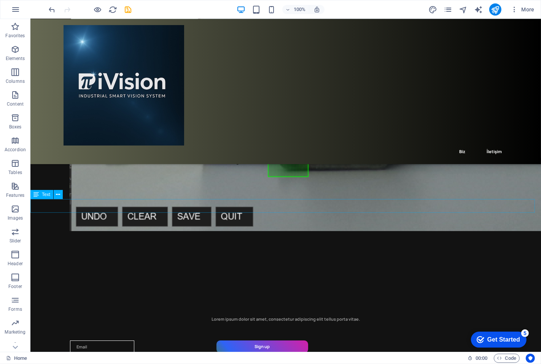
scroll to position [1907, 0]
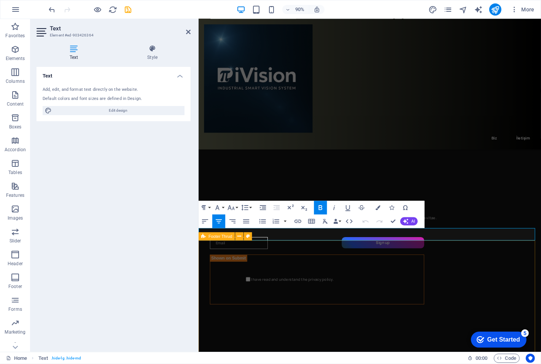
scroll to position [1868, 0]
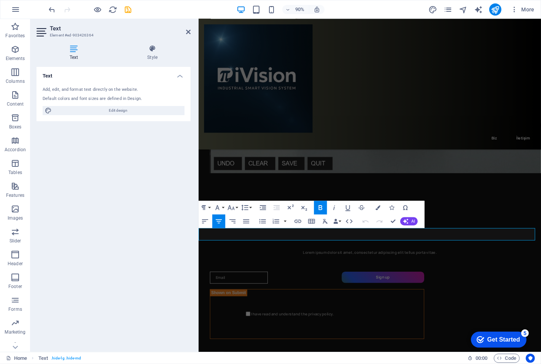
drag, startPoint x: 441, startPoint y: 260, endPoint x: 370, endPoint y: 258, distance: 71.5
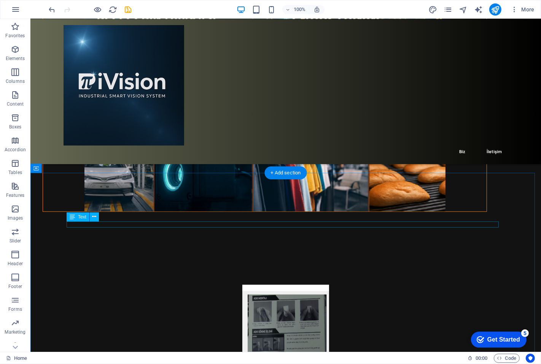
scroll to position [1400, 0]
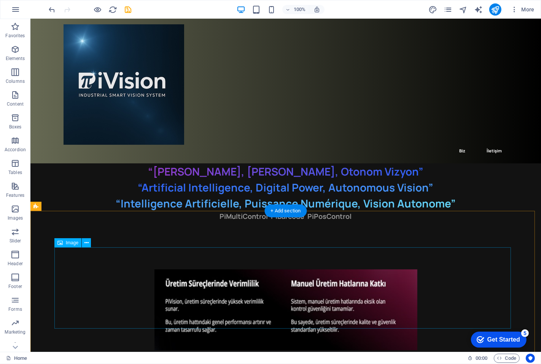
scroll to position [0, 0]
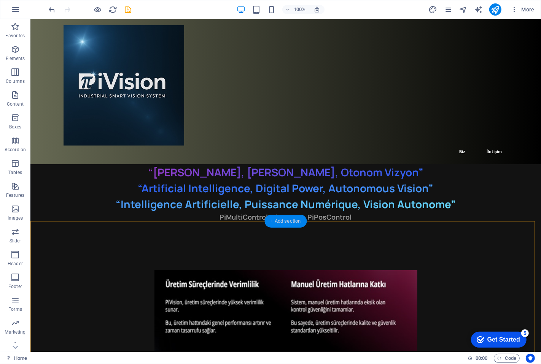
click at [284, 218] on div "+ Add section" at bounding box center [286, 221] width 42 height 13
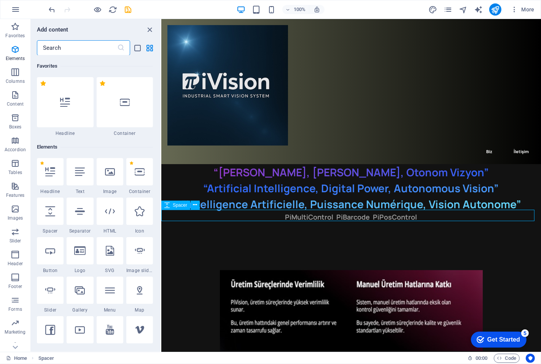
scroll to position [1330, 0]
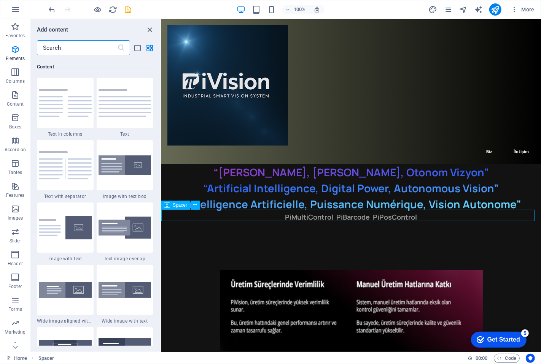
click at [284, 222] on div at bounding box center [350, 227] width 379 height 11
select select "px"
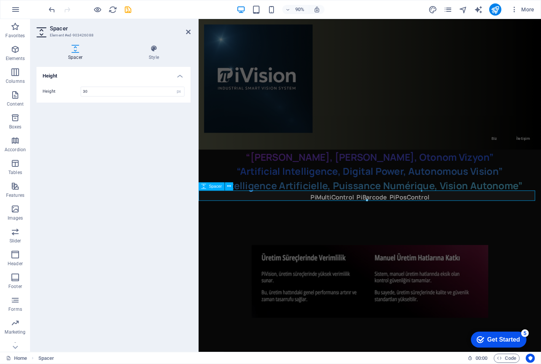
click at [367, 222] on div at bounding box center [388, 227] width 380 height 11
click at [351, 222] on div at bounding box center [388, 227] width 380 height 11
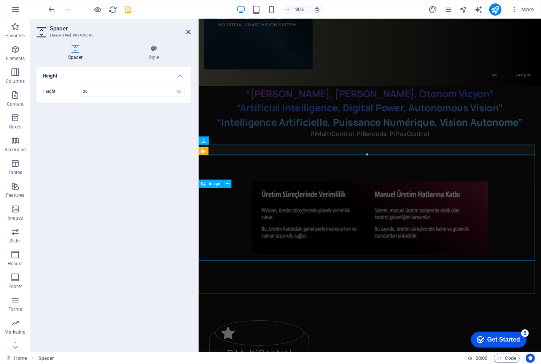
scroll to position [0, 0]
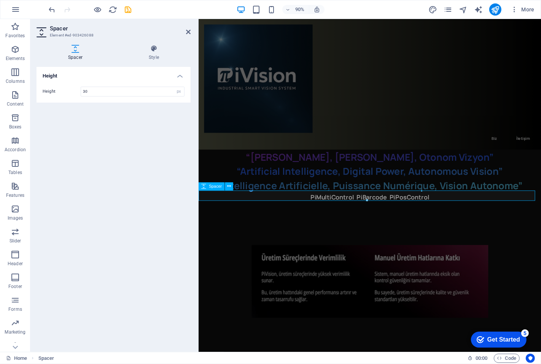
click at [376, 222] on div at bounding box center [388, 227] width 380 height 11
click at [100, 92] on input "30" at bounding box center [132, 91] width 103 height 9
click at [156, 51] on icon at bounding box center [153, 49] width 73 height 8
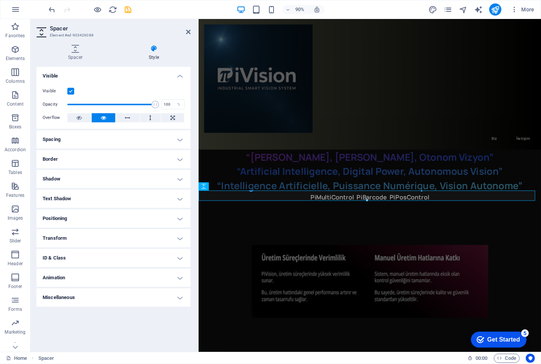
click at [62, 198] on h4 "Text Shadow" at bounding box center [113, 199] width 154 height 18
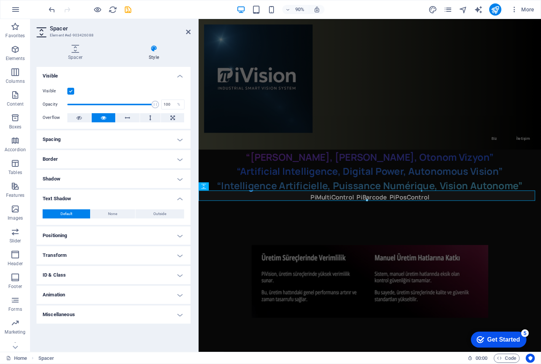
drag, startPoint x: 62, startPoint y: 198, endPoint x: 62, endPoint y: 191, distance: 6.5
click at [62, 196] on h4 "Text Shadow" at bounding box center [113, 197] width 154 height 14
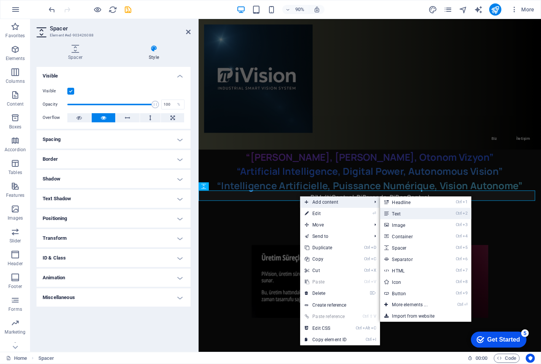
drag, startPoint x: 194, startPoint y: 207, endPoint x: 396, endPoint y: 214, distance: 201.6
click at [396, 214] on link "Ctrl 2 Text" at bounding box center [411, 213] width 63 height 11
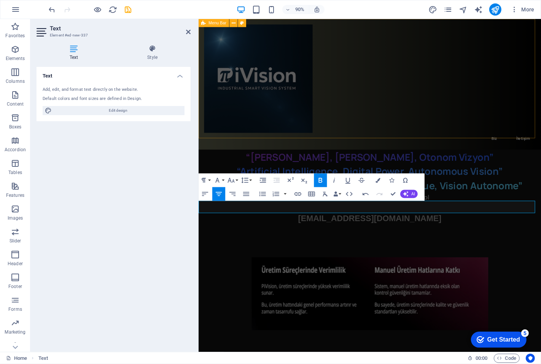
click at [463, 120] on div "Biz İletişim" at bounding box center [388, 91] width 380 height 145
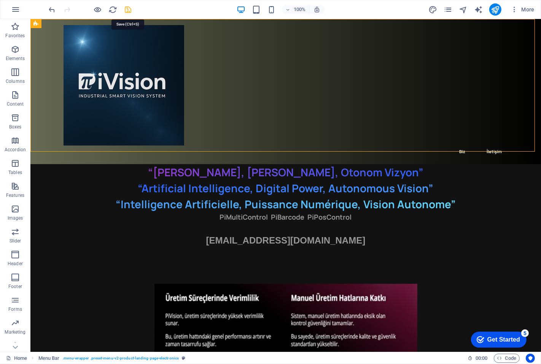
click at [130, 9] on icon "save" at bounding box center [128, 9] width 9 height 9
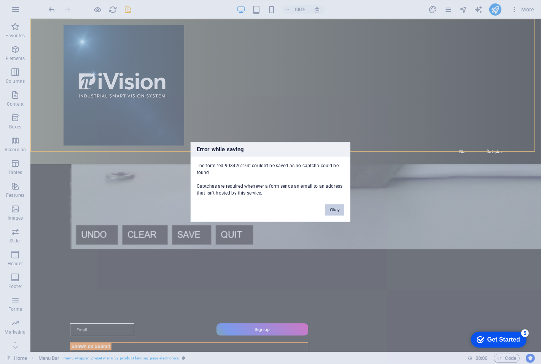
click at [337, 210] on button "Okay" at bounding box center [334, 210] width 19 height 11
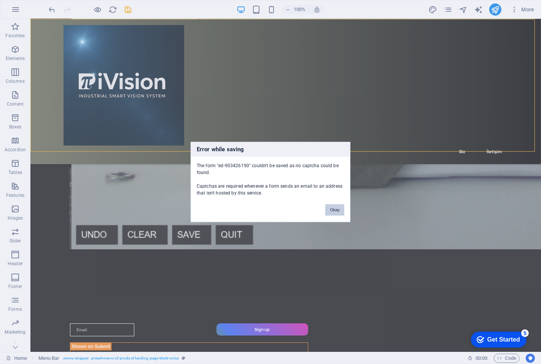
click at [333, 211] on button "Okay" at bounding box center [334, 210] width 19 height 11
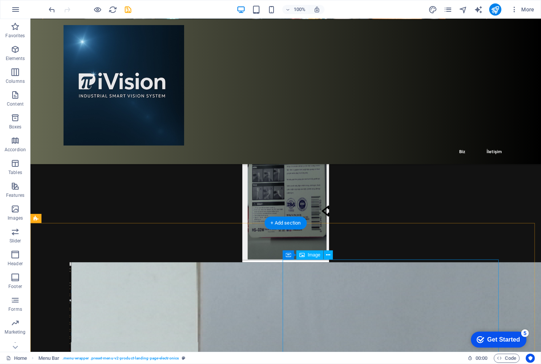
scroll to position [1563, 0]
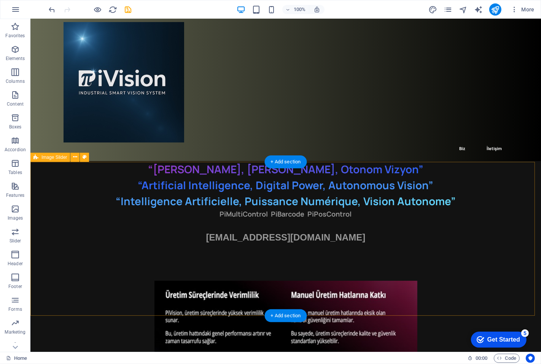
scroll to position [0, 0]
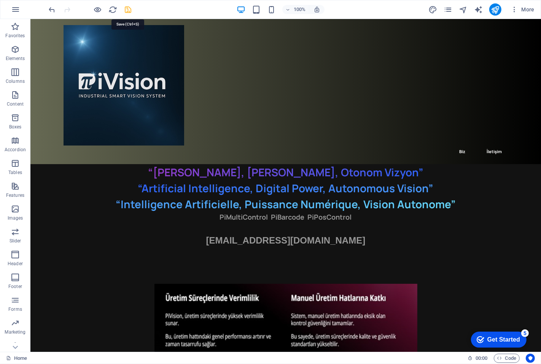
click at [127, 10] on icon "save" at bounding box center [128, 9] width 9 height 9
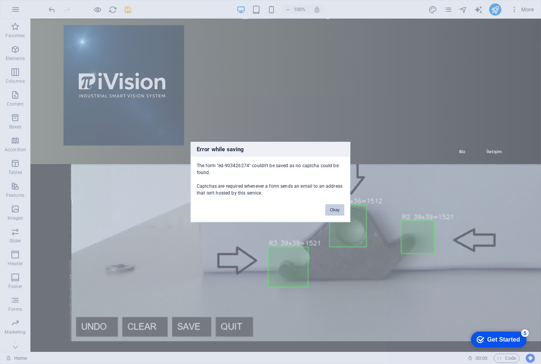
click at [332, 210] on button "Okay" at bounding box center [334, 210] width 19 height 11
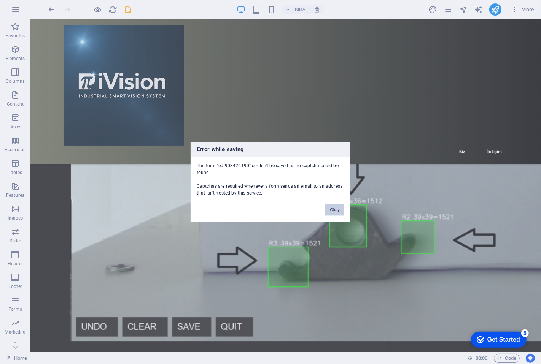
click at [332, 211] on button "Okay" at bounding box center [334, 210] width 19 height 11
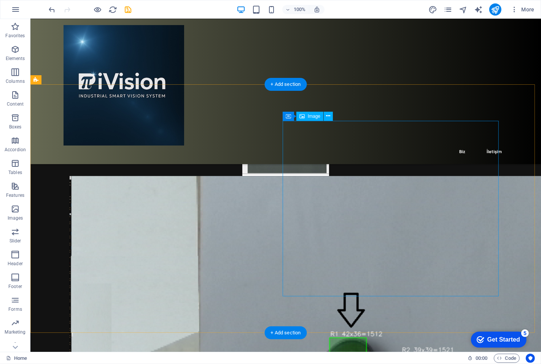
scroll to position [1694, 0]
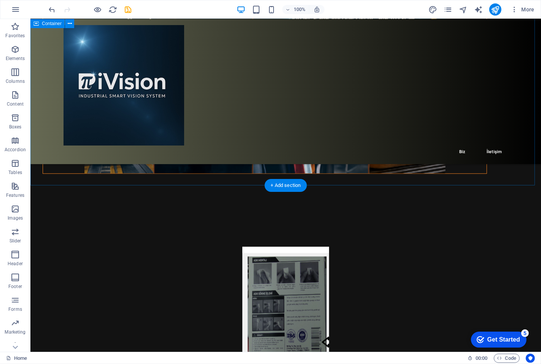
scroll to position [1483, 0]
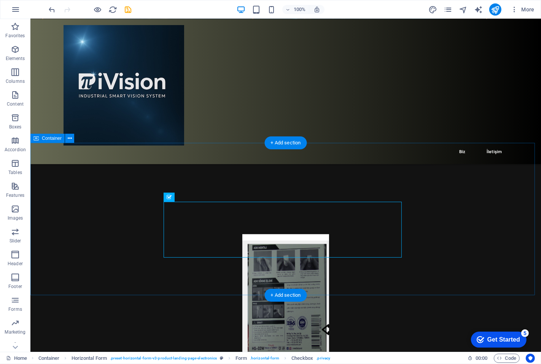
drag, startPoint x: 511, startPoint y: 230, endPoint x: 479, endPoint y: 233, distance: 32.1
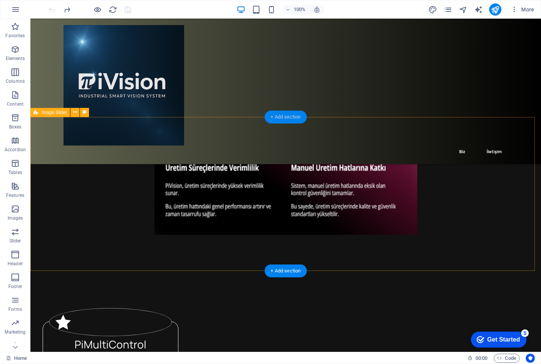
scroll to position [86, 0]
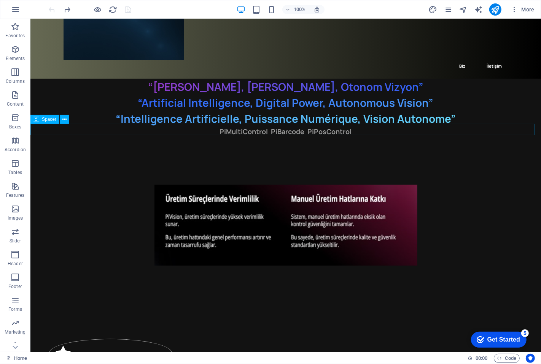
click at [272, 137] on div at bounding box center [285, 142] width 510 height 11
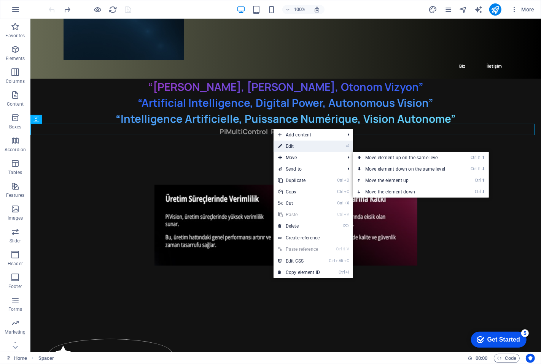
click at [292, 145] on link "⏎ Edit" at bounding box center [298, 146] width 51 height 11
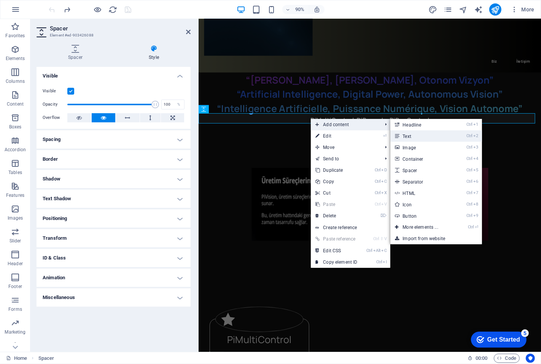
click at [411, 135] on link "Ctrl 2 Text" at bounding box center [421, 135] width 63 height 11
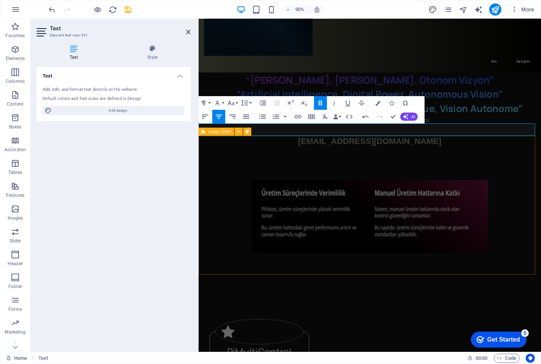
click at [409, 164] on div at bounding box center [388, 239] width 380 height 154
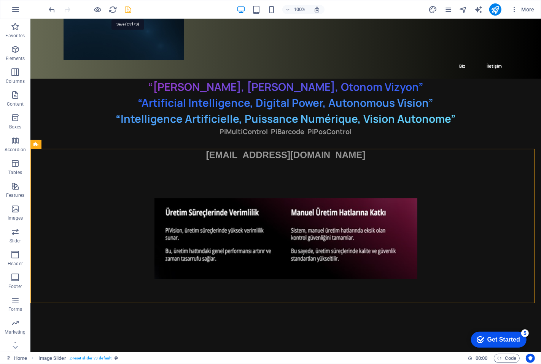
click at [127, 9] on icon "save" at bounding box center [128, 9] width 9 height 9
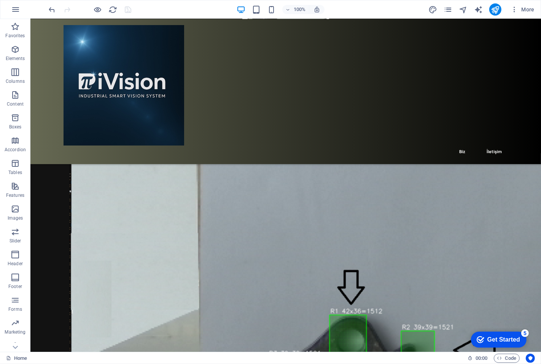
scroll to position [1732, 0]
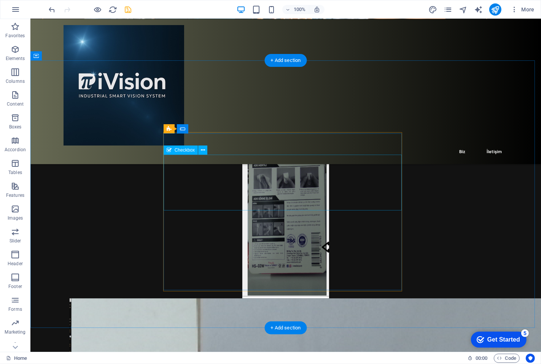
scroll to position [1563, 0]
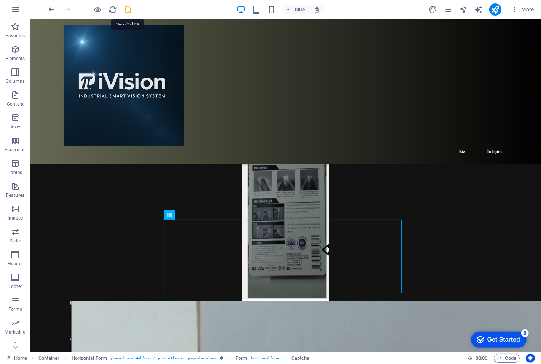
click at [127, 8] on icon "save" at bounding box center [128, 9] width 9 height 9
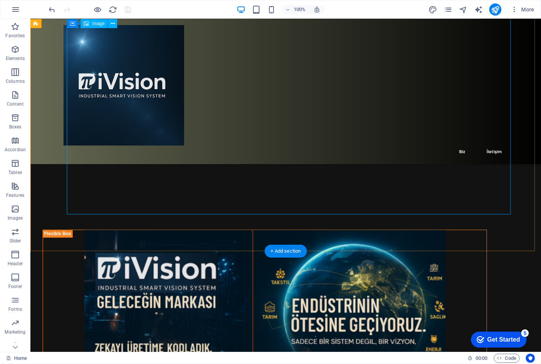
scroll to position [1309, 0]
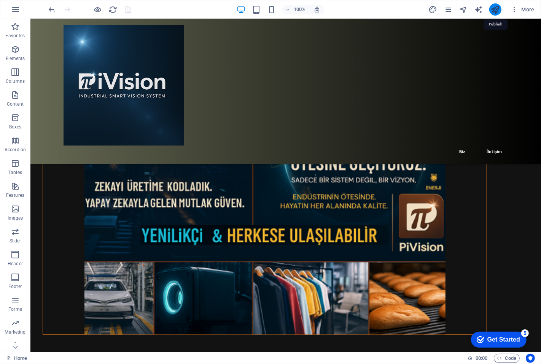
click at [494, 9] on icon "publish" at bounding box center [494, 9] width 9 height 9
